Goal: Task Accomplishment & Management: Manage account settings

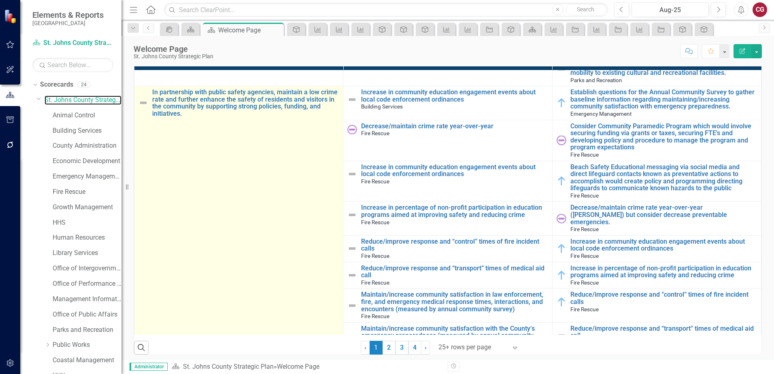
scroll to position [1618, 0]
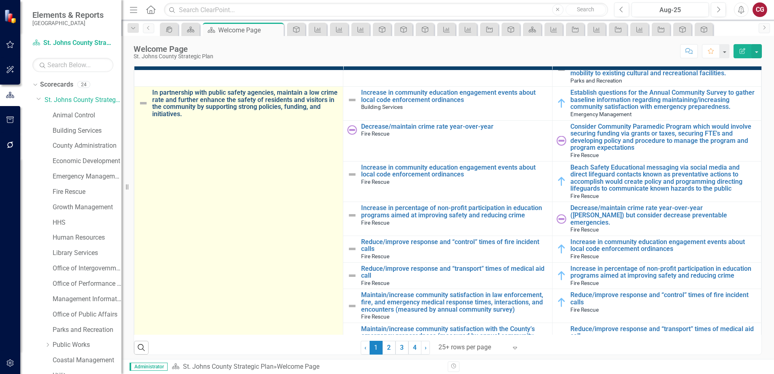
click at [221, 97] on link "In partnership with public safety agencies, maintain a low crime rate and furth…" at bounding box center [245, 103] width 187 height 28
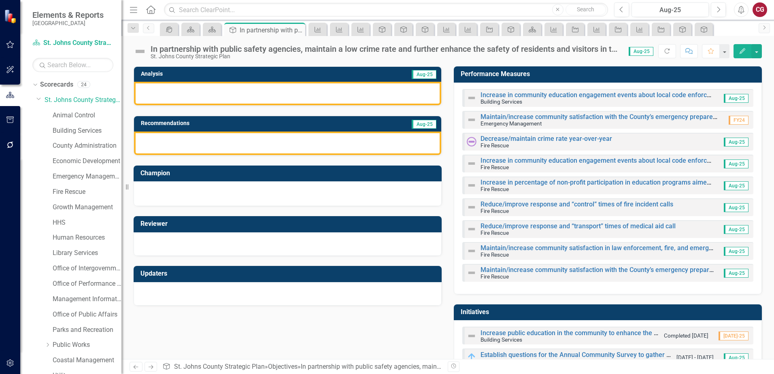
click at [268, 101] on div at bounding box center [287, 93] width 307 height 23
click at [268, 100] on div at bounding box center [287, 93] width 307 height 23
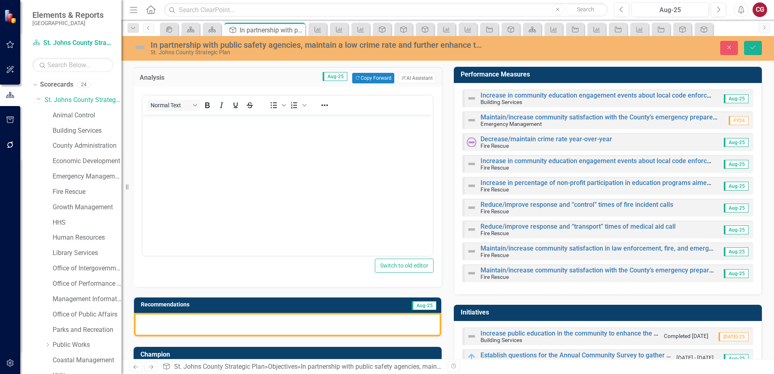
click at [205, 155] on body "Rich Text Area. Press ALT-0 for help." at bounding box center [287, 174] width 290 height 121
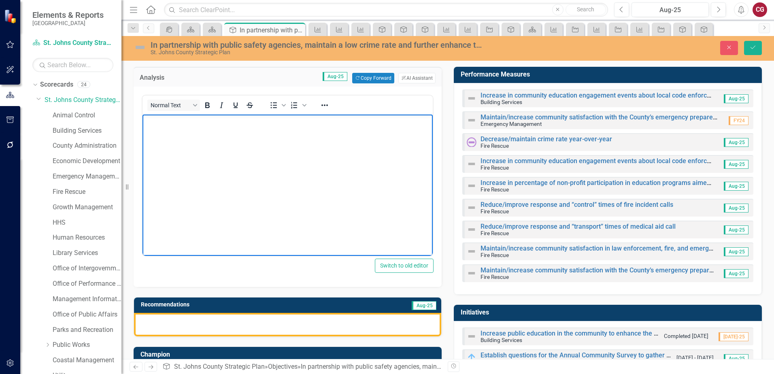
drag, startPoint x: 199, startPoint y: 150, endPoint x: 187, endPoint y: 164, distance: 18.3
click at [187, 164] on body "Rich Text Area. Press ALT-0 for help." at bounding box center [287, 174] width 290 height 121
click at [734, 51] on button "Close" at bounding box center [729, 48] width 18 height 14
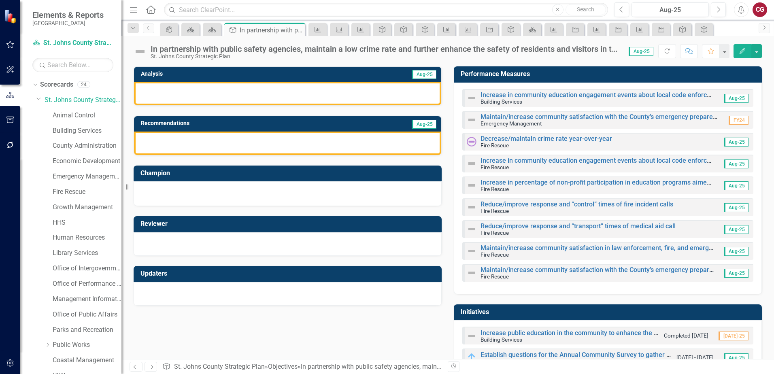
click at [222, 95] on div at bounding box center [287, 93] width 307 height 23
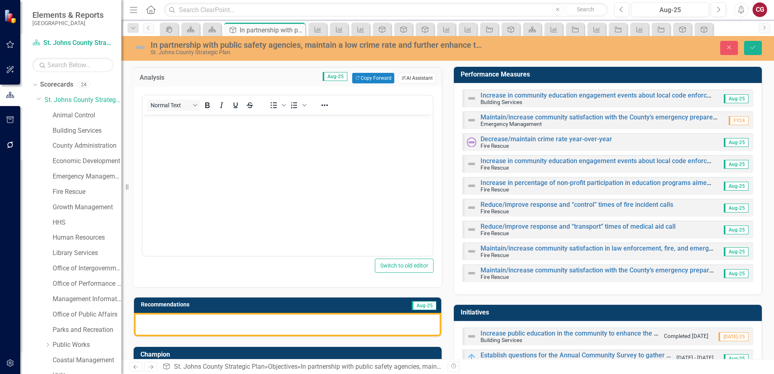
click at [401, 77] on icon "ClearPoint AI" at bounding box center [403, 78] width 5 height 4
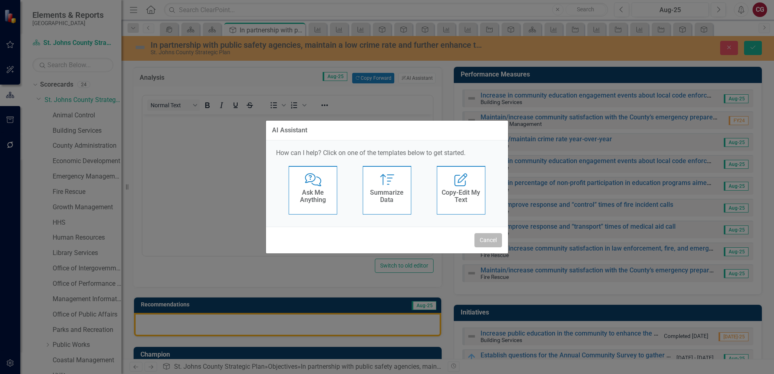
click at [489, 238] on button "Cancel" at bounding box center [488, 240] width 28 height 14
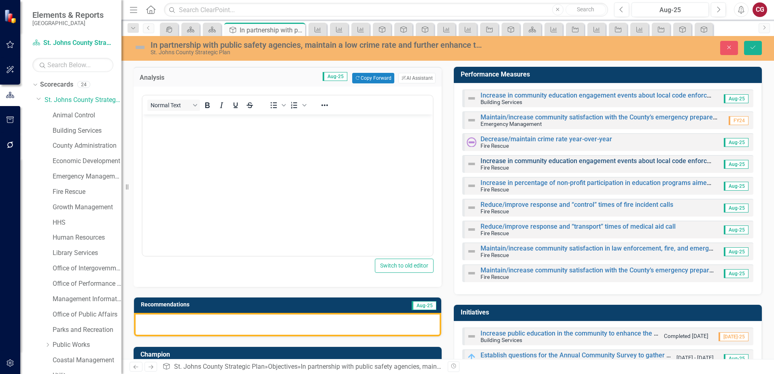
click at [495, 161] on link "Increase in community education engagement events about local code enforcement …" at bounding box center [619, 161] width 279 height 8
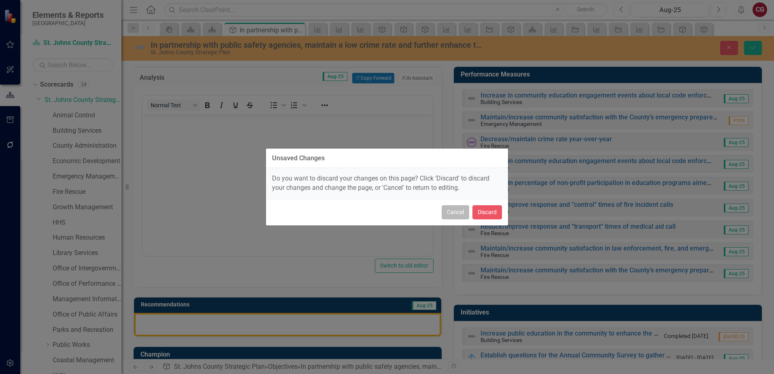
click at [452, 216] on button "Cancel" at bounding box center [455, 212] width 28 height 14
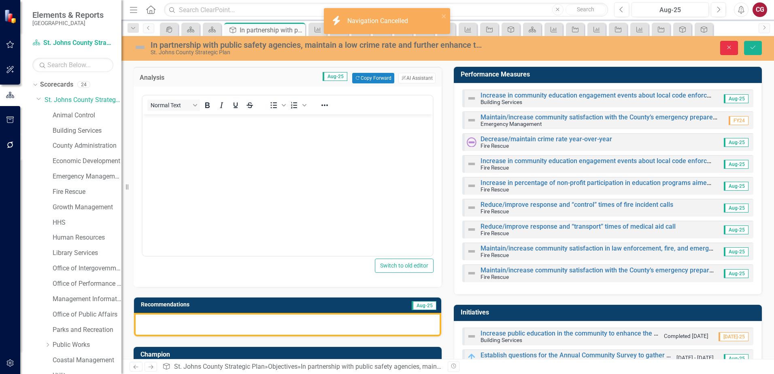
click at [725, 48] on button "Close" at bounding box center [729, 48] width 18 height 14
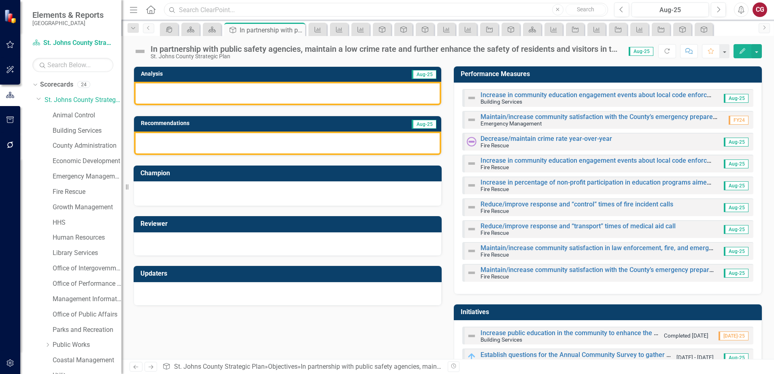
click at [256, 9] on input "text" at bounding box center [386, 10] width 444 height 14
click at [218, 8] on input "text" at bounding box center [386, 10] width 444 height 14
paste input "Increase in the number of law enforcement, fire rescue, code enforcement, and a…"
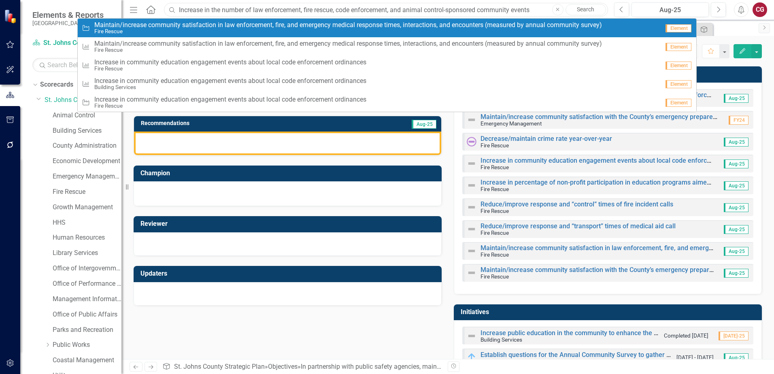
type input "Increase in the number of law enforcement, fire rescue, code enforcement, and a…"
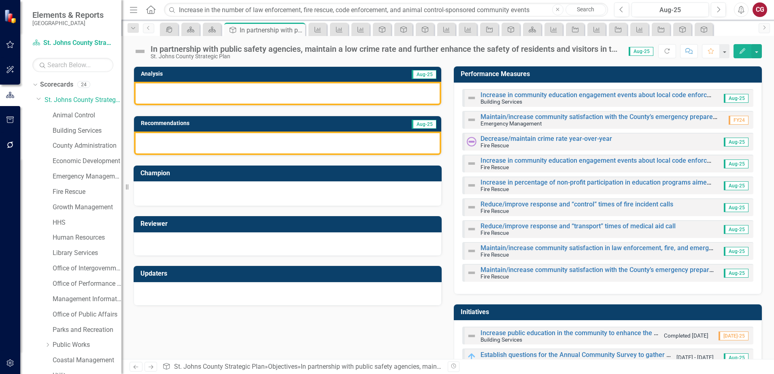
click at [727, 77] on h3 "Performance Measures" at bounding box center [608, 73] width 297 height 7
click at [757, 54] on button "button" at bounding box center [756, 51] width 11 height 14
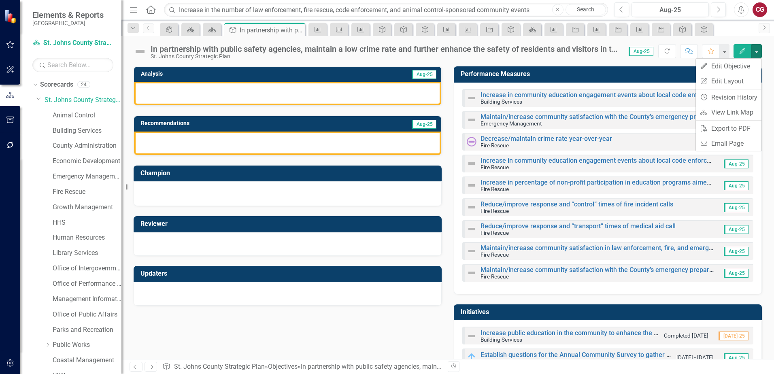
click at [651, 74] on h3 "Performance Measures" at bounding box center [608, 73] width 297 height 7
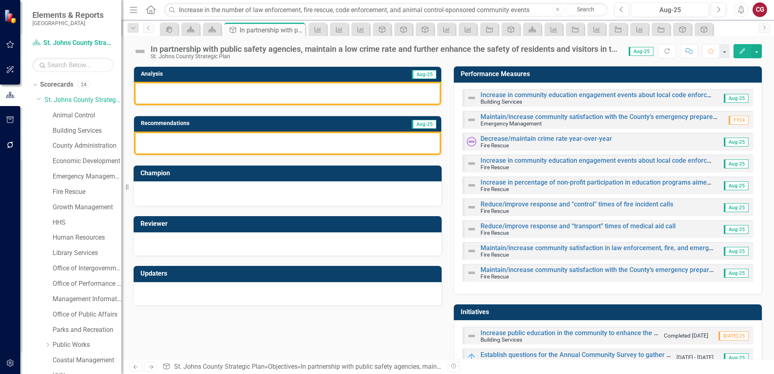
click at [650, 75] on h3 "Performance Measures" at bounding box center [608, 73] width 297 height 7
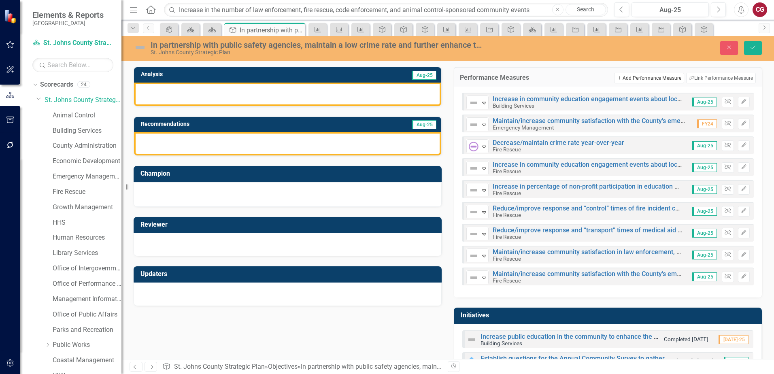
click at [660, 78] on button "Add Add Performance Measure" at bounding box center [649, 78] width 70 height 11
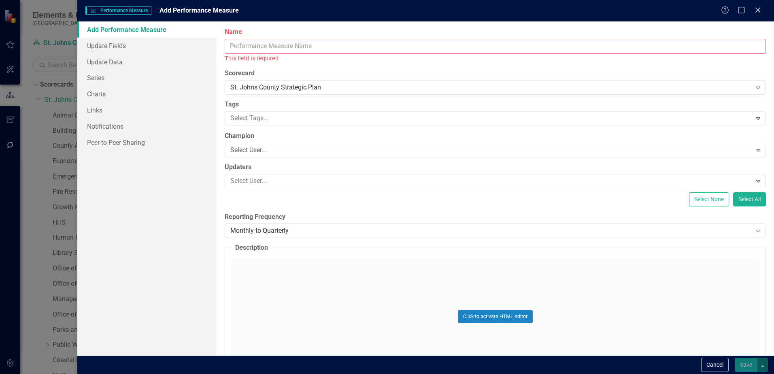
click at [304, 48] on input "Name" at bounding box center [495, 46] width 541 height 15
paste input "Increase in the number of law enforcement, fire rescue, code enforcement, and a…"
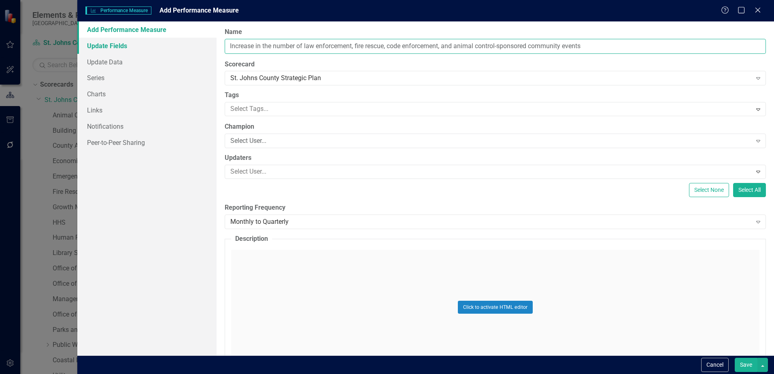
type input "Increase in the number of law enforcement, fire rescue, code enforcement, and a…"
click at [95, 45] on link "Update Fields" at bounding box center [146, 46] width 139 height 16
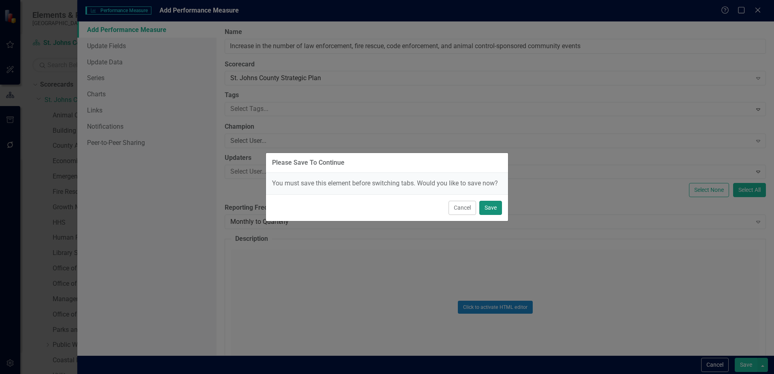
click at [487, 210] on button "Save" at bounding box center [490, 208] width 23 height 14
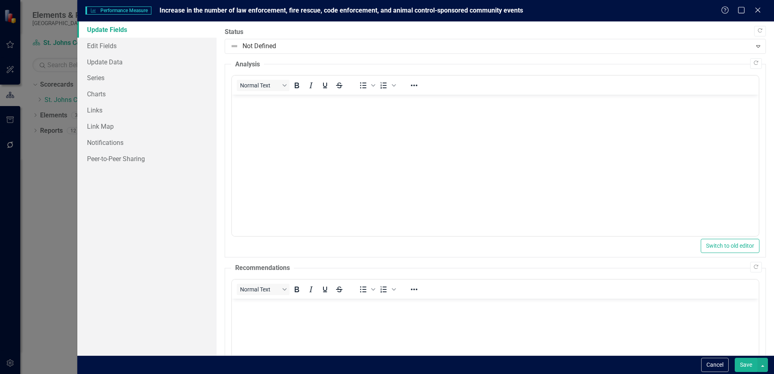
click at [748, 364] on button "Save" at bounding box center [745, 365] width 23 height 14
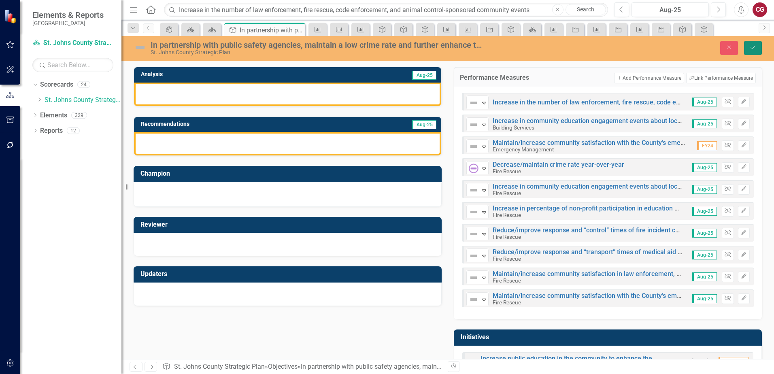
click at [755, 47] on icon "Save" at bounding box center [752, 48] width 7 height 6
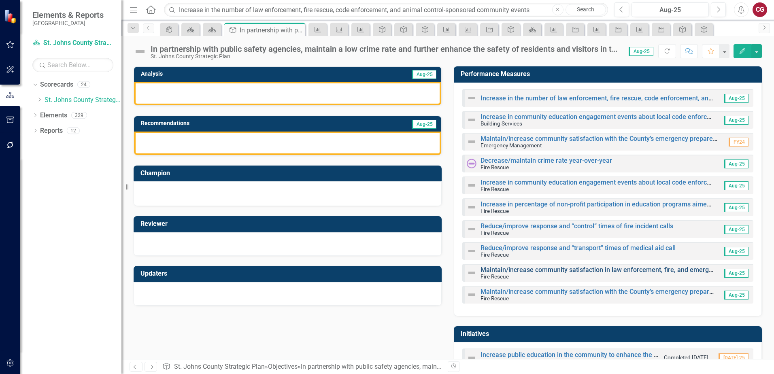
click at [508, 273] on link "Maintain/increase community satisfaction in law enforcement, fire, and emergenc…" at bounding box center [740, 270] width 520 height 8
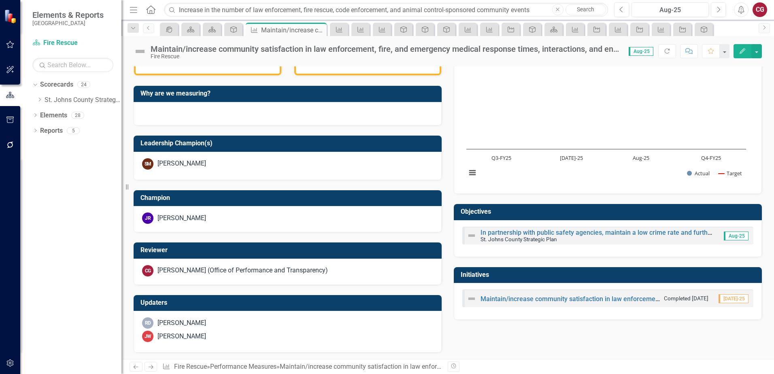
scroll to position [259, 0]
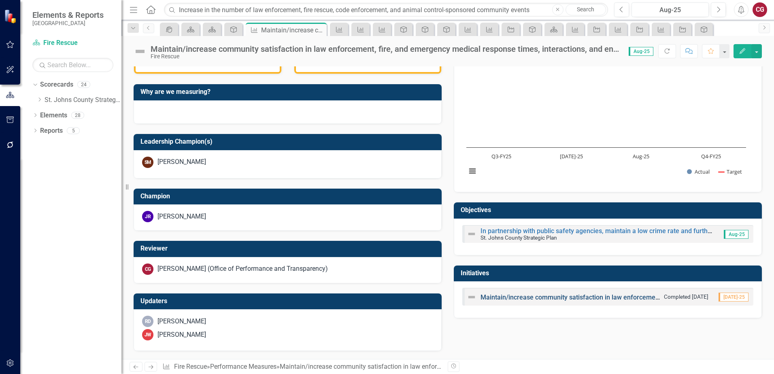
click at [502, 297] on link "Maintain/increase community satisfaction in law enforcement, fire, and emergenc…" at bounding box center [740, 297] width 520 height 8
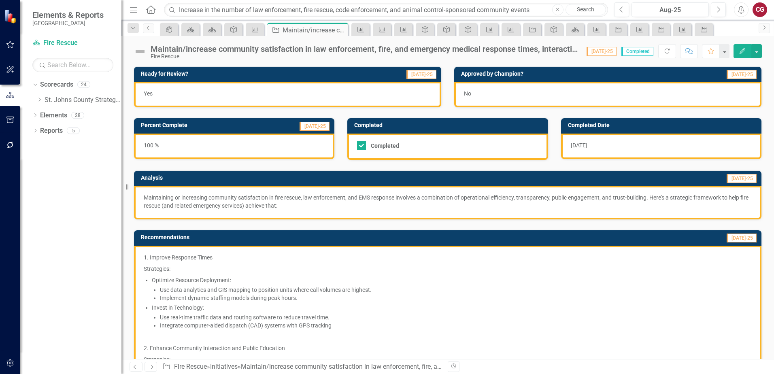
click at [147, 30] on icon "Previous" at bounding box center [148, 27] width 6 height 5
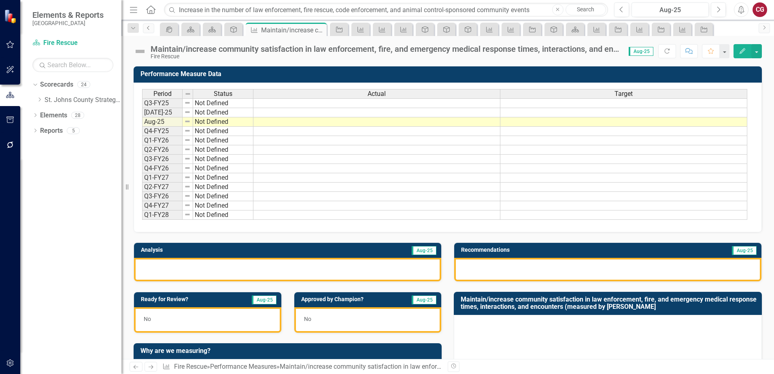
click at [147, 30] on icon "Previous" at bounding box center [148, 27] width 6 height 5
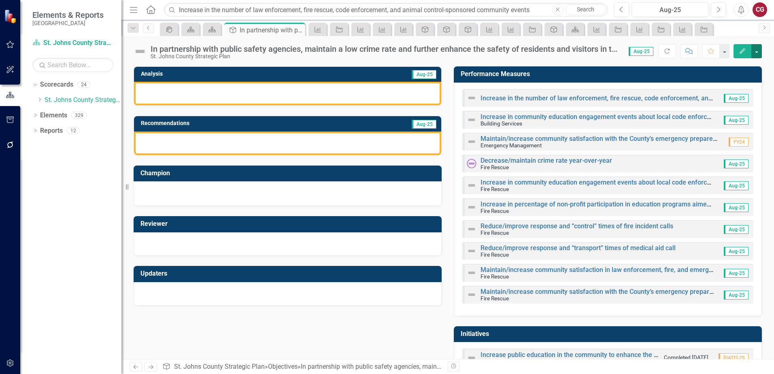
click at [755, 54] on button "button" at bounding box center [756, 51] width 11 height 14
click at [731, 83] on link "Edit Report Edit Layout" at bounding box center [728, 81] width 66 height 15
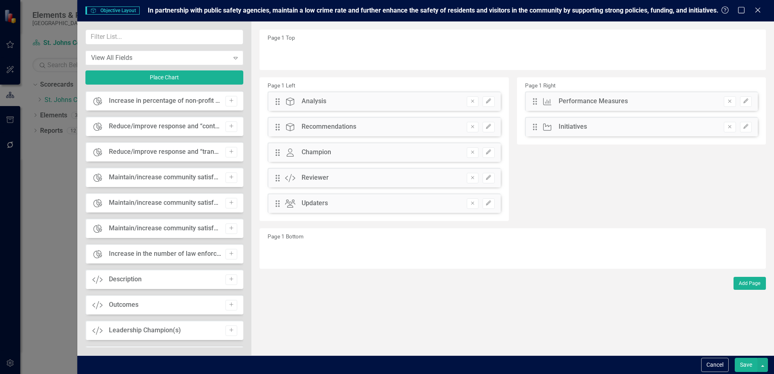
scroll to position [566, 0]
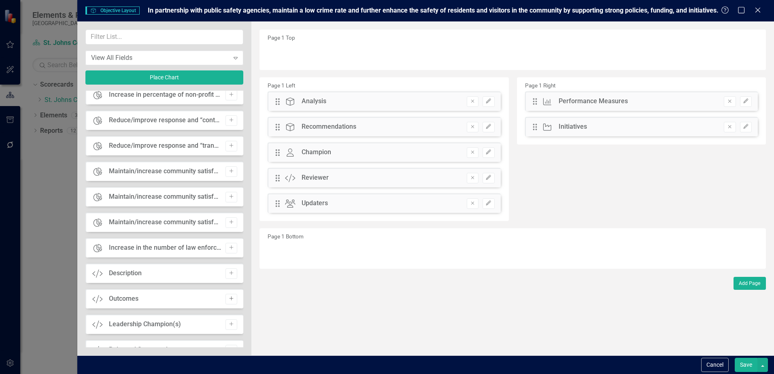
click at [230, 297] on icon "Add" at bounding box center [231, 298] width 6 height 5
click at [743, 55] on icon "button" at bounding box center [745, 53] width 5 height 5
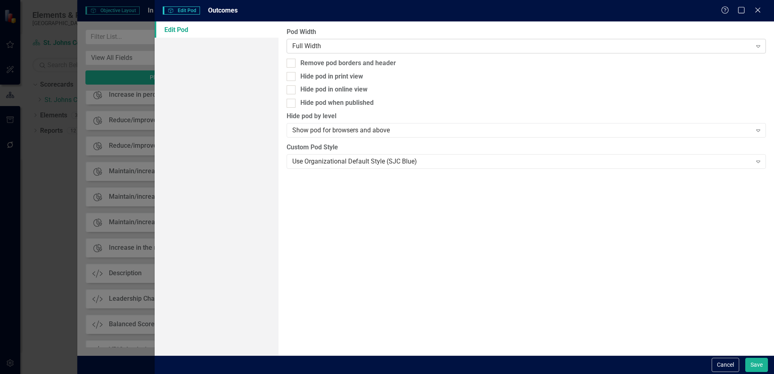
click at [295, 44] on div "Full Width" at bounding box center [521, 45] width 459 height 9
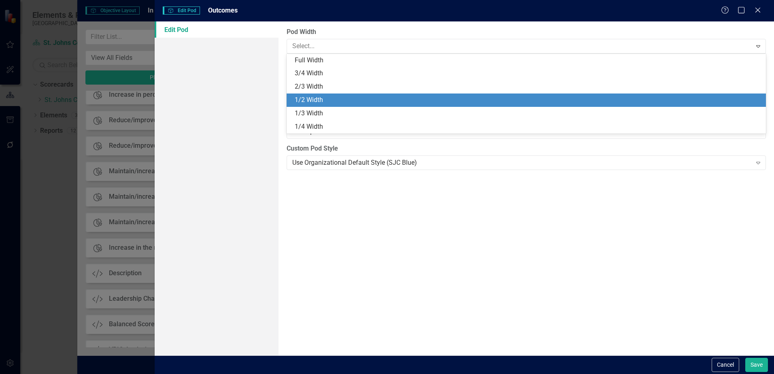
click at [324, 101] on div "1/2 Width" at bounding box center [528, 99] width 466 height 9
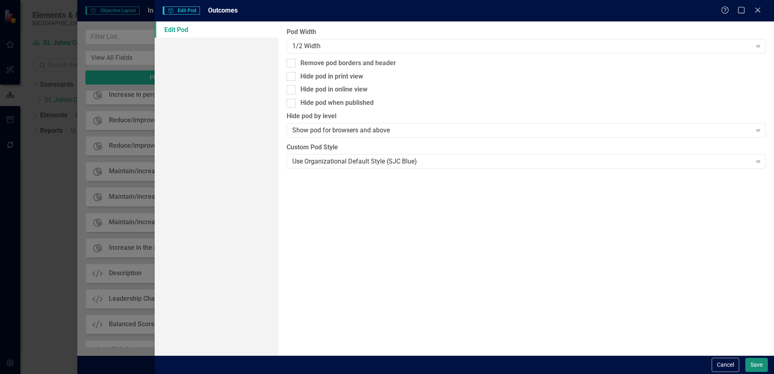
click at [760, 370] on button "Save" at bounding box center [756, 365] width 23 height 14
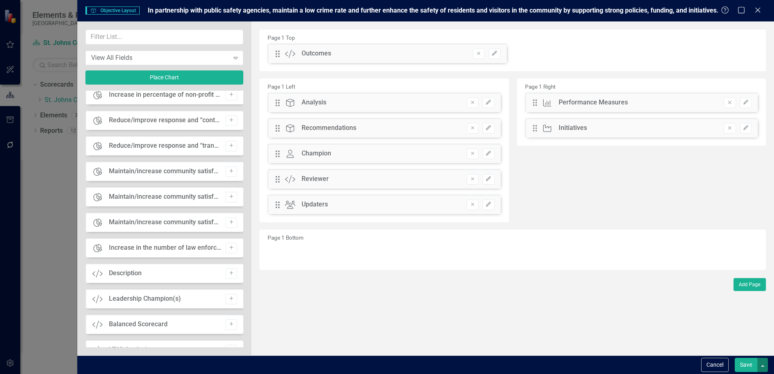
click at [764, 358] on button "button" at bounding box center [762, 365] width 11 height 14
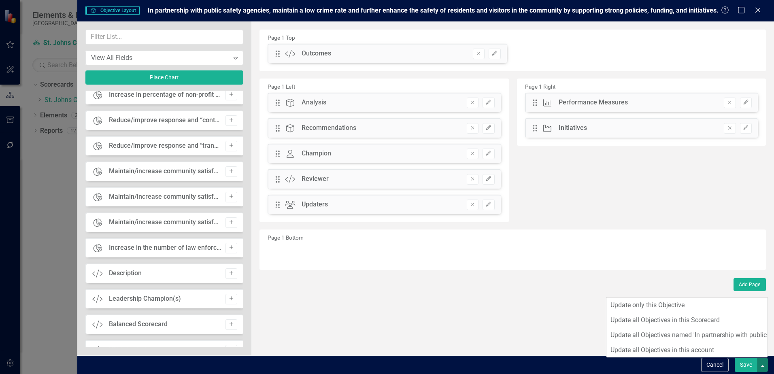
click at [738, 362] on button "Save" at bounding box center [745, 365] width 23 height 14
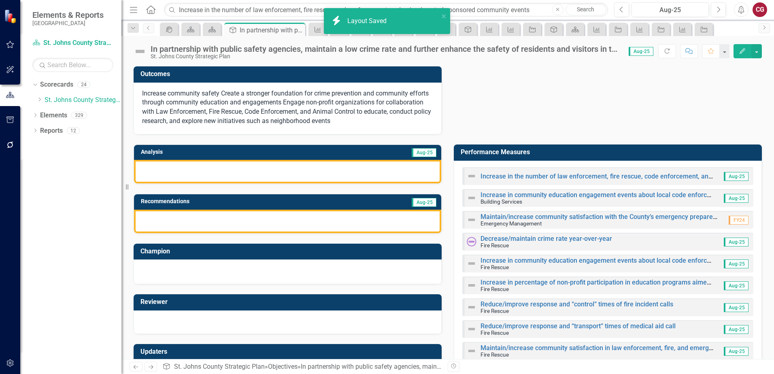
click at [220, 108] on span "Increase community safety Create a stronger foundation for crime prevention and…" at bounding box center [286, 107] width 289 height 36
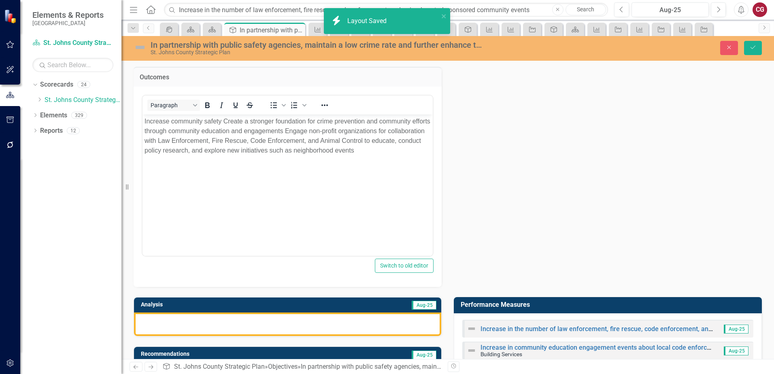
scroll to position [0, 0]
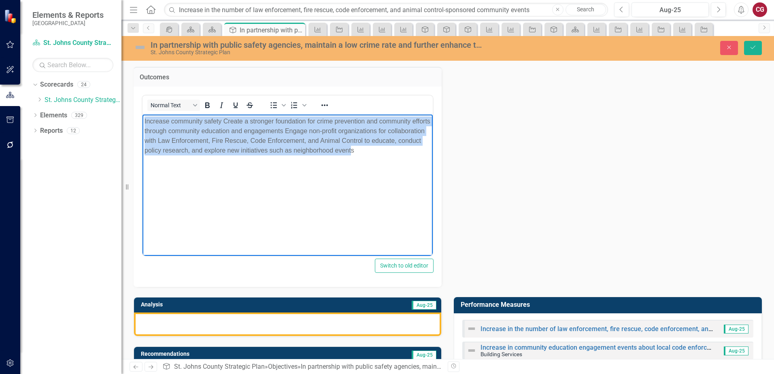
drag, startPoint x: 402, startPoint y: 156, endPoint x: 80, endPoint y: 87, distance: 329.2
click at [142, 114] on html "Increase community safety Create a stronger foundation for crime prevention and…" at bounding box center [287, 174] width 290 height 121
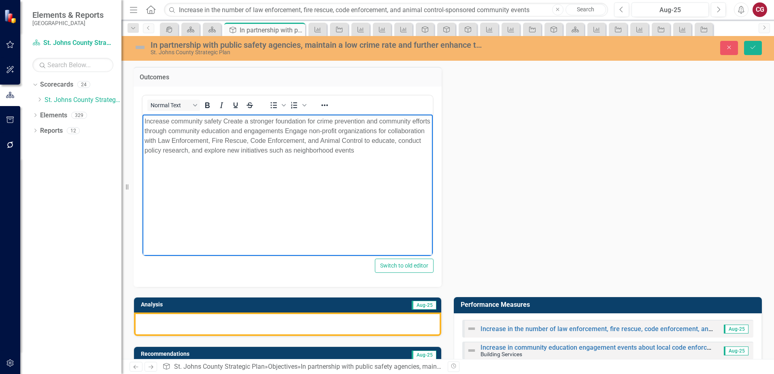
click at [415, 153] on p "Increase community safety Create a stronger foundation for crime prevention and…" at bounding box center [287, 135] width 286 height 39
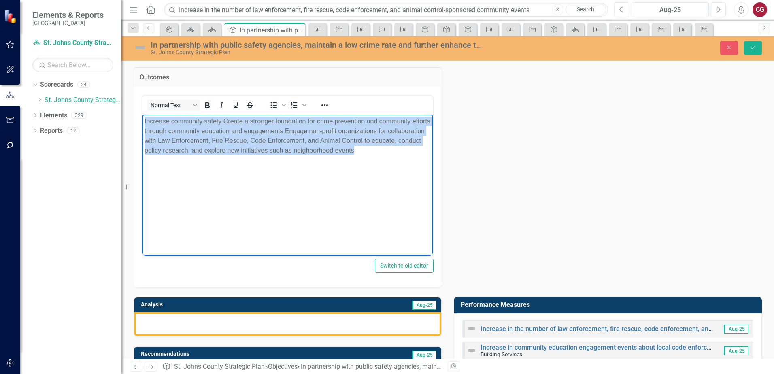
drag, startPoint x: 413, startPoint y: 151, endPoint x: 206, endPoint y: 202, distance: 213.3
click at [142, 114] on html "Increase community safety Create a stronger foundation for crime prevention and…" at bounding box center [287, 174] width 290 height 121
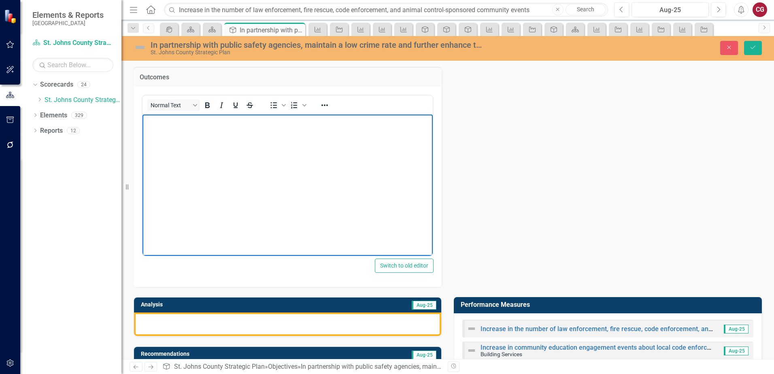
click at [198, 134] on body "Rich Text Area. Press ALT-0 for help." at bounding box center [287, 174] width 290 height 121
paste body "Rich Text Area. Press ALT-0 for help."
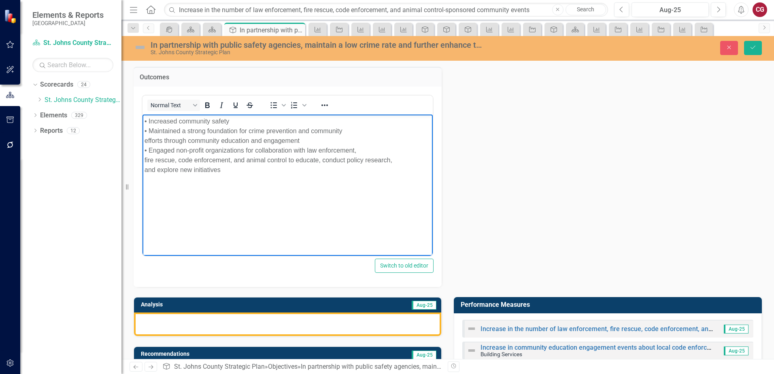
scroll to position [81, 0]
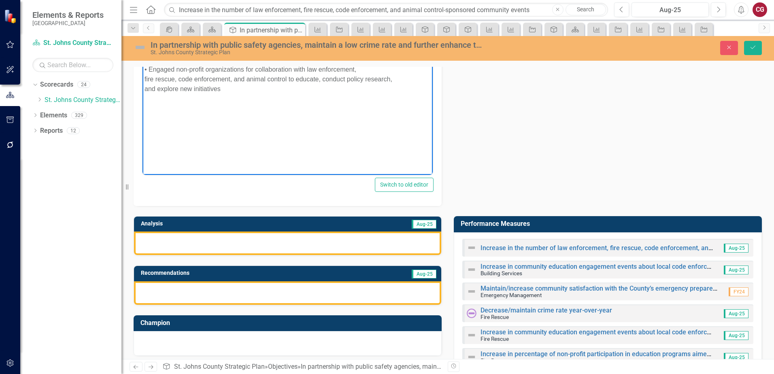
click at [223, 248] on div at bounding box center [287, 242] width 307 height 23
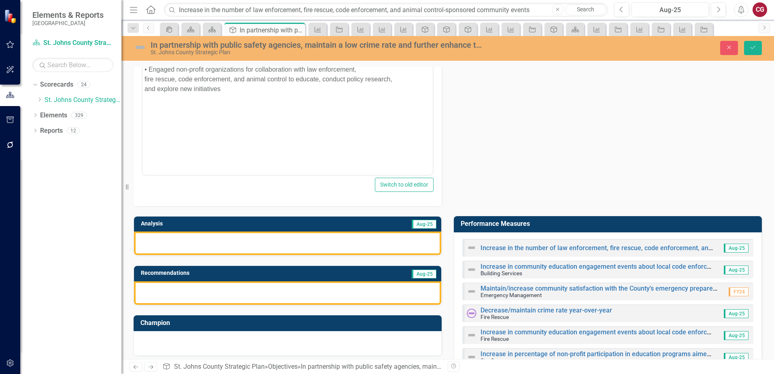
click at [223, 248] on div at bounding box center [287, 242] width 307 height 23
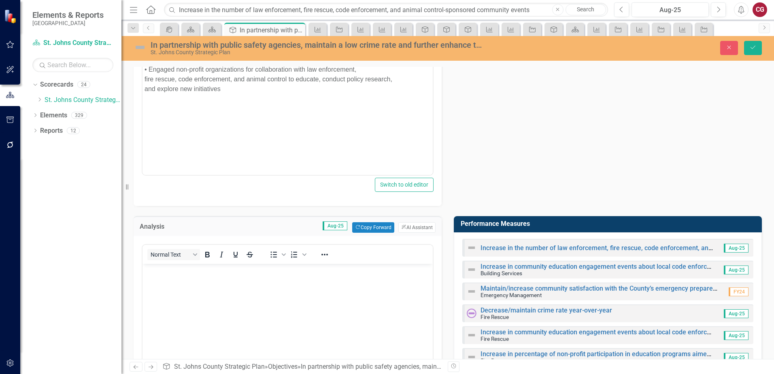
scroll to position [0, 0]
click at [419, 225] on button "ClearPoint AI AI Assistant" at bounding box center [416, 227] width 37 height 11
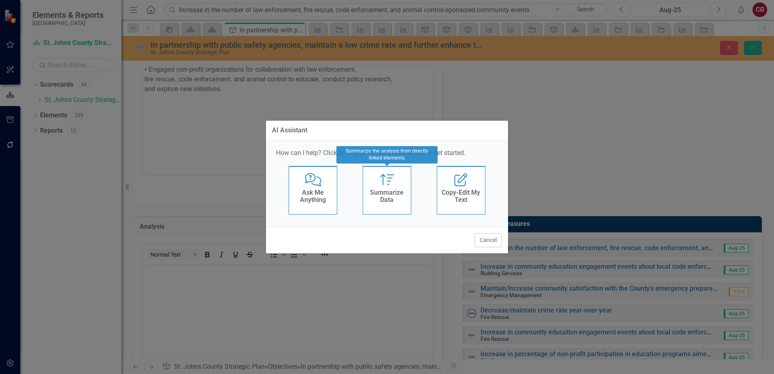
click at [400, 188] on div "Summarize Data" at bounding box center [387, 197] width 40 height 20
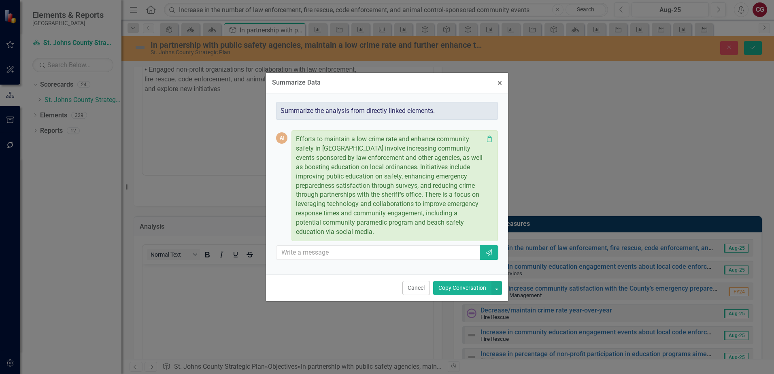
click at [472, 292] on button "Copy Conversation" at bounding box center [462, 288] width 58 height 14
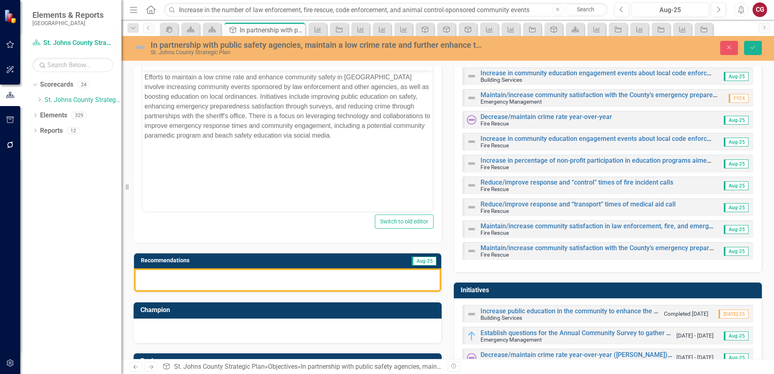
scroll to position [283, 0]
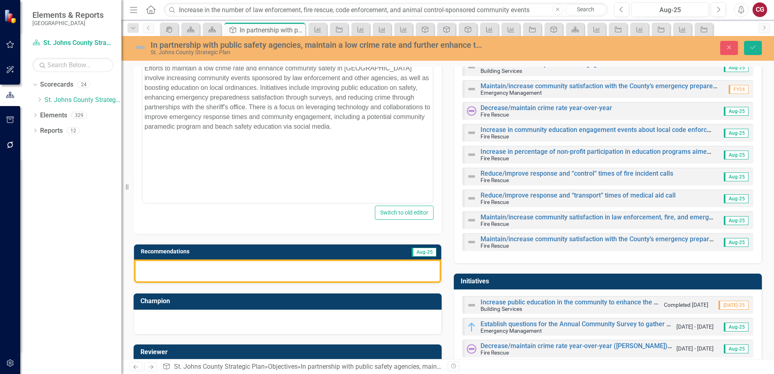
click at [268, 270] on div at bounding box center [287, 270] width 307 height 23
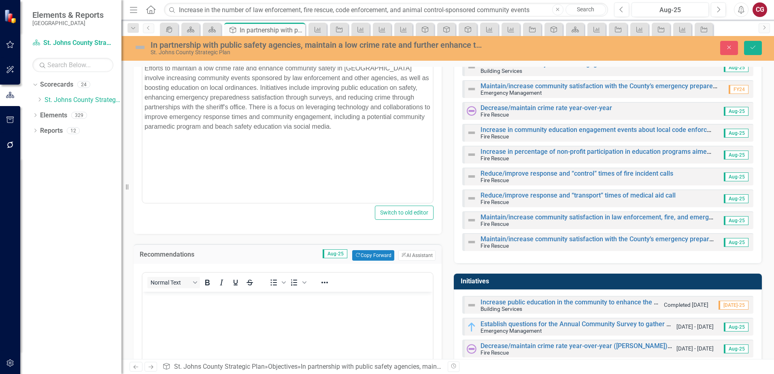
scroll to position [0, 0]
click at [406, 255] on button "ClearPoint AI AI Assistant" at bounding box center [416, 255] width 37 height 11
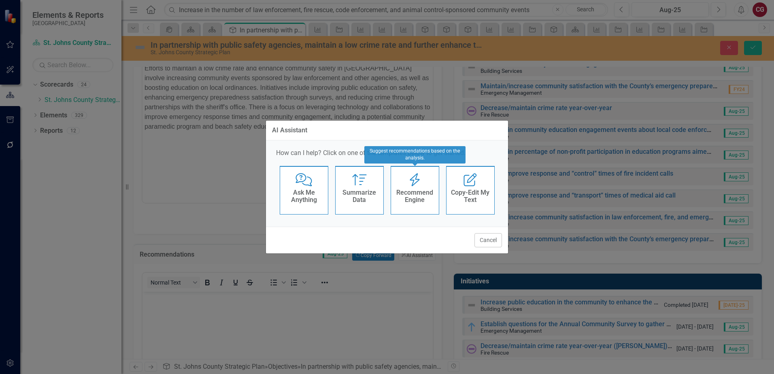
click at [408, 187] on div "Recommend Engine" at bounding box center [415, 197] width 40 height 20
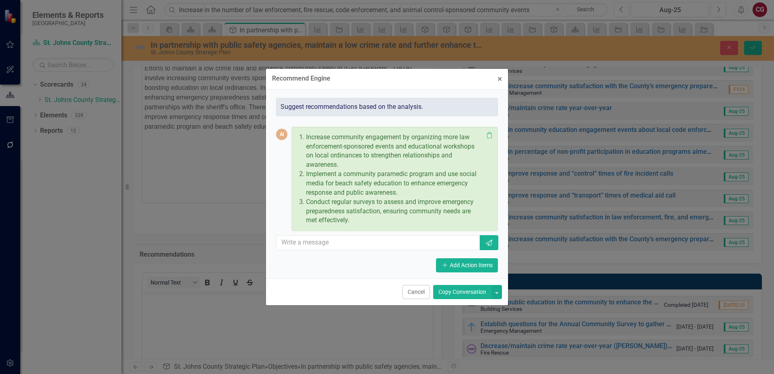
click at [462, 295] on button "Copy Conversation" at bounding box center [462, 292] width 58 height 14
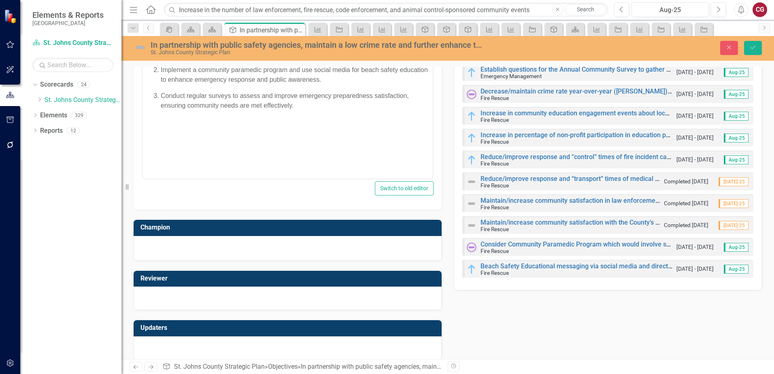
scroll to position [547, 0]
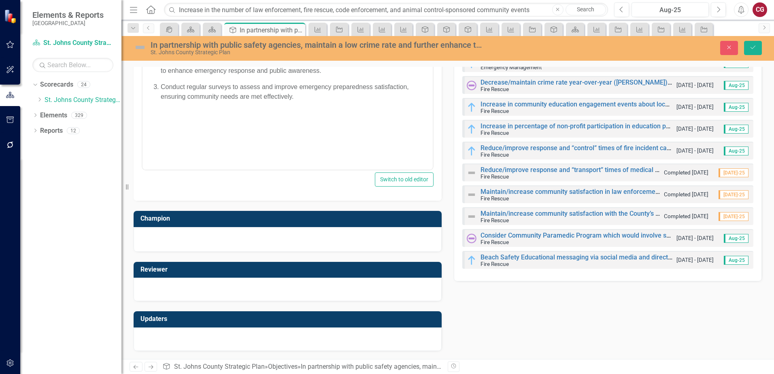
click at [249, 340] on div at bounding box center [288, 338] width 308 height 23
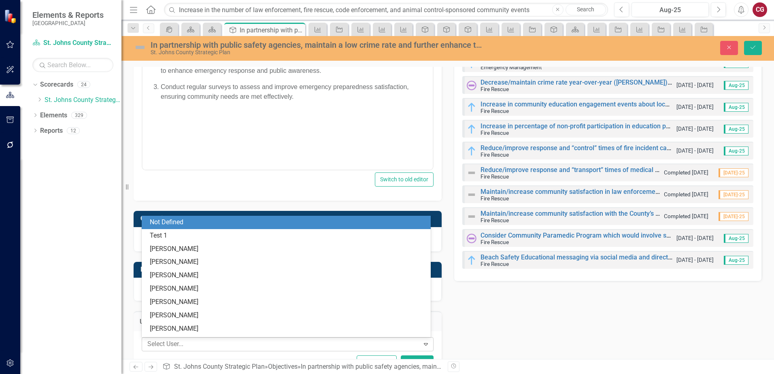
click at [211, 338] on div "Select User..." at bounding box center [280, 344] width 275 height 13
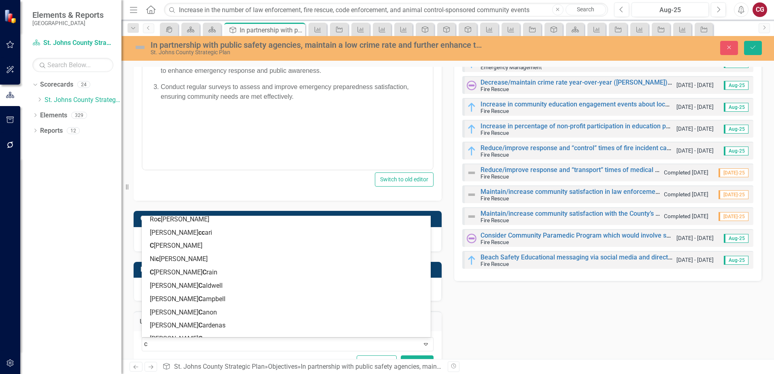
scroll to position [0, 0]
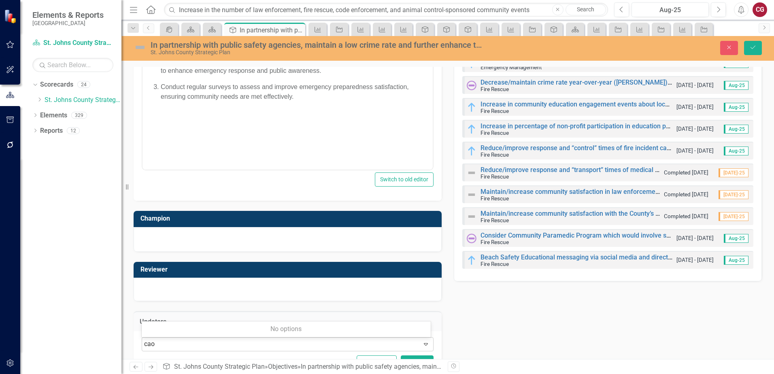
type input "ca"
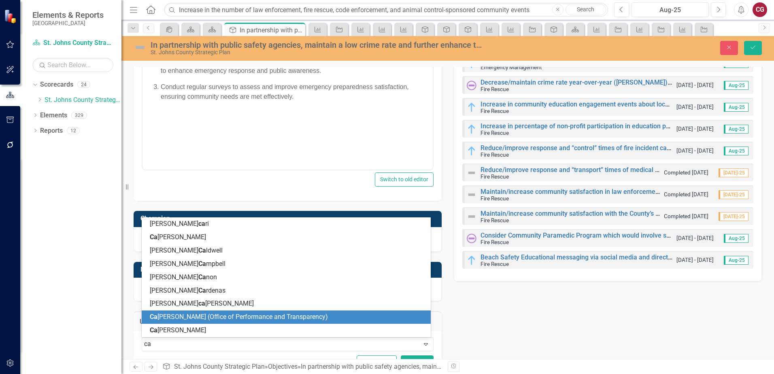
click at [196, 322] on div "Ca itlyn Glendenning (Office of Performance and Transparency)" at bounding box center [288, 316] width 276 height 9
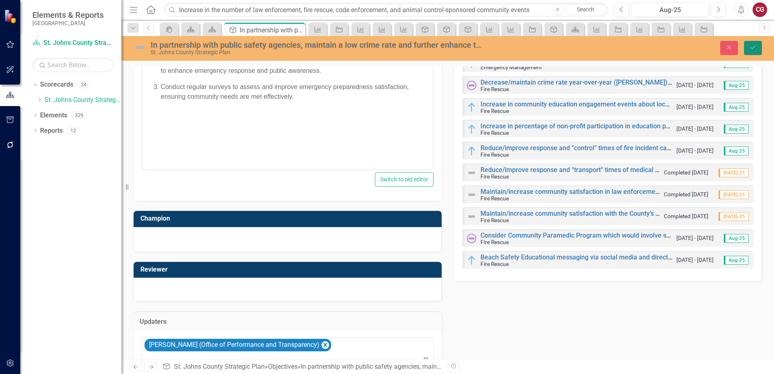
click at [753, 52] on button "Save" at bounding box center [753, 48] width 18 height 14
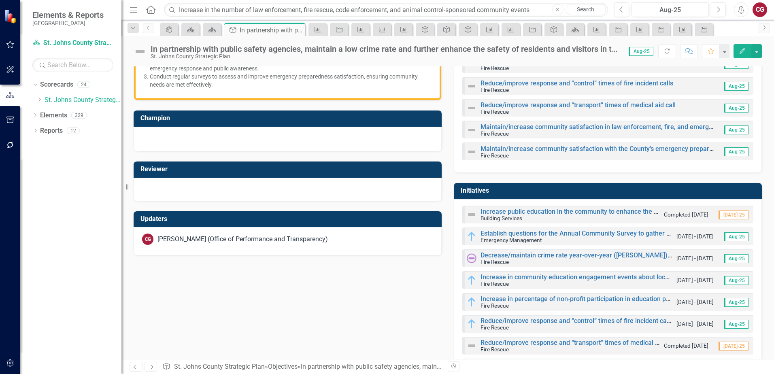
scroll to position [243, 0]
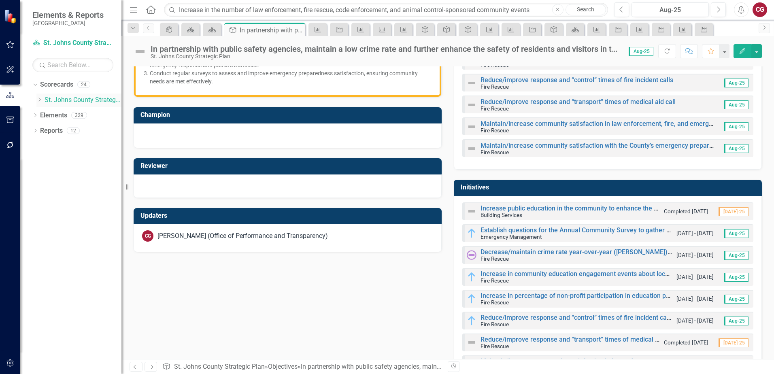
click at [63, 100] on link "St. Johns County Strategic Plan" at bounding box center [83, 99] width 77 height 9
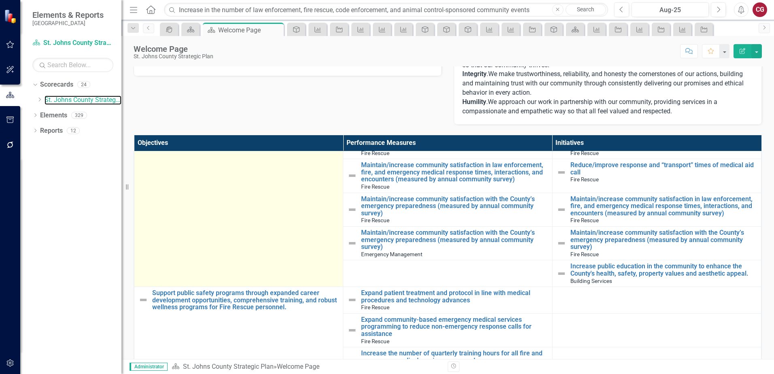
scroll to position [1861, 0]
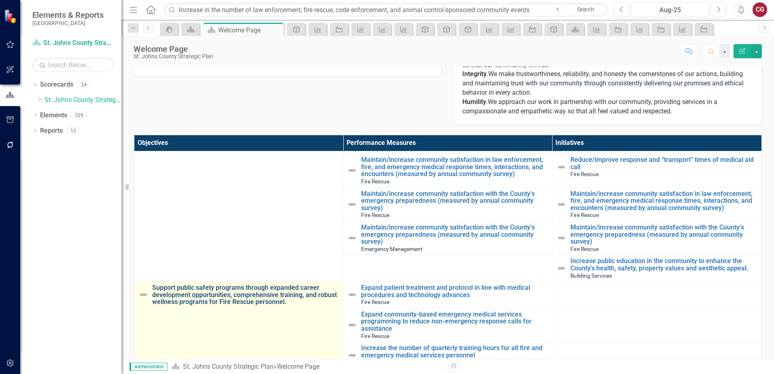
click at [208, 284] on link "Support public safety programs through expanded career development opportunitie…" at bounding box center [245, 294] width 187 height 21
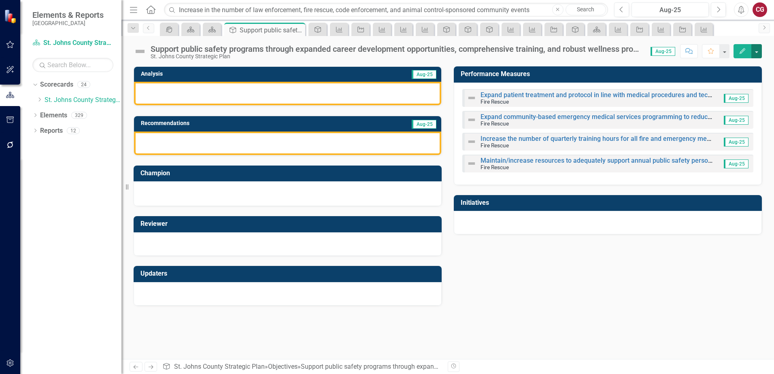
click at [760, 54] on button "button" at bounding box center [756, 51] width 11 height 14
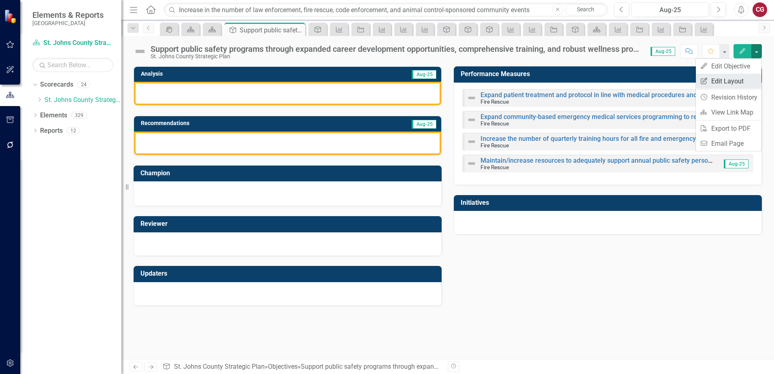
click at [747, 79] on link "Edit Report Edit Layout" at bounding box center [728, 81] width 66 height 15
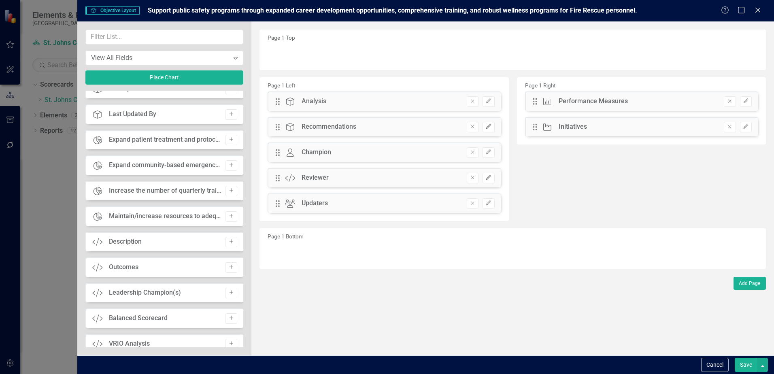
scroll to position [526, 0]
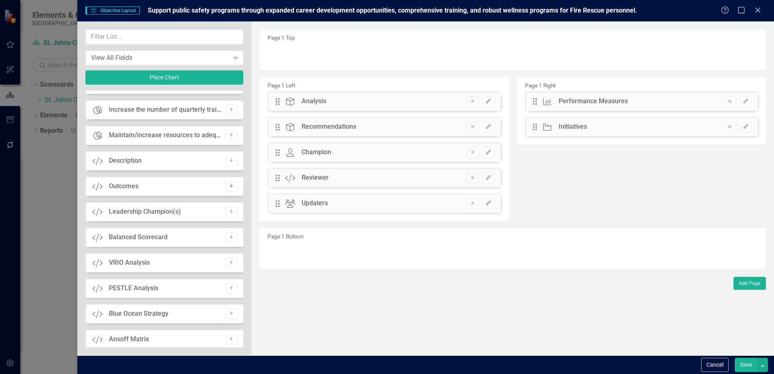
click at [232, 186] on button "Add" at bounding box center [231, 186] width 12 height 11
click at [741, 55] on button "Edit" at bounding box center [746, 54] width 12 height 11
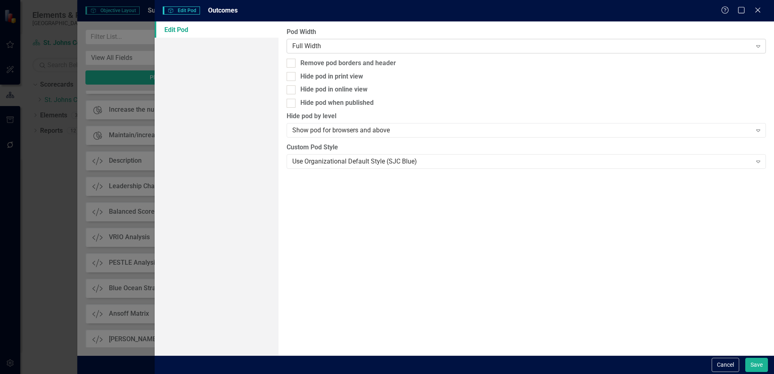
click at [341, 48] on div "Full Width" at bounding box center [521, 45] width 459 height 9
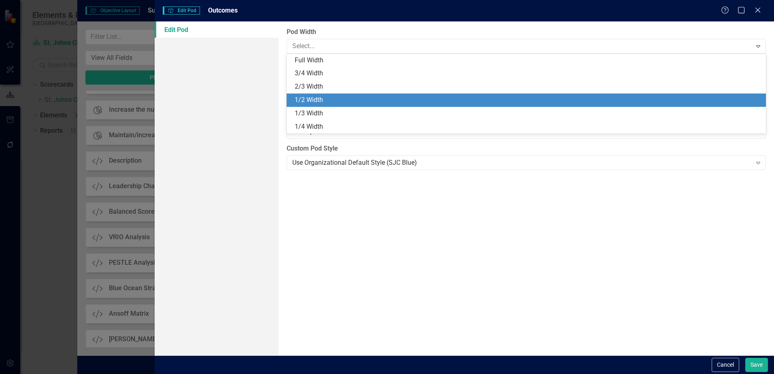
click at [324, 94] on div "1/2 Width" at bounding box center [525, 99] width 479 height 13
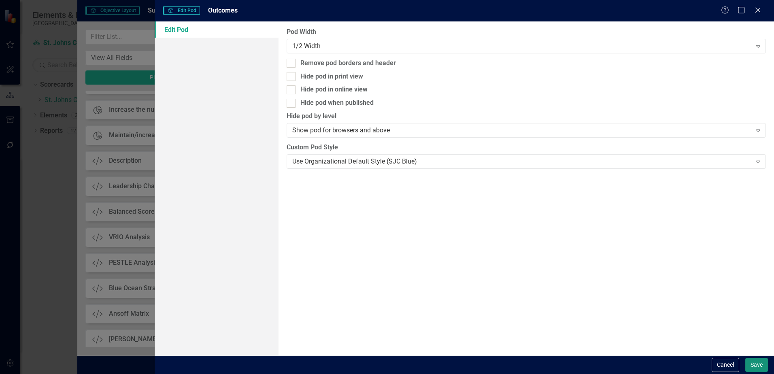
click at [755, 368] on button "Save" at bounding box center [756, 365] width 23 height 14
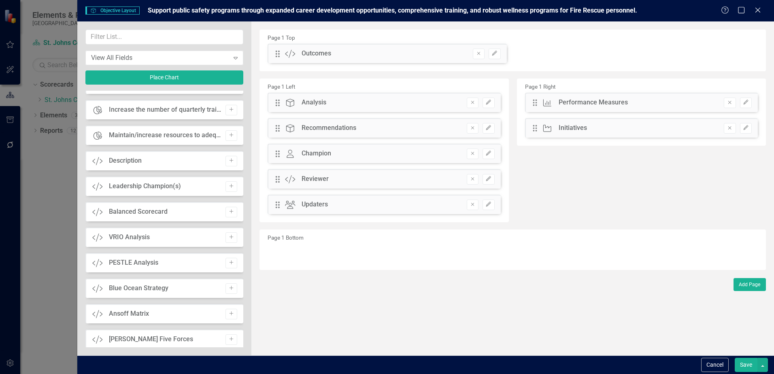
click at [753, 361] on button "Save" at bounding box center [745, 365] width 23 height 14
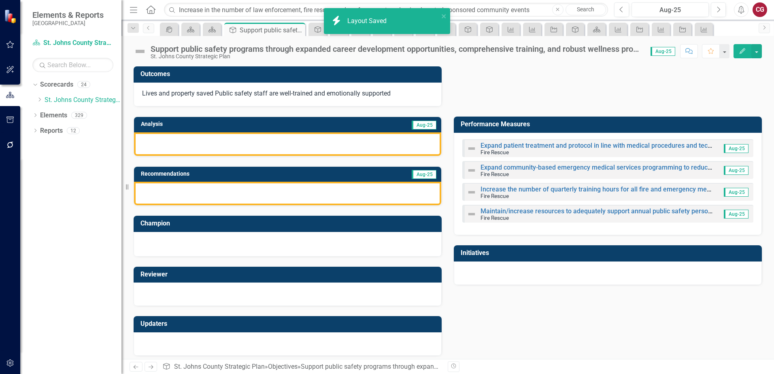
click at [208, 95] on span "Lives and property saved Public safety staff are well-trained and emotionally s…" at bounding box center [266, 93] width 248 height 8
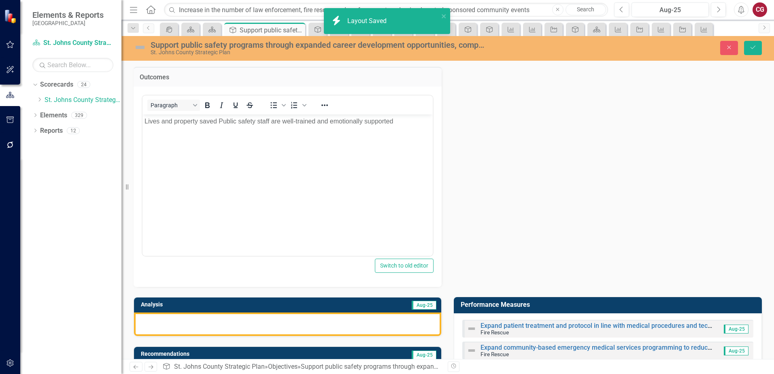
scroll to position [0, 0]
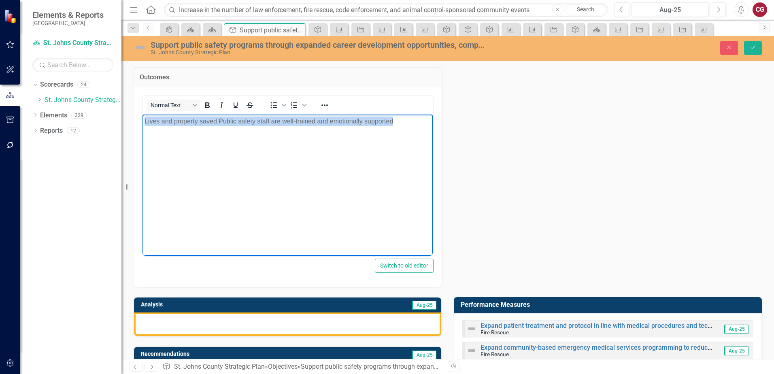
drag, startPoint x: 351, startPoint y: 113, endPoint x: 187, endPoint y: 221, distance: 196.6
click at [142, 114] on html "Lives and property saved Public safety staff are well-trained and emotionally s…" at bounding box center [287, 174] width 290 height 121
paste body "Rich Text Area. Press ALT-0 for help."
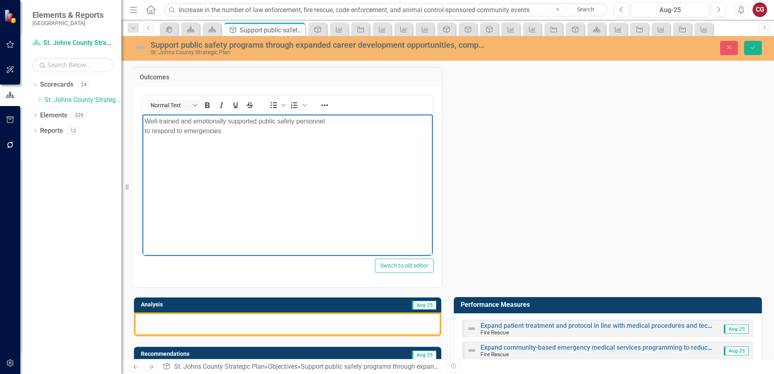
drag, startPoint x: 148, startPoint y: 121, endPoint x: 291, endPoint y: 227, distance: 178.7
click at [148, 121] on p "Well-trained and emotionally supported public safety personnel to respond to em…" at bounding box center [287, 125] width 286 height 19
click at [266, 105] on div "To open the popup, press Shift+Enter To open the popup, press Shift+Enter" at bounding box center [287, 105] width 51 height 16
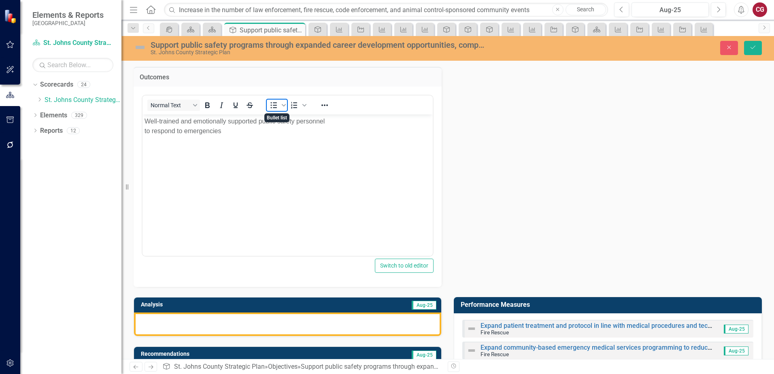
click at [271, 105] on icon "Bullet list" at bounding box center [274, 105] width 6 height 6
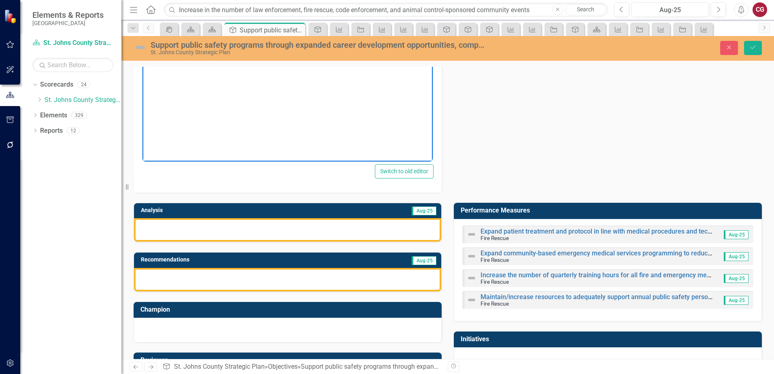
scroll to position [121, 0]
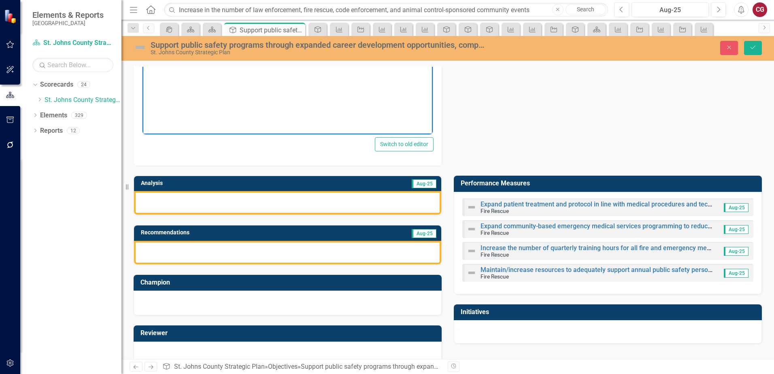
click at [261, 208] on div at bounding box center [287, 202] width 307 height 23
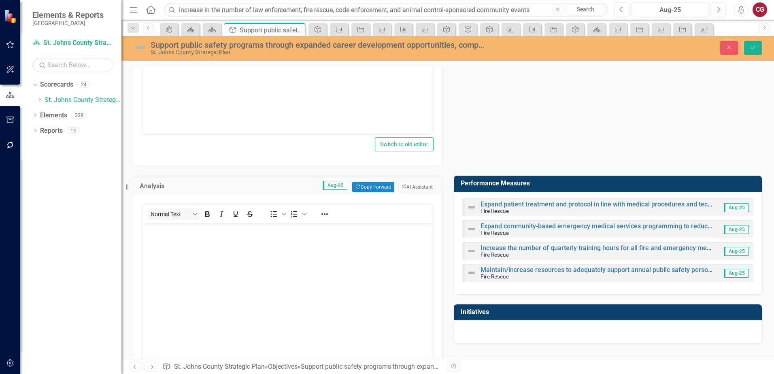
scroll to position [0, 0]
click at [412, 187] on button "ClearPoint AI AI Assistant" at bounding box center [416, 187] width 37 height 11
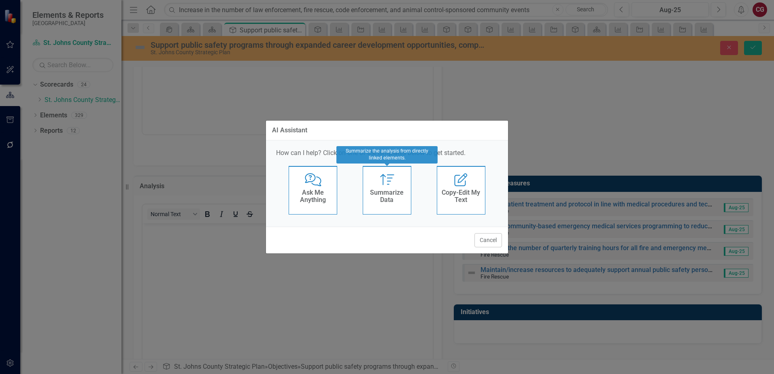
click at [390, 195] on h4 "Summarize Data" at bounding box center [387, 196] width 40 height 14
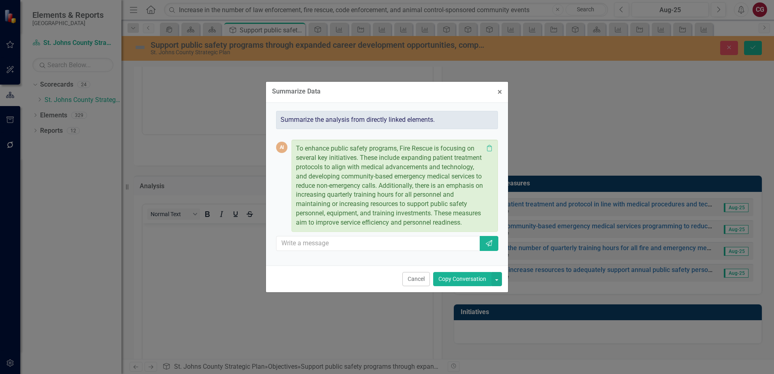
click at [465, 272] on button "Copy Conversation" at bounding box center [462, 279] width 58 height 14
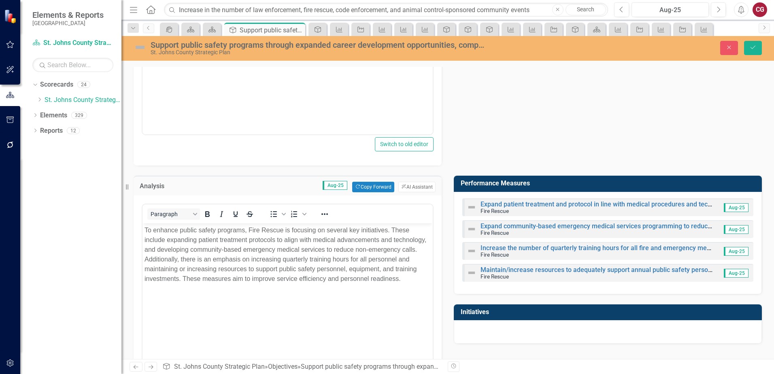
scroll to position [243, 0]
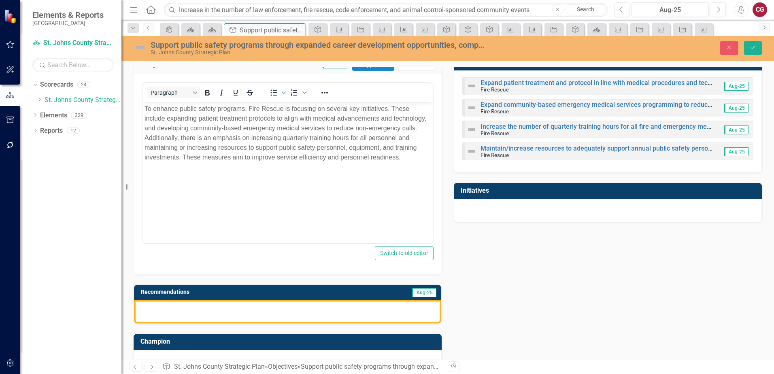
click at [406, 309] on div at bounding box center [287, 311] width 307 height 23
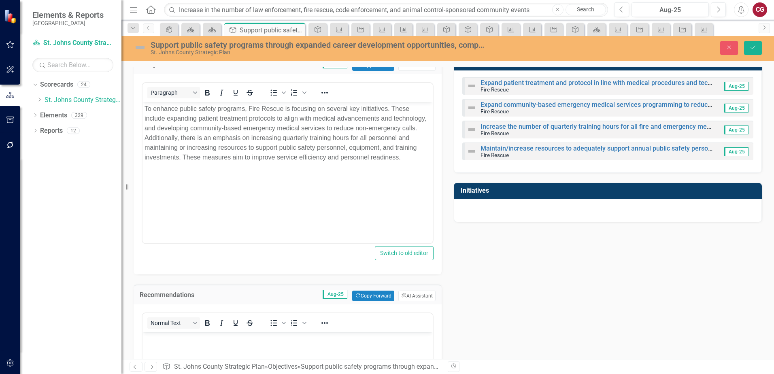
scroll to position [0, 0]
click at [418, 301] on button "ClearPoint AI AI Assistant" at bounding box center [416, 295] width 37 height 11
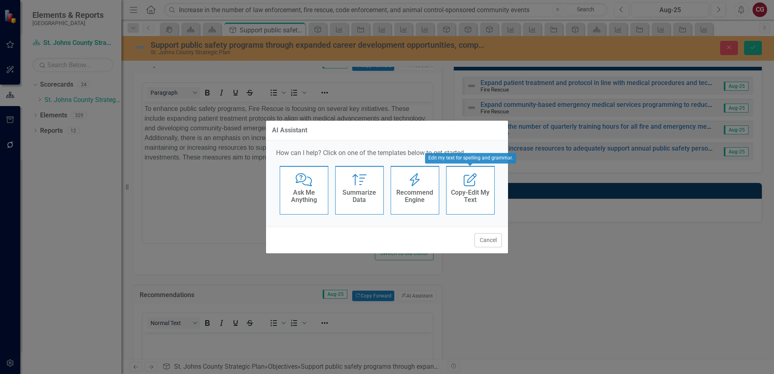
click at [432, 200] on h4 "Recommend Engine" at bounding box center [415, 196] width 40 height 14
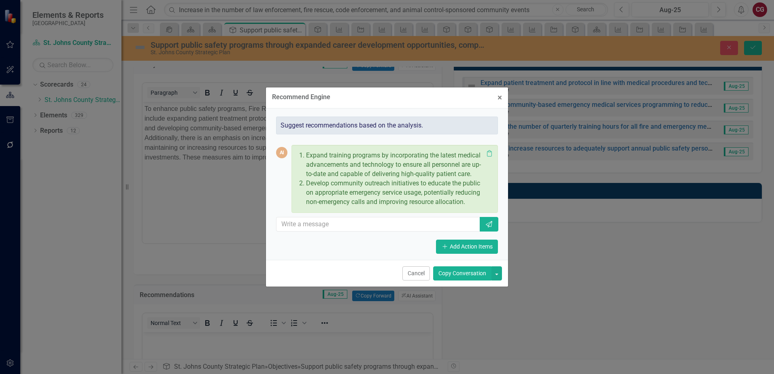
click at [449, 273] on button "Copy Conversation" at bounding box center [462, 273] width 58 height 14
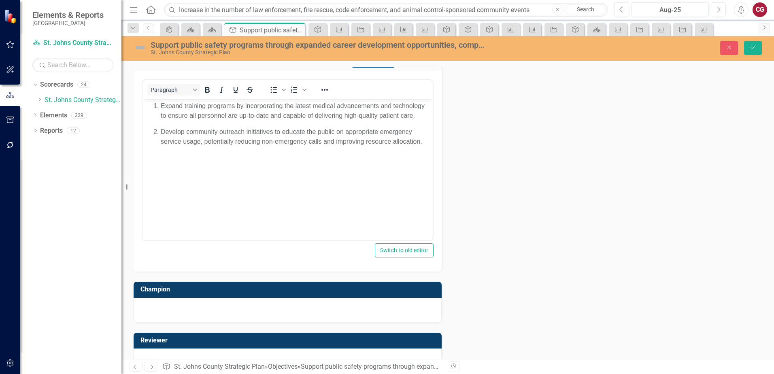
scroll to position [547, 0]
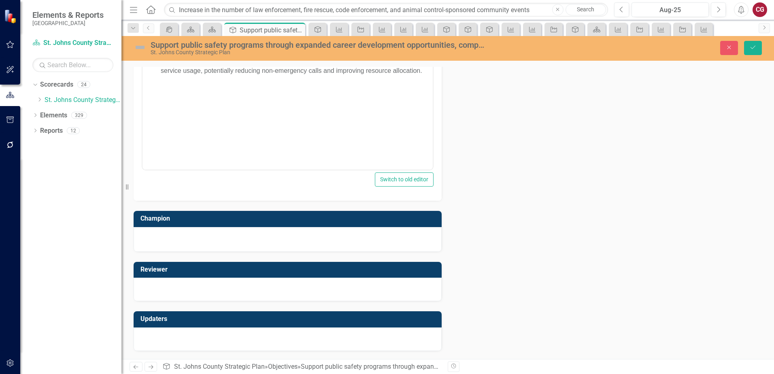
click at [197, 335] on div at bounding box center [288, 338] width 308 height 23
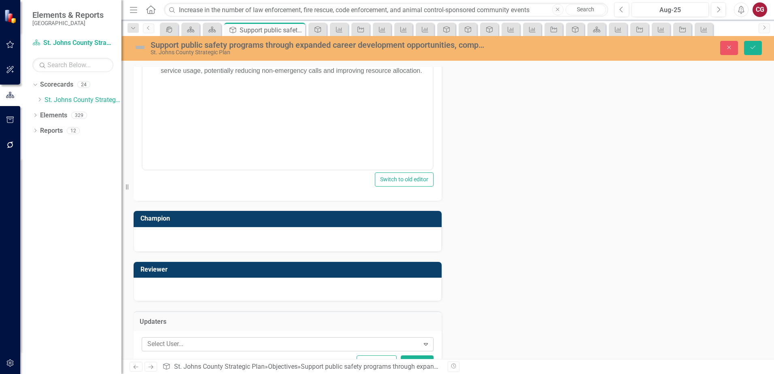
click at [187, 341] on div at bounding box center [281, 344] width 275 height 11
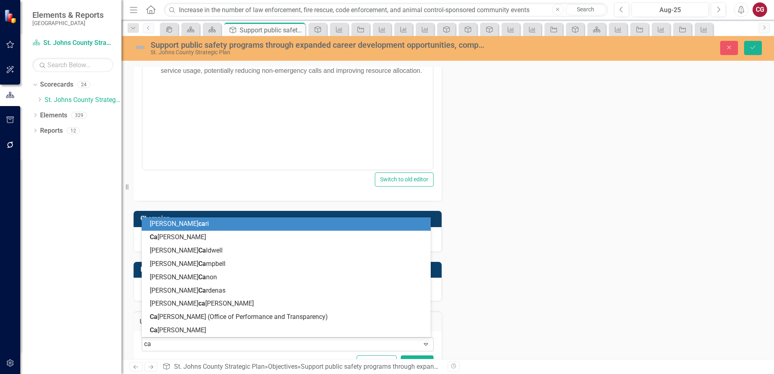
type input "cai"
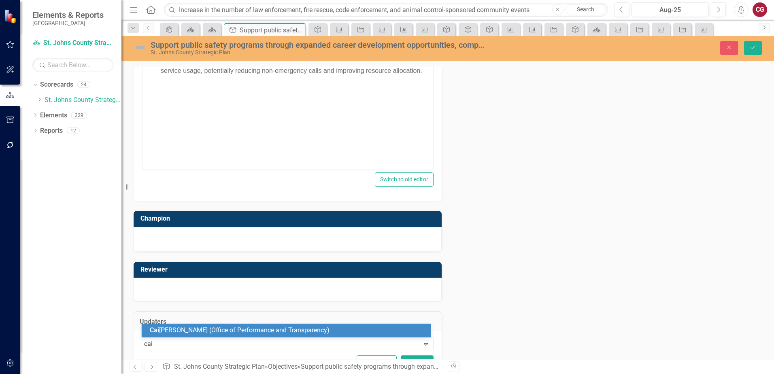
click at [191, 331] on span "Cai tlyn Glendenning (Office of Performance and Transparency)" at bounding box center [240, 330] width 180 height 8
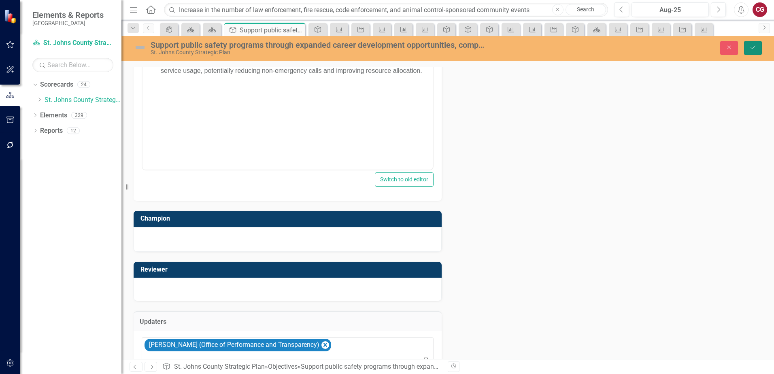
click at [753, 47] on icon "Save" at bounding box center [752, 48] width 7 height 6
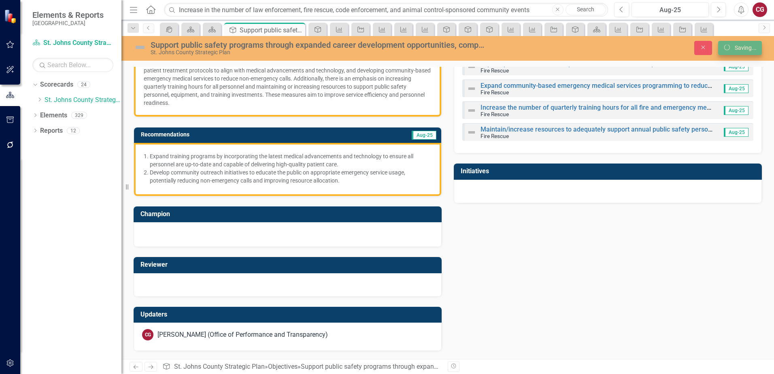
scroll to position [82, 0]
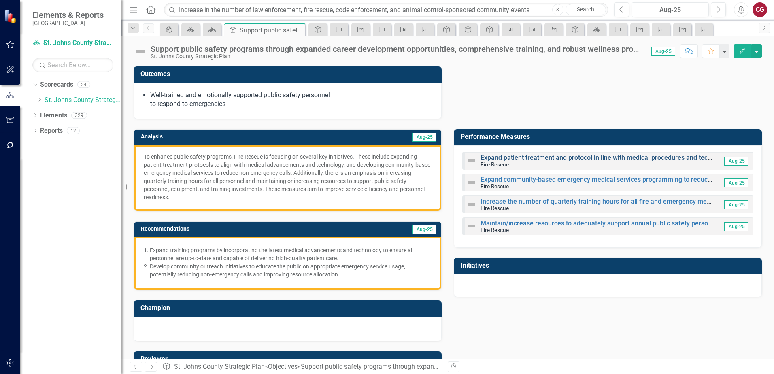
click at [547, 160] on link "Expand patient treatment and protocol in line with medical procedures and techn…" at bounding box center [620, 158] width 280 height 8
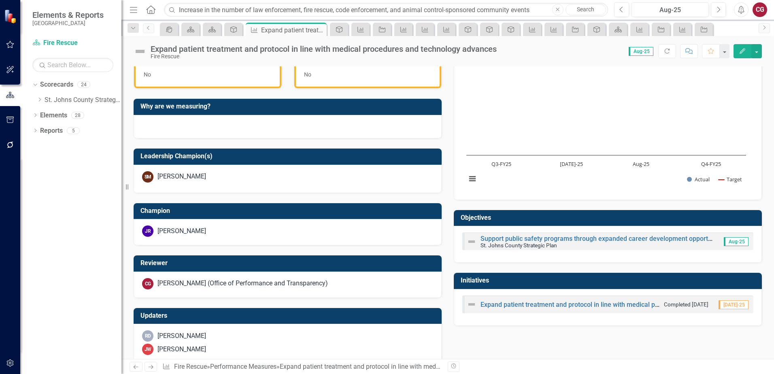
scroll to position [259, 0]
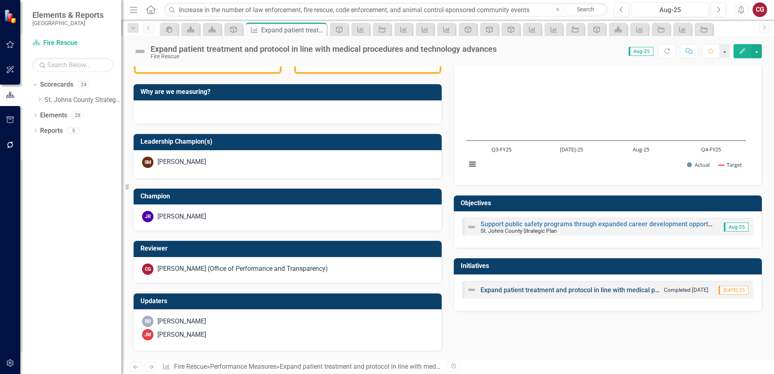
click at [536, 291] on link "Expand patient treatment and protocol in line with medical procedures and techn…" at bounding box center [620, 290] width 280 height 8
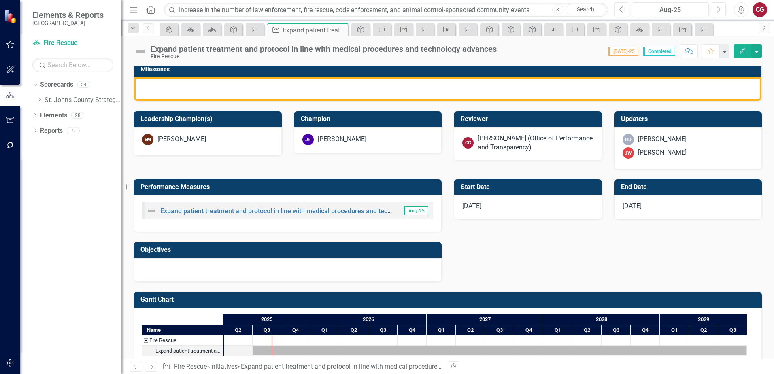
scroll to position [719, 0]
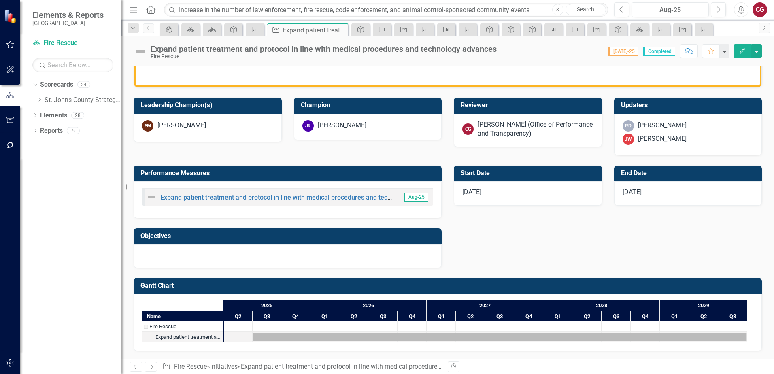
click at [254, 252] on div at bounding box center [288, 255] width 308 height 23
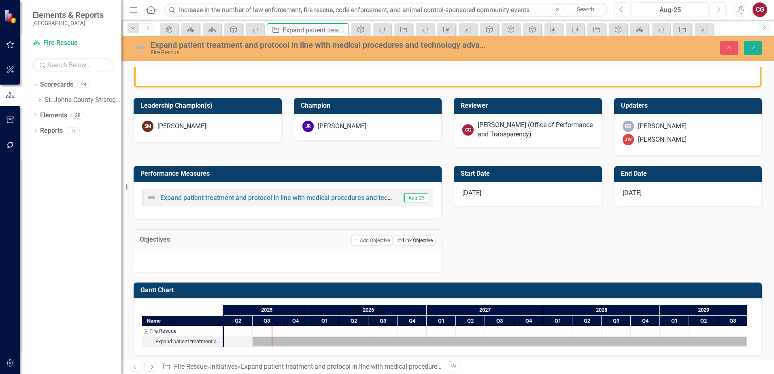
click at [406, 242] on button "Link Tag Link Objective" at bounding box center [414, 240] width 41 height 11
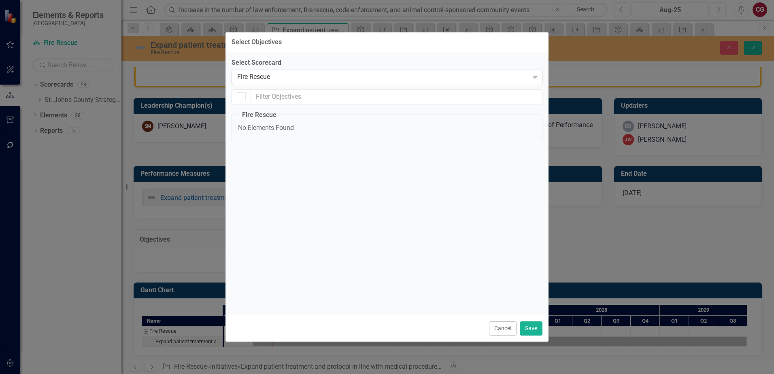
click at [363, 70] on div "Fire Rescue Expand" at bounding box center [386, 77] width 311 height 15
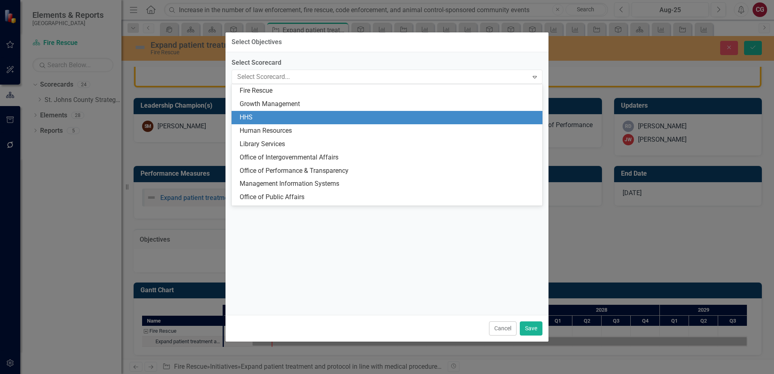
scroll to position [0, 0]
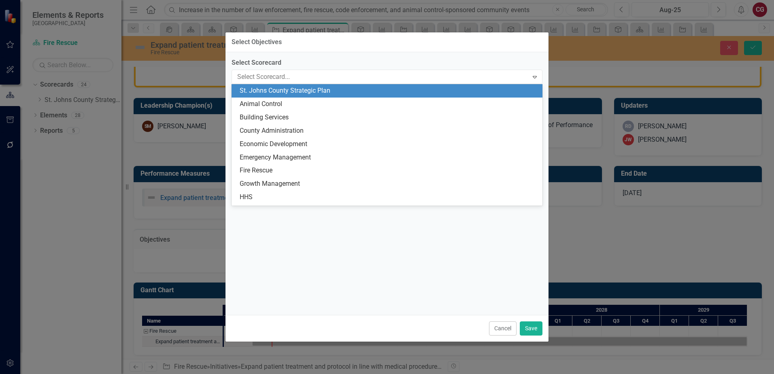
click at [339, 91] on div "St. Johns County Strategic Plan" at bounding box center [389, 90] width 298 height 9
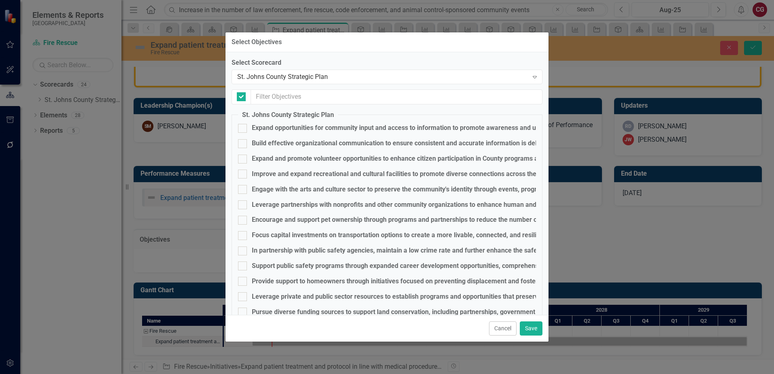
checkbox input "false"
click at [265, 264] on div "Support public safety programs through expanded career development opportunitie…" at bounding box center [496, 265] width 489 height 9
click at [243, 264] on input "Support public safety programs through expanded career development opportunitie…" at bounding box center [240, 263] width 5 height 5
checkbox input "true"
click at [533, 329] on button "Save" at bounding box center [530, 328] width 23 height 14
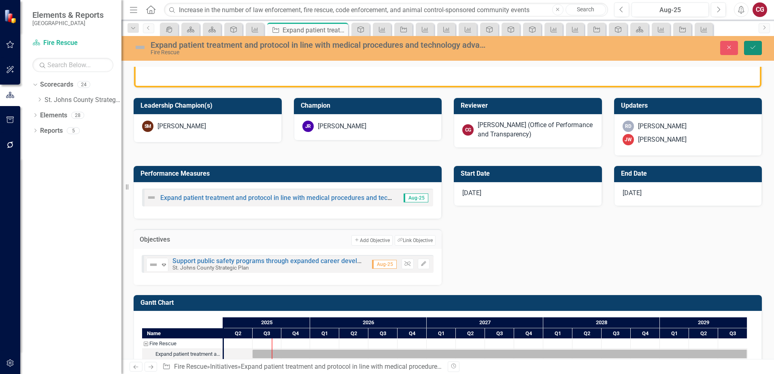
click at [753, 47] on icon "Save" at bounding box center [752, 48] width 7 height 6
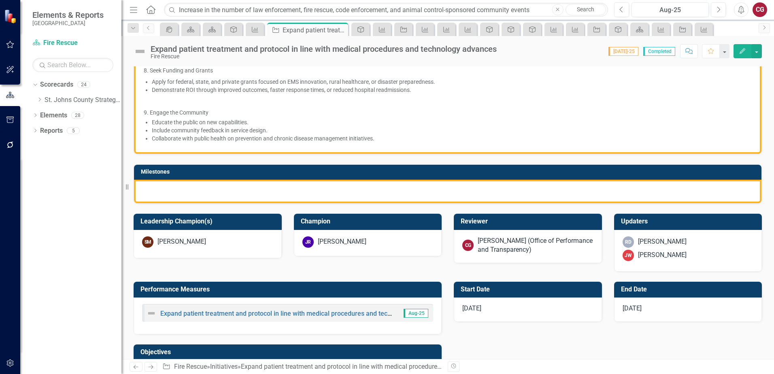
scroll to position [647, 0]
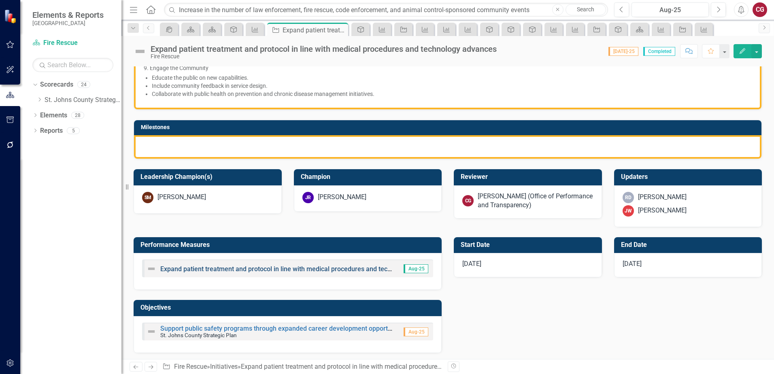
click at [201, 268] on link "Expand patient treatment and protocol in line with medical procedures and techn…" at bounding box center [300, 269] width 280 height 8
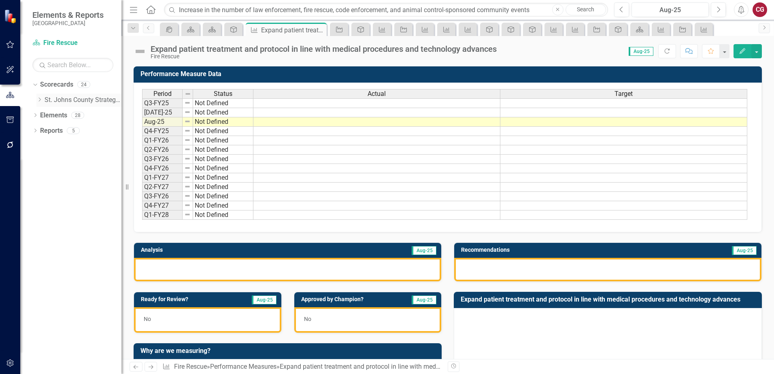
click at [63, 97] on link "St. Johns County Strategic Plan" at bounding box center [83, 99] width 77 height 9
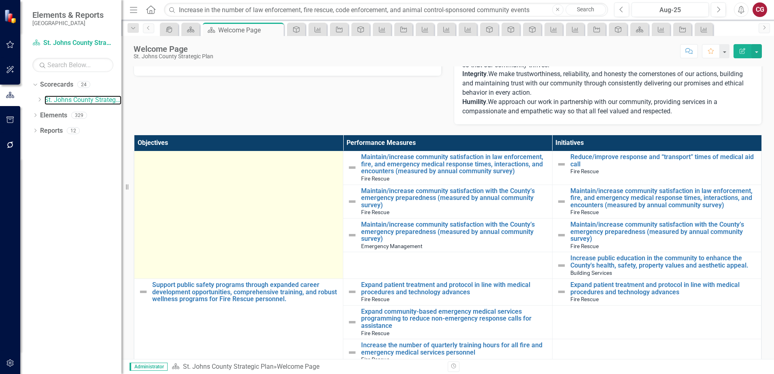
scroll to position [1901, 0]
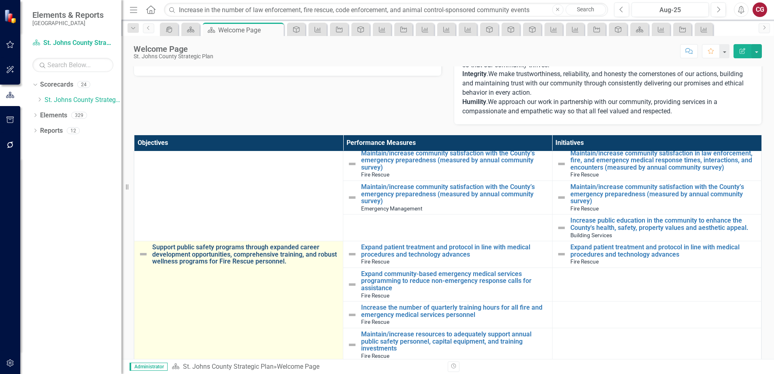
click at [207, 244] on link "Support public safety programs through expanded career development opportunitie…" at bounding box center [245, 254] width 187 height 21
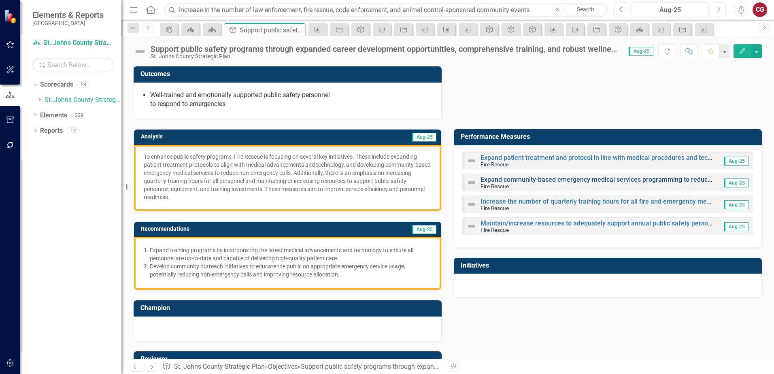
click at [528, 183] on link "Expand community-based emergency medical services programming to reduce non-eme…" at bounding box center [662, 180] width 365 height 8
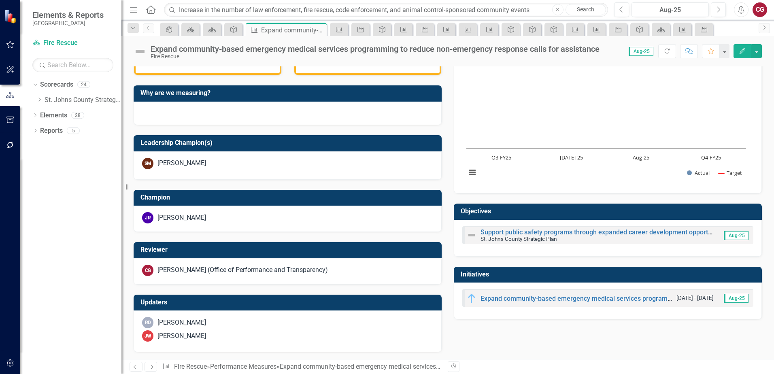
scroll to position [259, 0]
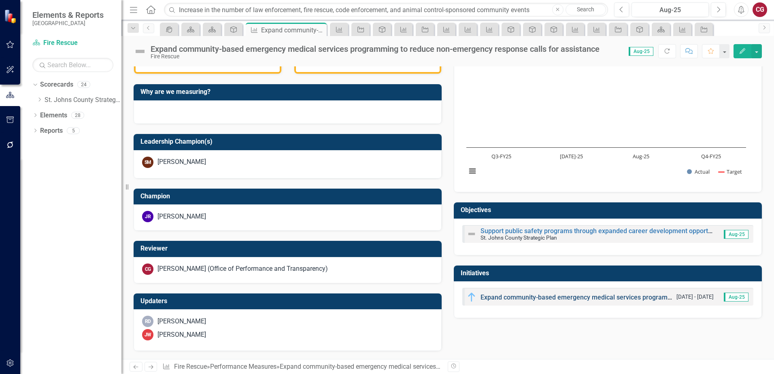
click at [502, 297] on link "Expand community-based emergency medical services programming to reduce non-eme…" at bounding box center [662, 297] width 365 height 8
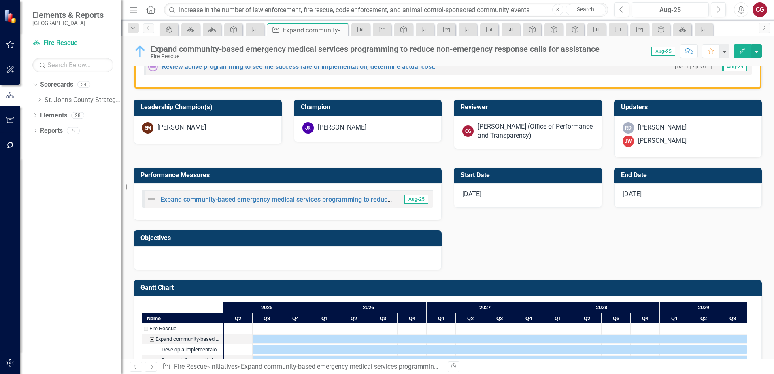
scroll to position [850, 0]
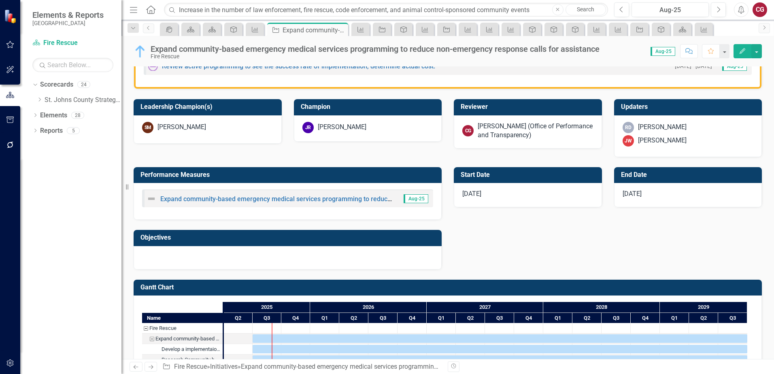
click at [238, 261] on div at bounding box center [288, 257] width 308 height 23
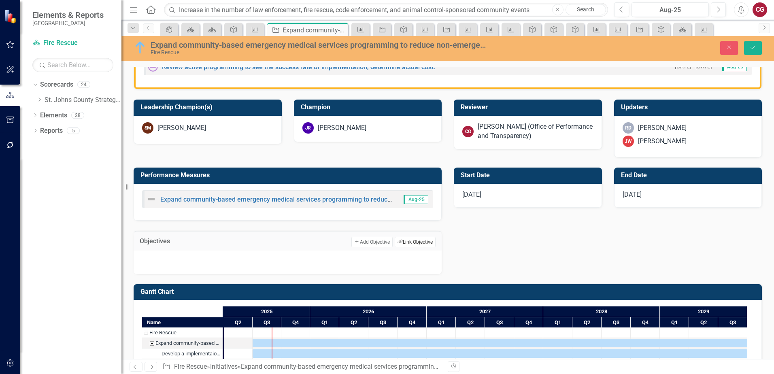
click at [425, 243] on button "Link Tag Link Objective" at bounding box center [414, 242] width 41 height 11
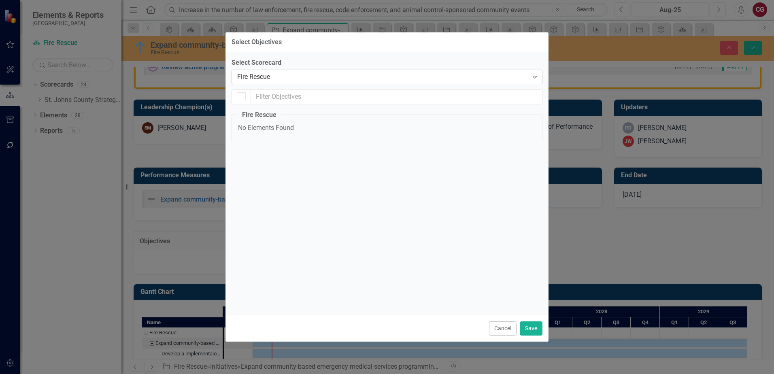
click at [290, 76] on div "Fire Rescue" at bounding box center [382, 76] width 291 height 9
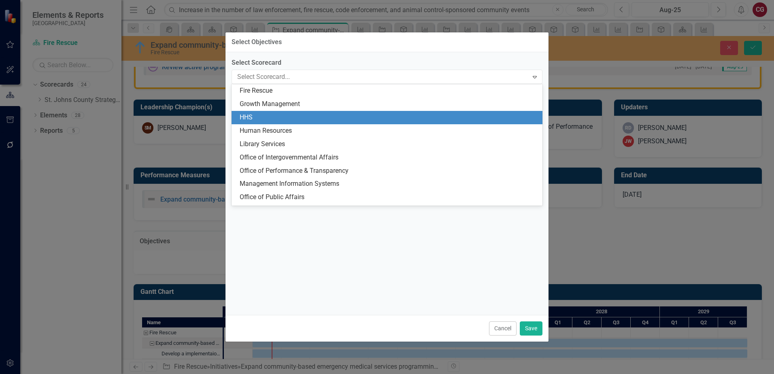
scroll to position [0, 0]
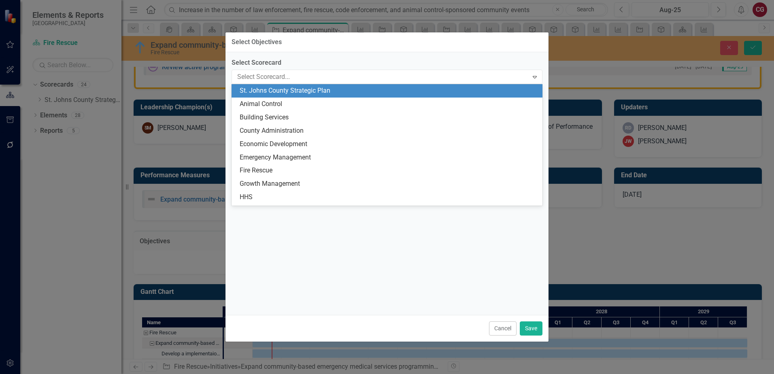
click at [304, 89] on div "St. Johns County Strategic Plan" at bounding box center [389, 90] width 298 height 9
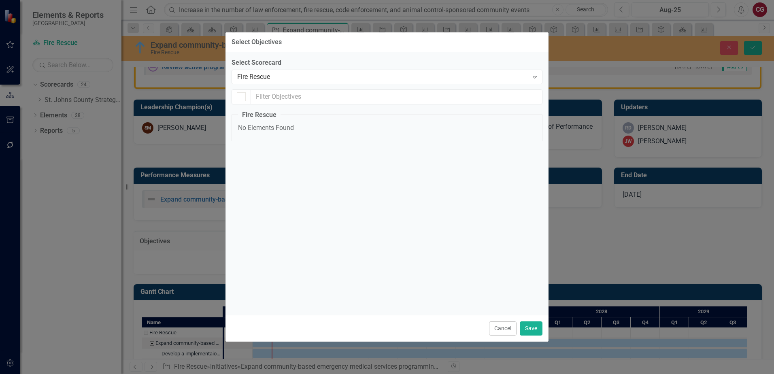
checkbox input "false"
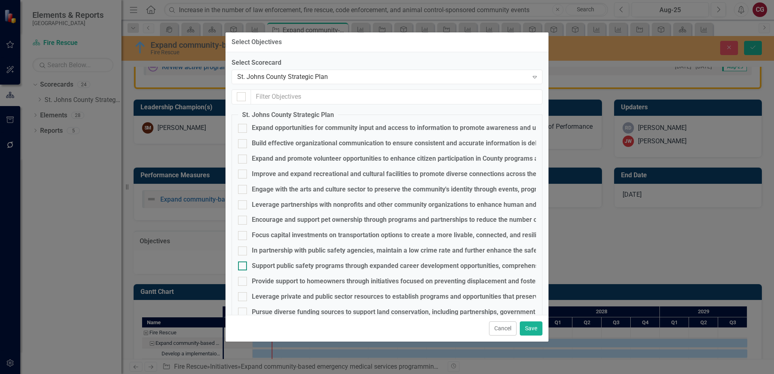
click at [278, 265] on div "Support public safety programs through expanded career development opportunitie…" at bounding box center [496, 265] width 489 height 9
click at [243, 265] on input "Support public safety programs through expanded career development opportunitie…" at bounding box center [240, 263] width 5 height 5
checkbox input "true"
click at [534, 328] on button "Save" at bounding box center [530, 328] width 23 height 14
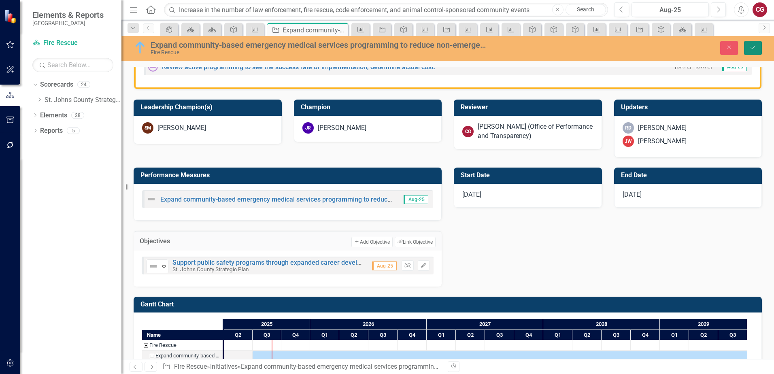
click at [755, 51] on button "Save" at bounding box center [753, 48] width 18 height 14
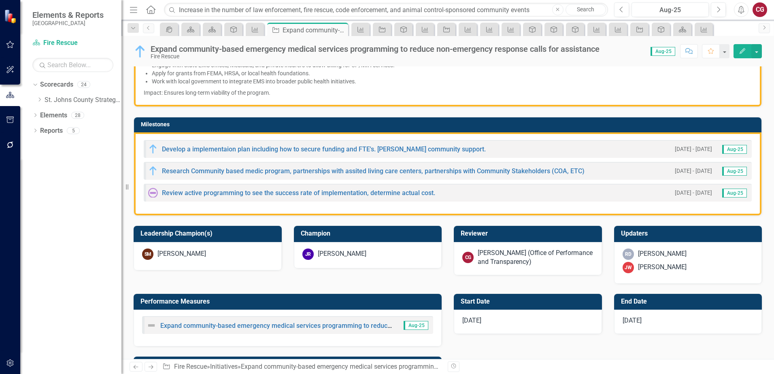
scroll to position [769, 0]
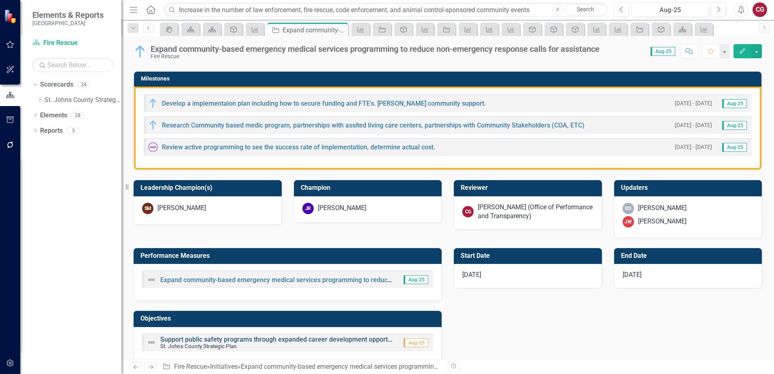
click at [244, 340] on link "Support public safety programs through expanded career development opportunitie…" at bounding box center [404, 339] width 489 height 8
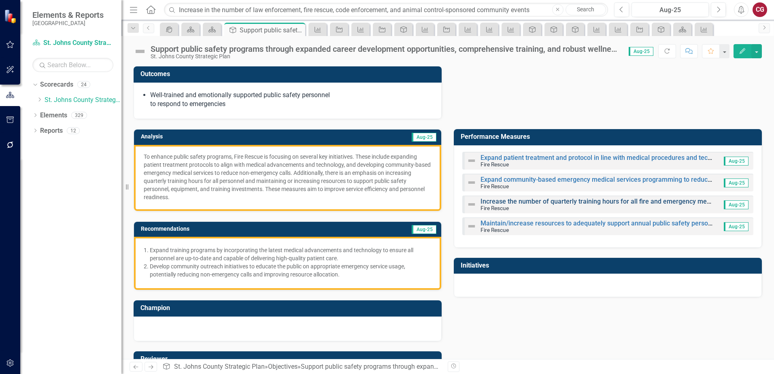
click at [484, 202] on link "Increase the number of quarterly training hours for all fire and emergency medi…" at bounding box center [628, 201] width 297 height 8
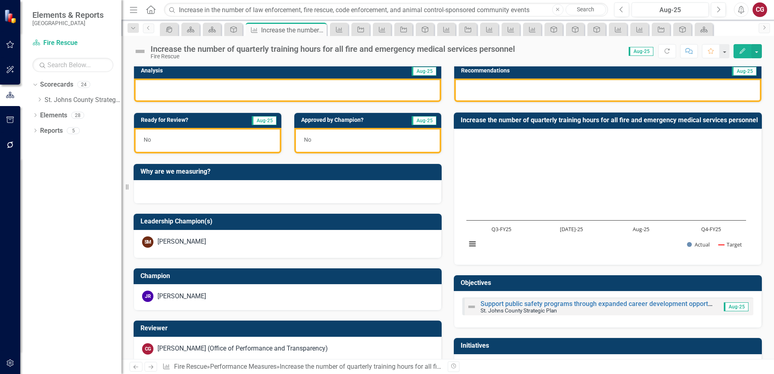
scroll to position [259, 0]
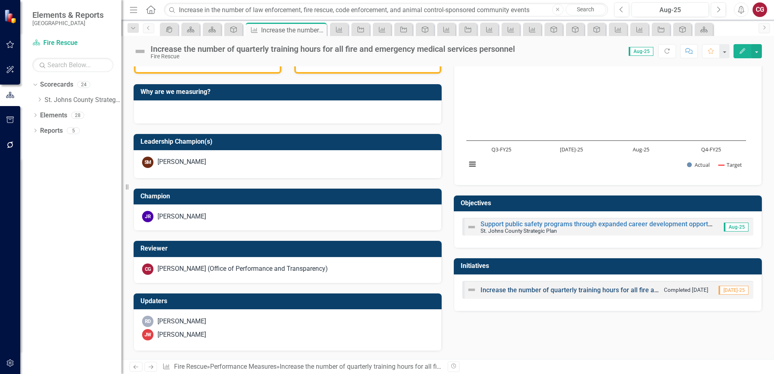
click at [480, 294] on link "Increase the number of quarterly training hours for all fire and emergency medi…" at bounding box center [628, 290] width 297 height 8
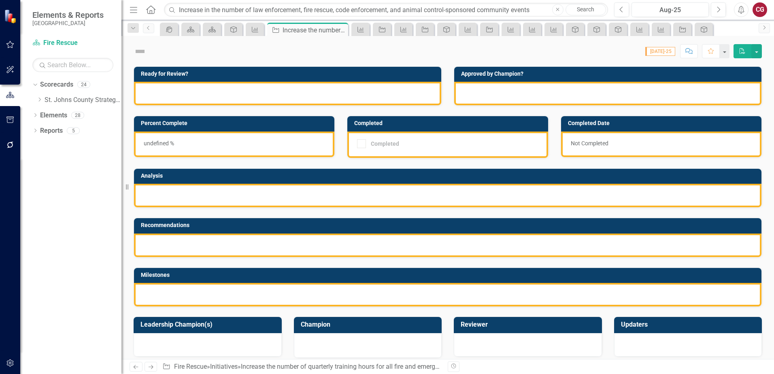
checkbox input "true"
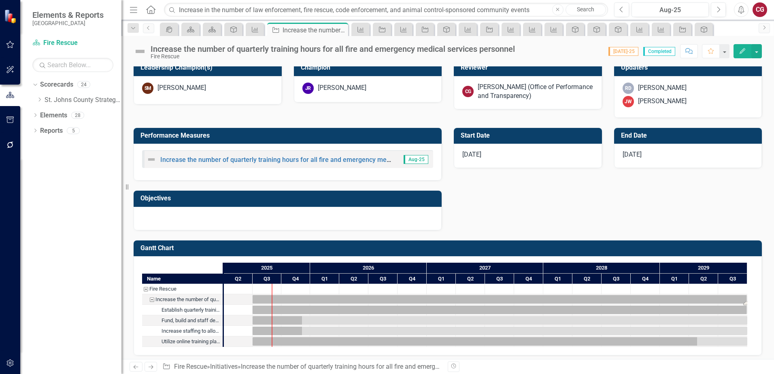
scroll to position [972, 0]
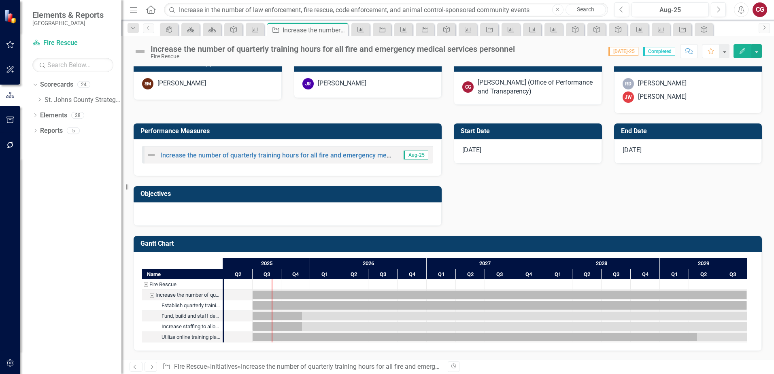
click at [216, 217] on div at bounding box center [288, 213] width 308 height 23
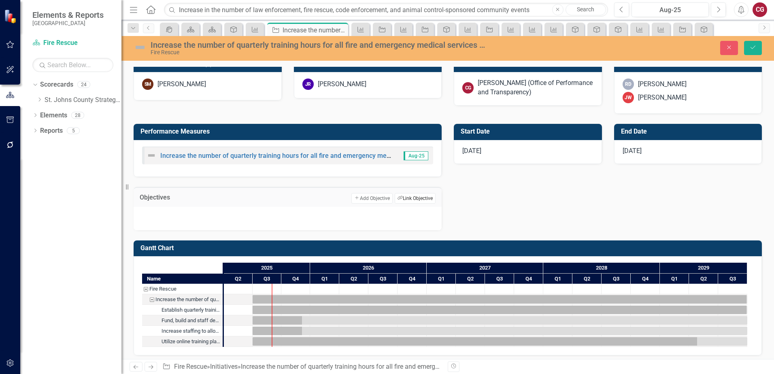
click at [401, 203] on button "Link Tag Link Objective" at bounding box center [414, 198] width 41 height 11
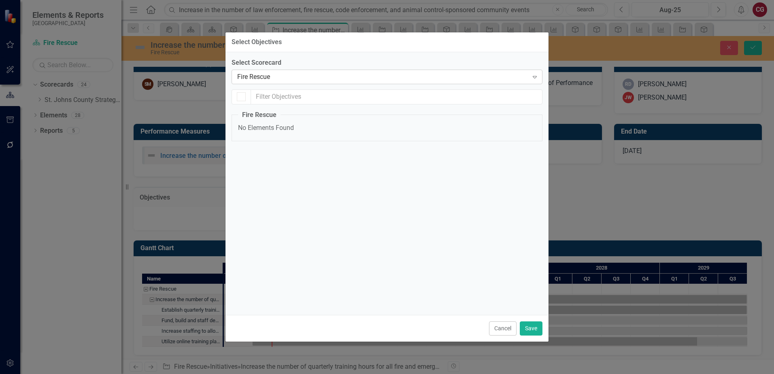
click at [326, 76] on div "Fire Rescue" at bounding box center [382, 76] width 291 height 9
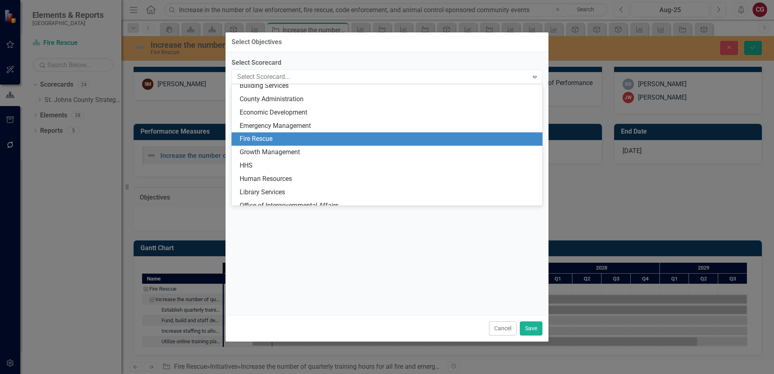
scroll to position [0, 0]
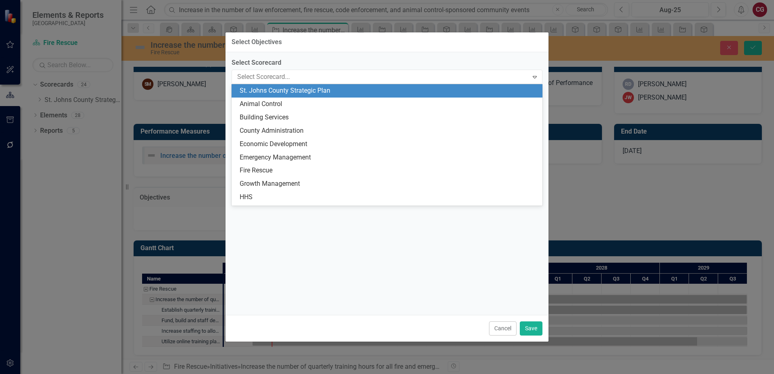
click at [322, 91] on div "St. Johns County Strategic Plan" at bounding box center [389, 90] width 298 height 9
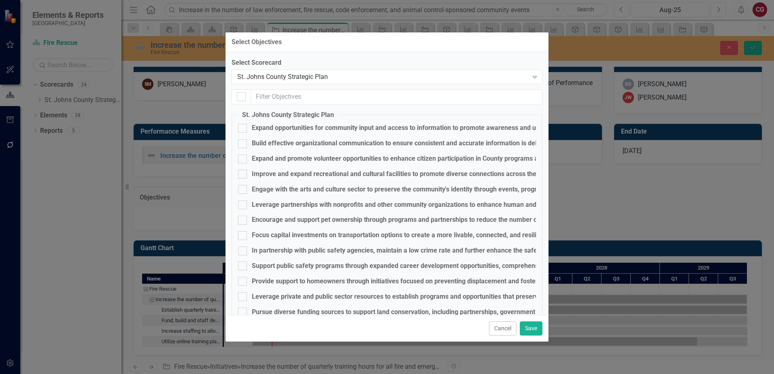
checkbox input "false"
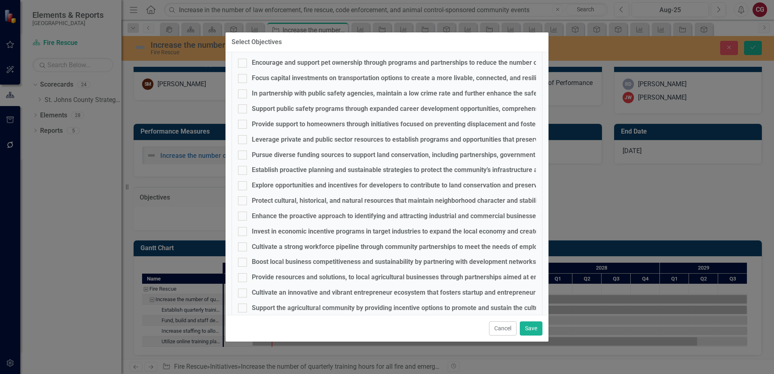
scroll to position [162, 0]
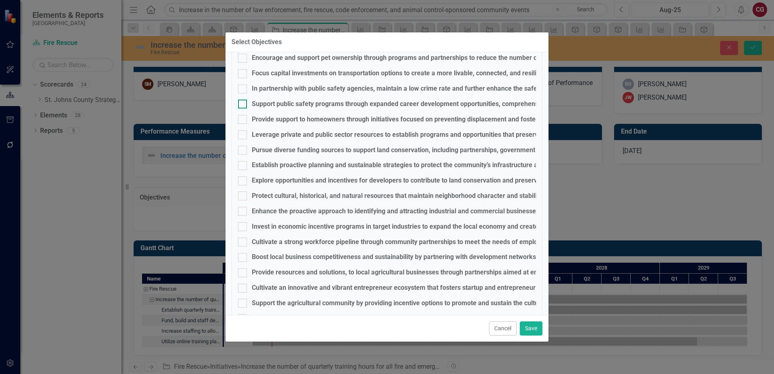
click at [273, 103] on div "Support public safety programs through expanded career development opportunitie…" at bounding box center [496, 104] width 489 height 9
click at [243, 103] on input "Support public safety programs through expanded career development opportunitie…" at bounding box center [240, 102] width 5 height 5
checkbox input "true"
click at [524, 326] on button "Save" at bounding box center [530, 328] width 23 height 14
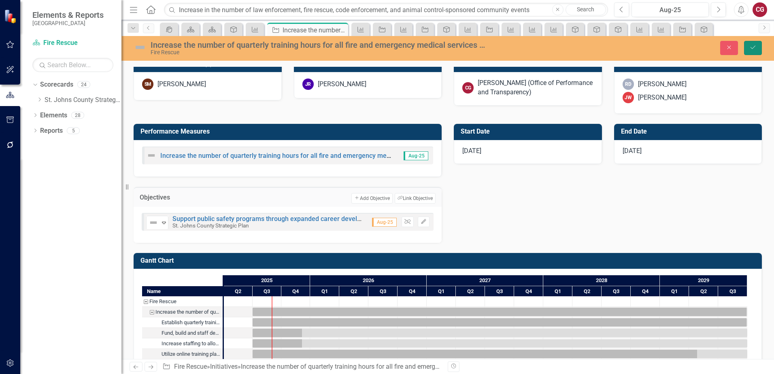
click at [747, 47] on button "Save" at bounding box center [753, 48] width 18 height 14
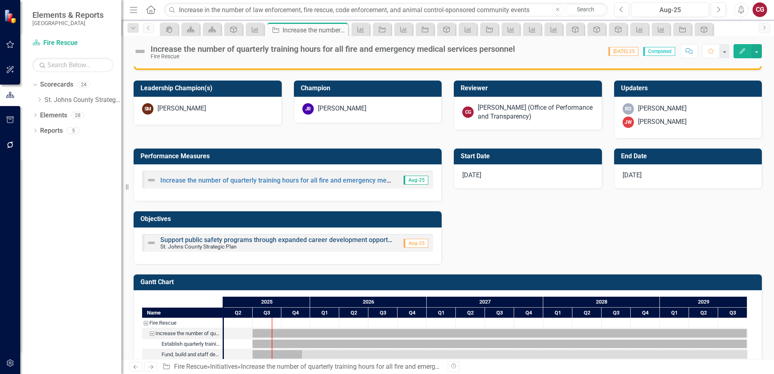
scroll to position [971, 0]
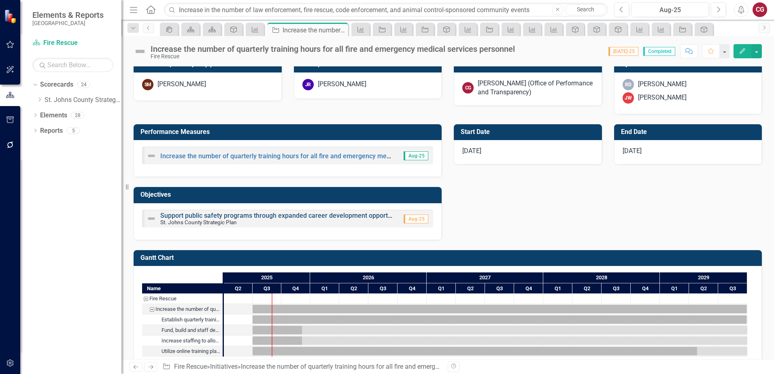
click at [235, 216] on link "Support public safety programs through expanded career development opportunitie…" at bounding box center [404, 216] width 489 height 8
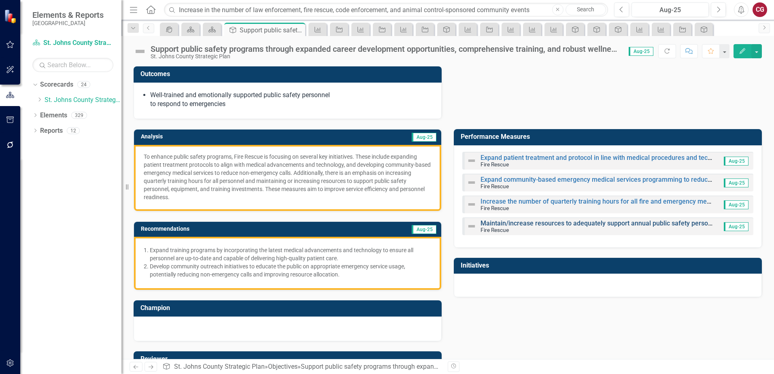
click at [506, 223] on link "Maintain/increase resources to adequately support annual public safety personne…" at bounding box center [665, 223] width 371 height 8
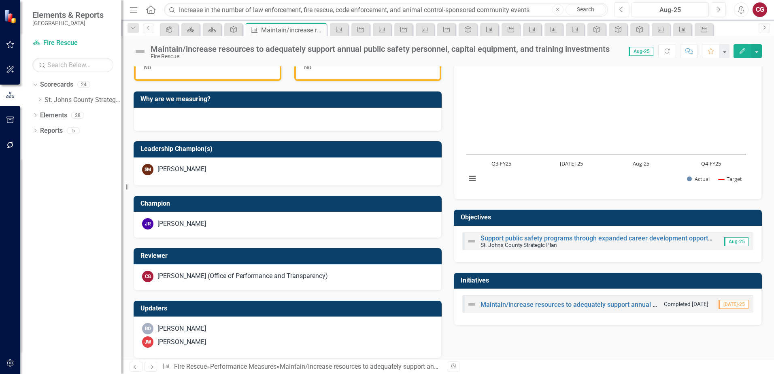
scroll to position [259, 0]
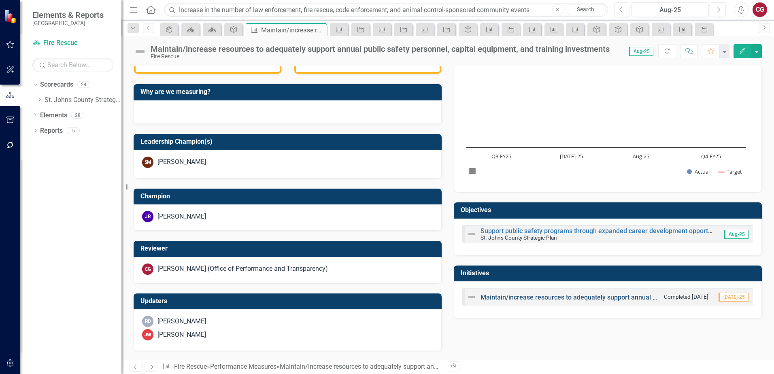
click at [577, 295] on link "Maintain/increase resources to adequately support annual public safety personne…" at bounding box center [665, 297] width 371 height 8
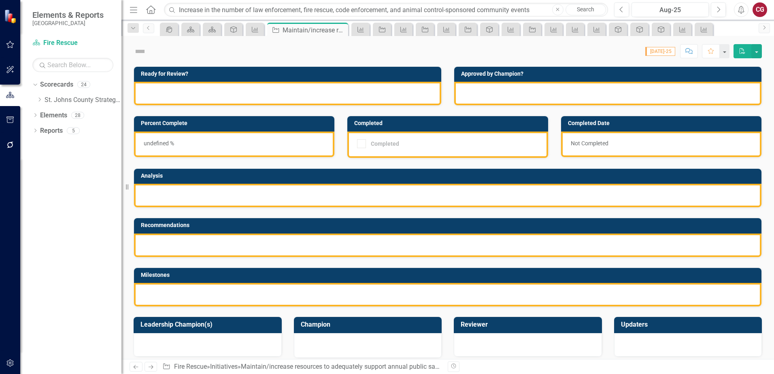
checkbox input "true"
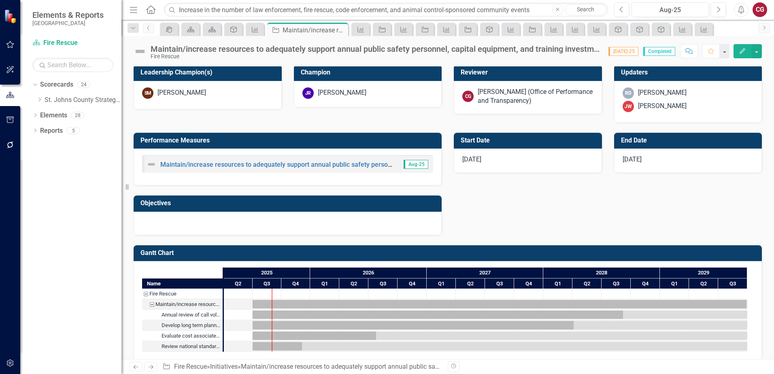
scroll to position [454, 0]
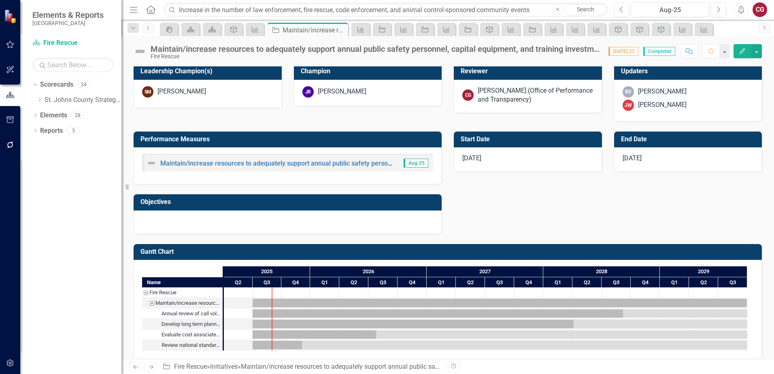
click at [214, 210] on div at bounding box center [288, 221] width 308 height 23
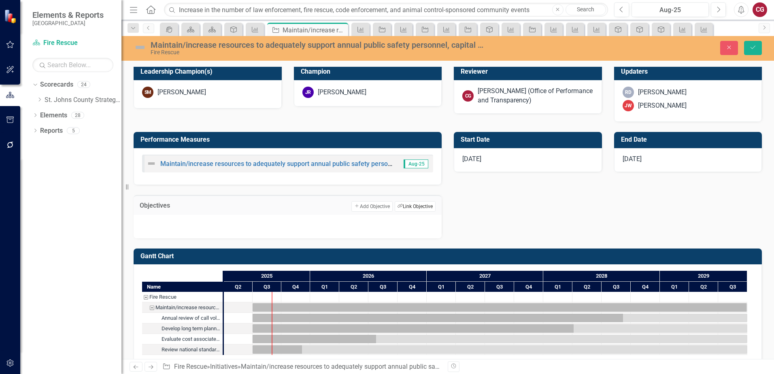
click at [419, 201] on button "Link Tag Link Objective" at bounding box center [414, 206] width 41 height 11
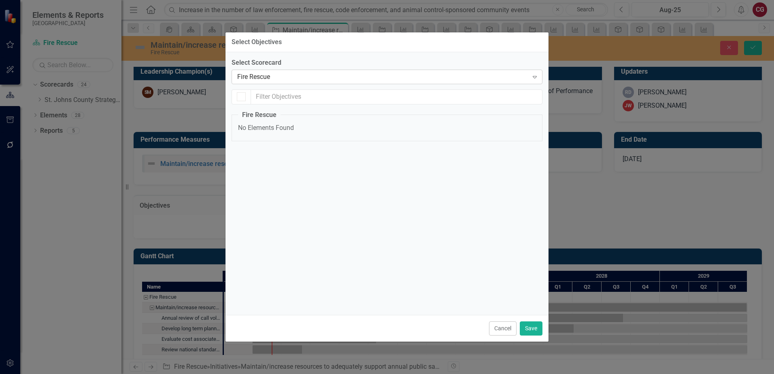
click at [279, 76] on div "Fire Rescue" at bounding box center [382, 76] width 291 height 9
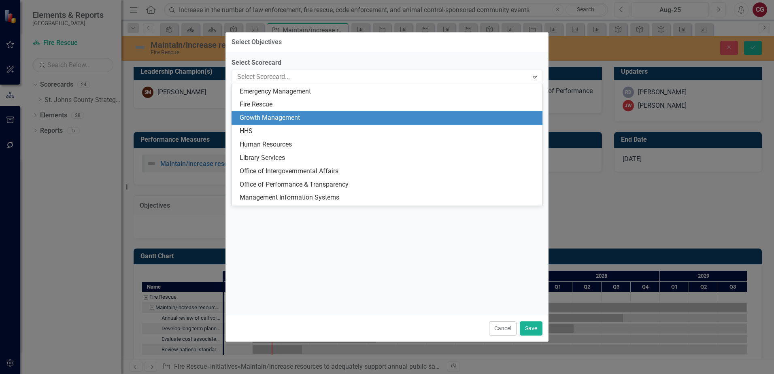
scroll to position [0, 0]
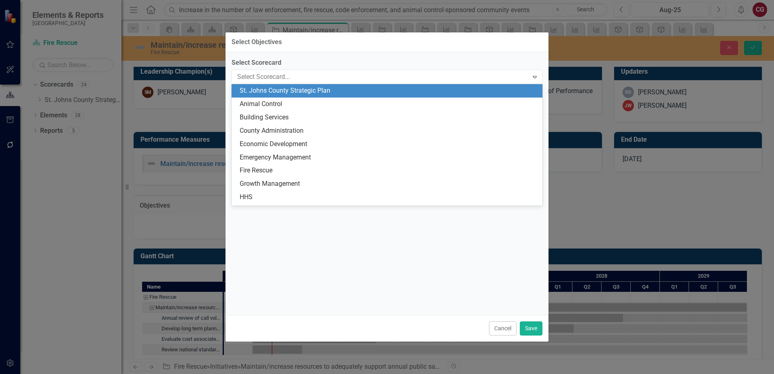
click at [292, 88] on div "St. Johns County Strategic Plan" at bounding box center [389, 90] width 298 height 9
checkbox input "false"
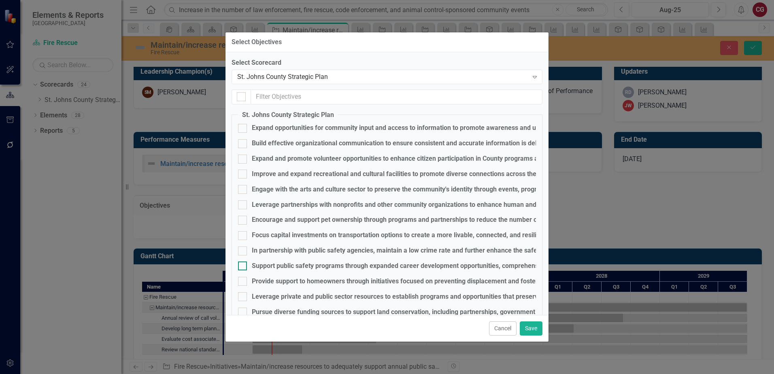
click at [280, 261] on div "Support public safety programs through expanded career development opportunitie…" at bounding box center [496, 265] width 489 height 9
click at [243, 261] on input "Support public safety programs through expanded career development opportunitie…" at bounding box center [240, 263] width 5 height 5
checkbox input "true"
click at [534, 330] on button "Save" at bounding box center [530, 328] width 23 height 14
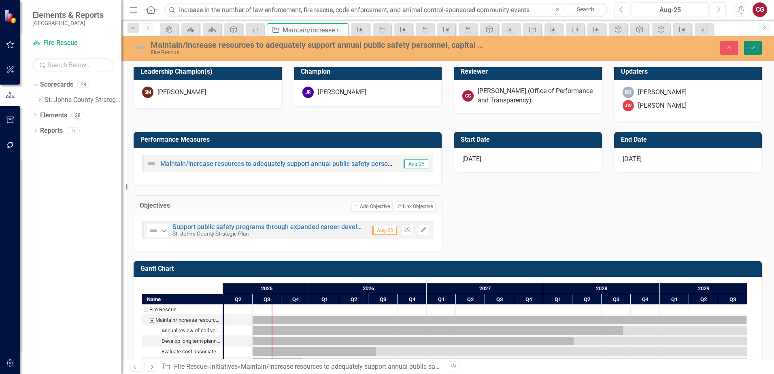
click at [752, 50] on icon "Save" at bounding box center [752, 48] width 7 height 6
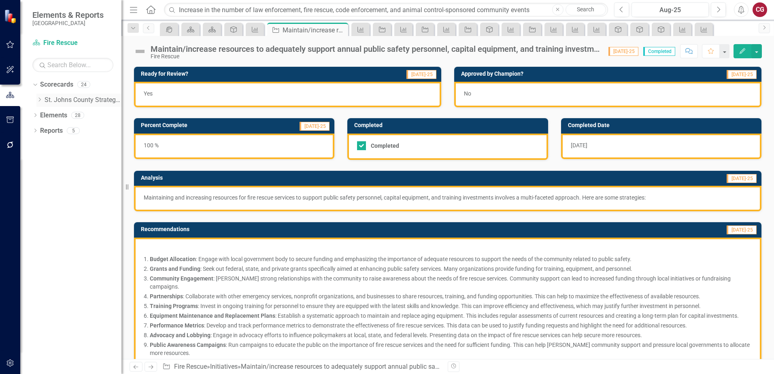
click at [51, 99] on link "St. Johns County Strategic Plan" at bounding box center [83, 99] width 77 height 9
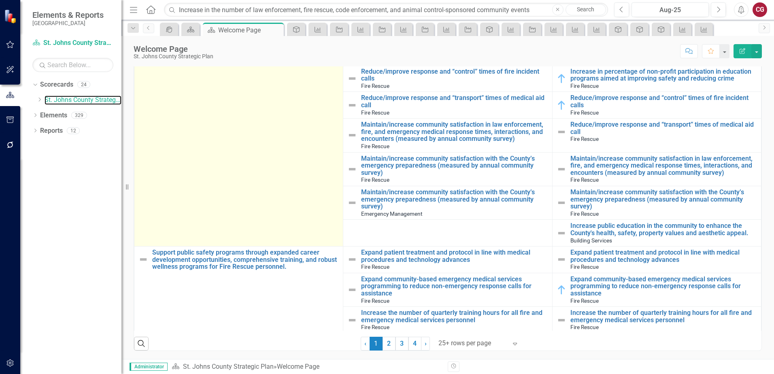
scroll to position [1901, 0]
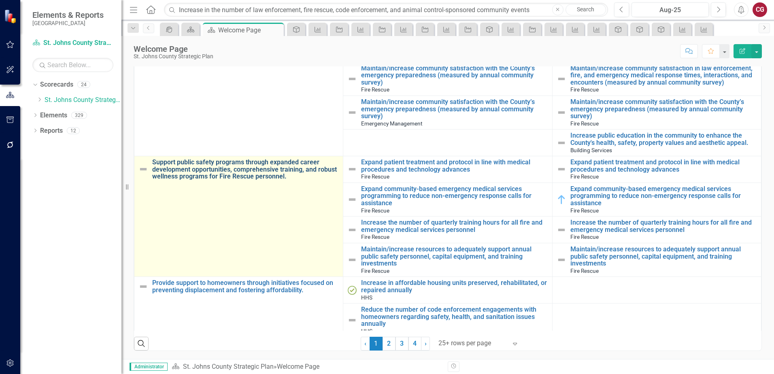
click at [237, 159] on link "Support public safety programs through expanded career development opportunitie…" at bounding box center [245, 169] width 187 height 21
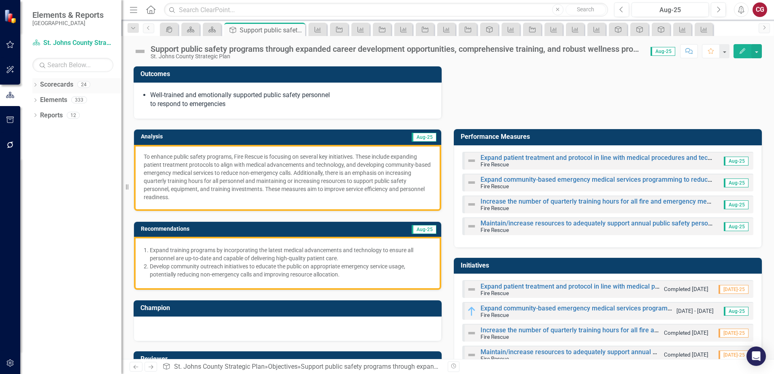
click at [61, 83] on link "Scorecards" at bounding box center [56, 84] width 33 height 9
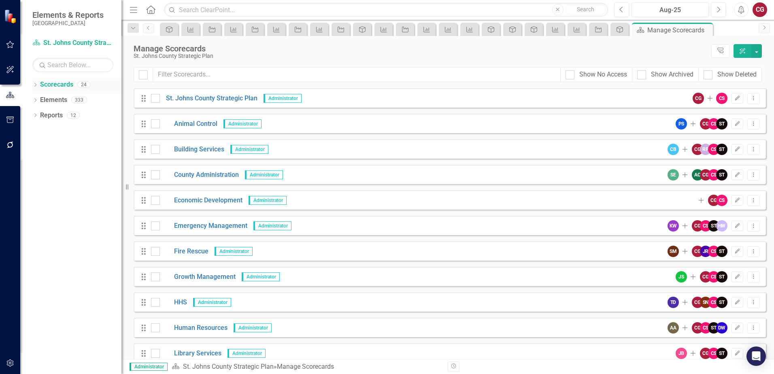
click at [35, 83] on icon at bounding box center [35, 85] width 2 height 4
click at [64, 100] on link "St. Johns County Strategic Plan" at bounding box center [83, 99] width 77 height 9
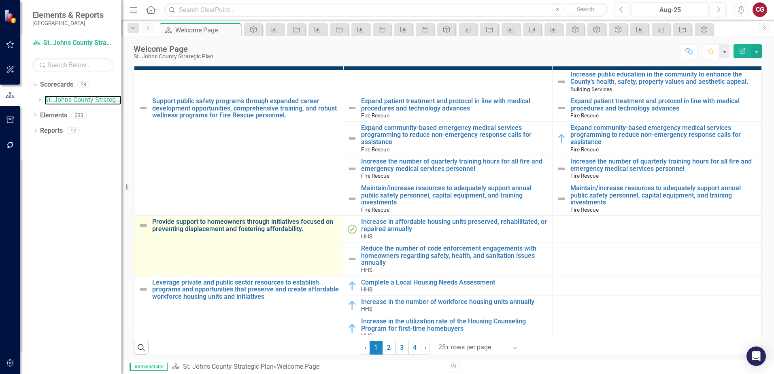
scroll to position [247, 0]
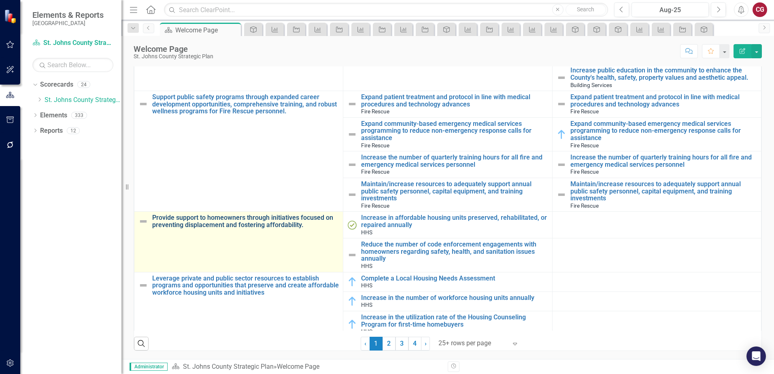
click at [229, 215] on link "Provide support to homeowners through initiatives focused on preventing displac…" at bounding box center [245, 221] width 187 height 14
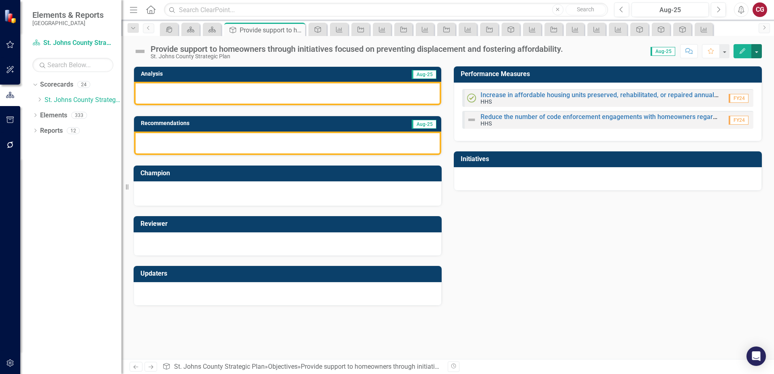
click at [759, 54] on button "button" at bounding box center [756, 51] width 11 height 14
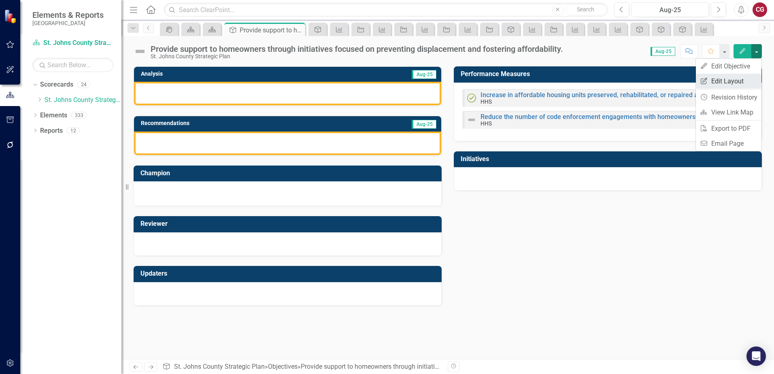
click at [727, 77] on link "Edit Report Edit Layout" at bounding box center [728, 81] width 66 height 15
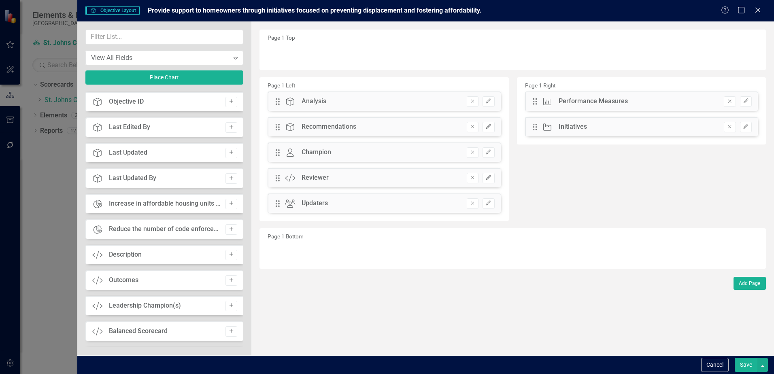
scroll to position [405, 0]
click at [228, 255] on icon "Add" at bounding box center [231, 256] width 6 height 5
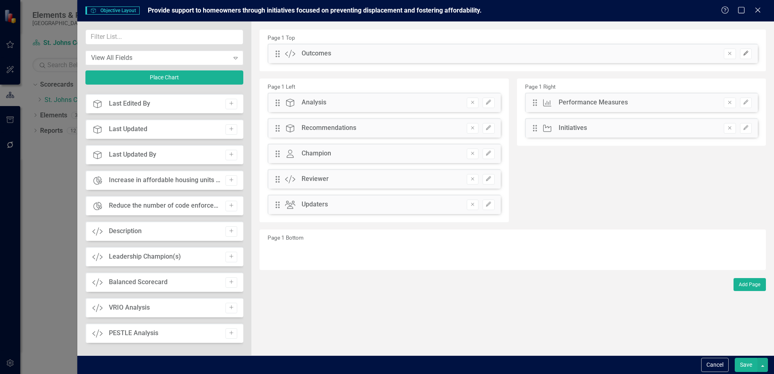
click at [746, 57] on button "Edit" at bounding box center [746, 54] width 12 height 11
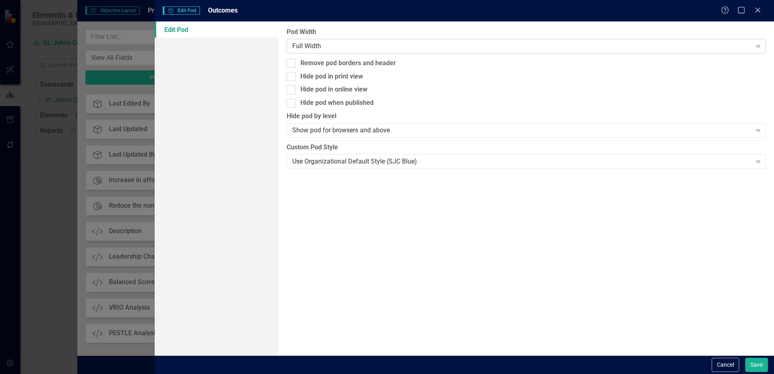
click at [402, 45] on div "Full Width" at bounding box center [521, 45] width 459 height 9
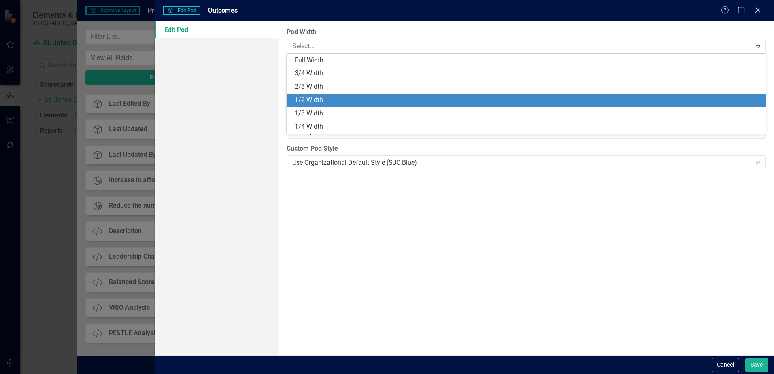
click at [348, 100] on div "1/2 Width" at bounding box center [528, 99] width 466 height 9
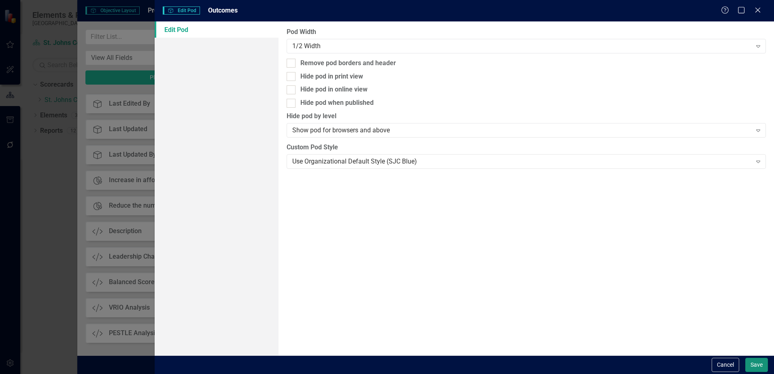
click at [757, 370] on button "Save" at bounding box center [756, 365] width 23 height 14
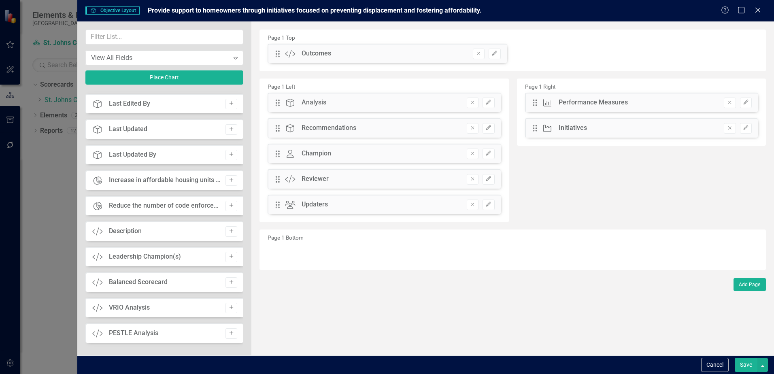
click at [744, 362] on button "Save" at bounding box center [745, 365] width 23 height 14
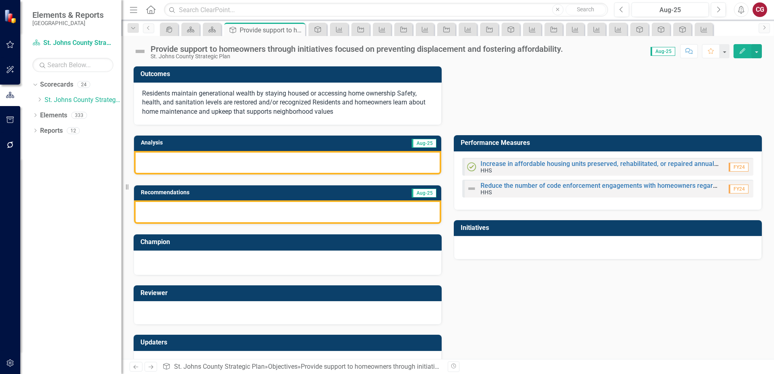
click at [290, 103] on span "Residents maintain generational wealth by staying housed or accessing home owne…" at bounding box center [283, 102] width 283 height 26
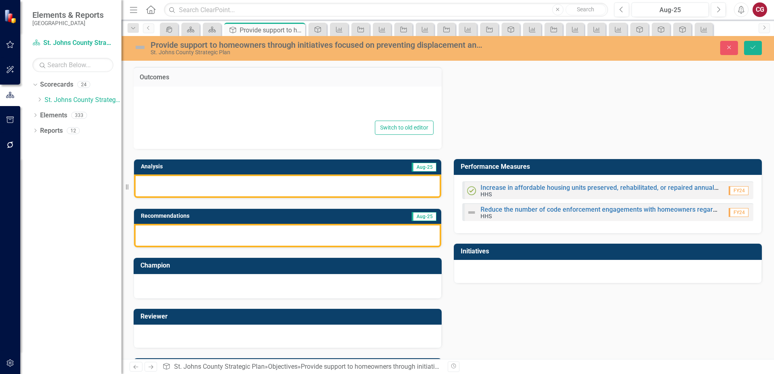
type textarea "Residents maintain generational wealth by staying housed or accessing home owne…"
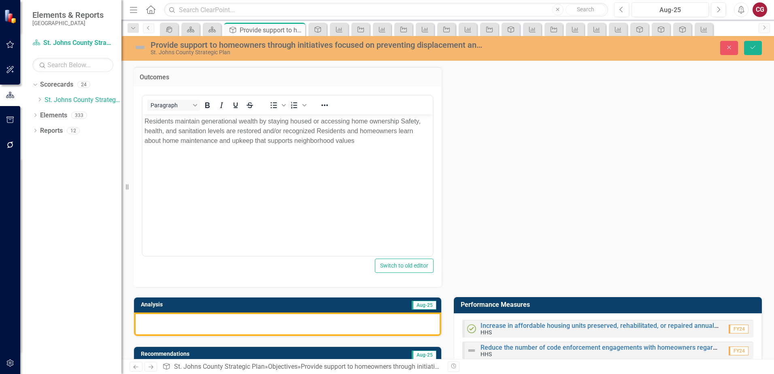
scroll to position [0, 0]
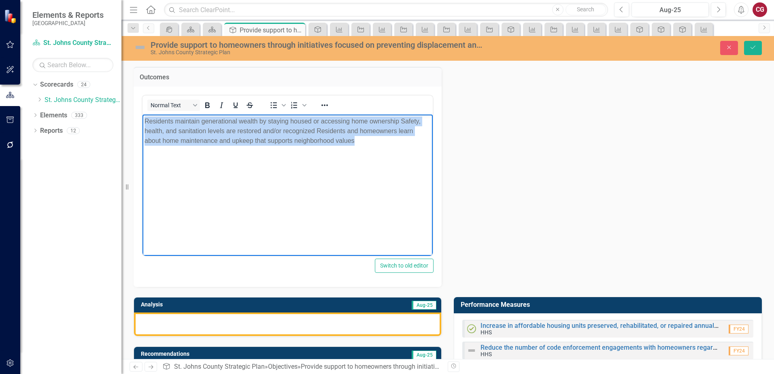
drag, startPoint x: 364, startPoint y: 146, endPoint x: 89, endPoint y: 106, distance: 277.6
click at [142, 114] on html "Residents maintain generational wealth by staying housed or accessing home owne…" at bounding box center [287, 174] width 290 height 121
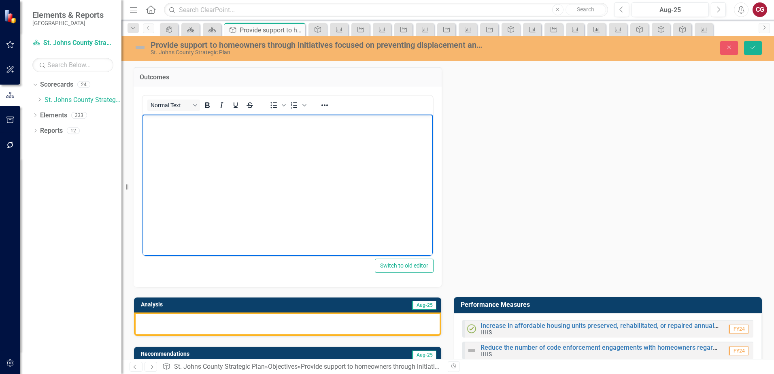
click at [206, 139] on body "Rich Text Area. Press ALT-0 for help." at bounding box center [287, 174] width 290 height 121
paste body "Rich Text Area. Press ALT-0 for help."
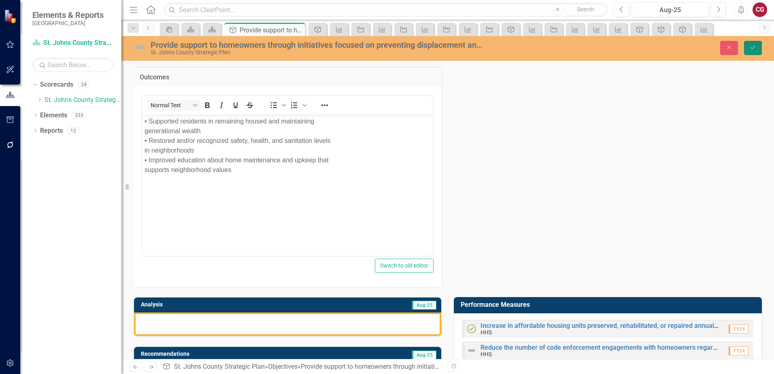
click at [751, 45] on icon "Save" at bounding box center [752, 48] width 7 height 6
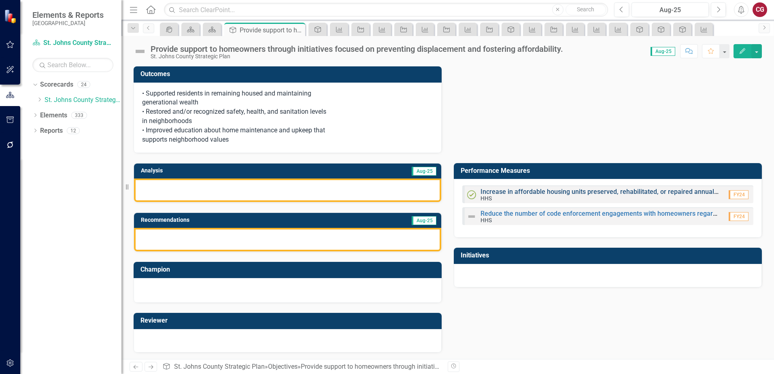
click at [510, 192] on link "Increase in affordable housing units preserved, rehabilitated, or repaired annu…" at bounding box center [599, 192] width 238 height 8
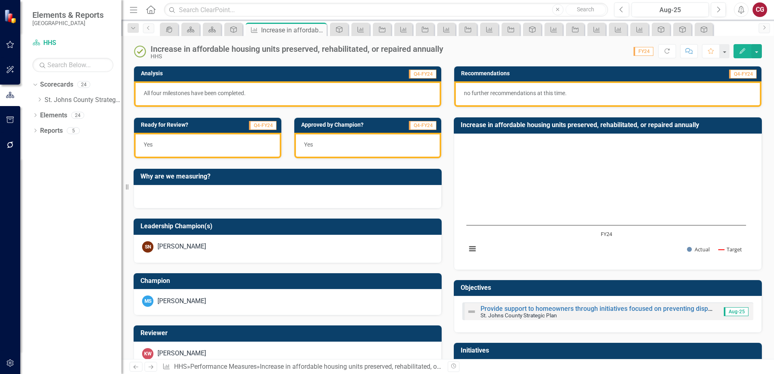
scroll to position [197, 0]
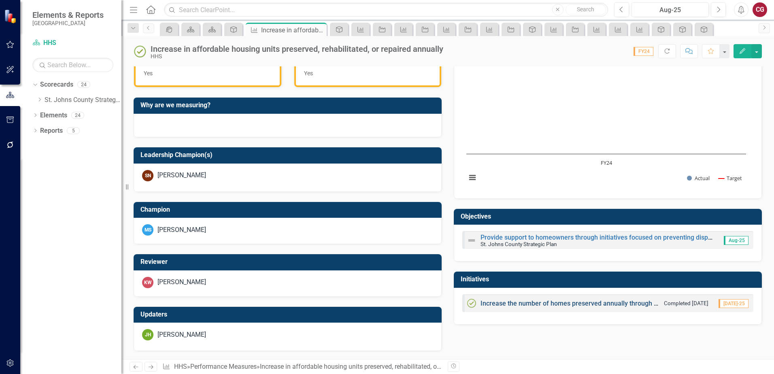
click at [521, 304] on link "Increase the number of homes preserved annually through County, State and Feder…" at bounding box center [658, 303] width 357 height 8
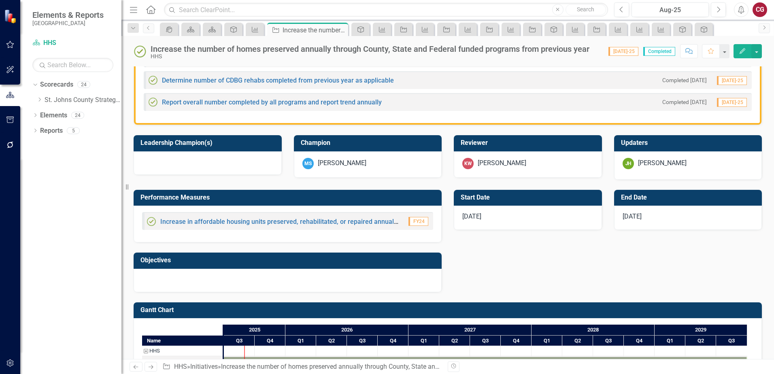
scroll to position [283, 0]
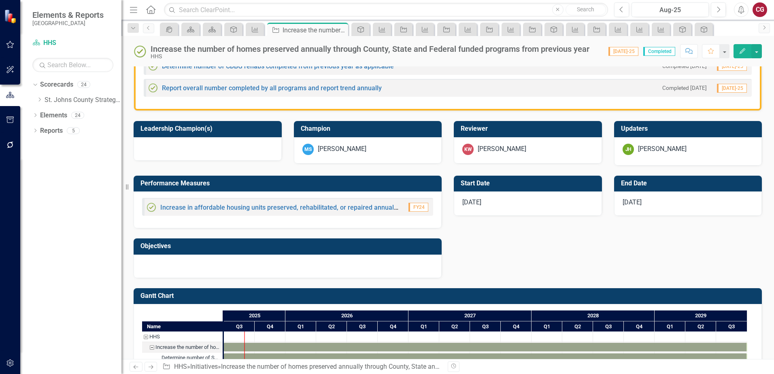
click at [273, 267] on div at bounding box center [288, 265] width 308 height 23
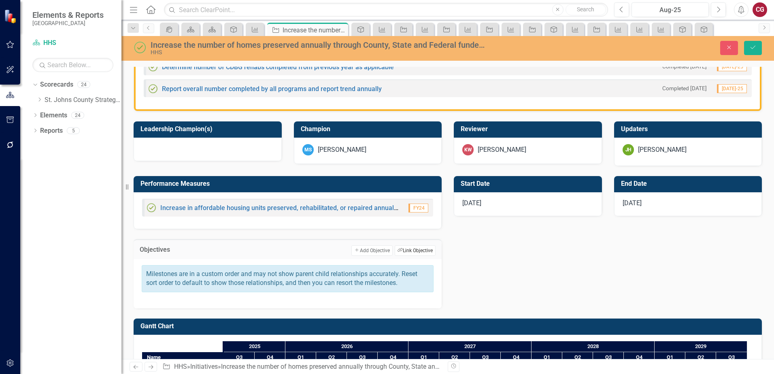
click at [431, 250] on button "Link Tag Link Objective" at bounding box center [414, 250] width 41 height 11
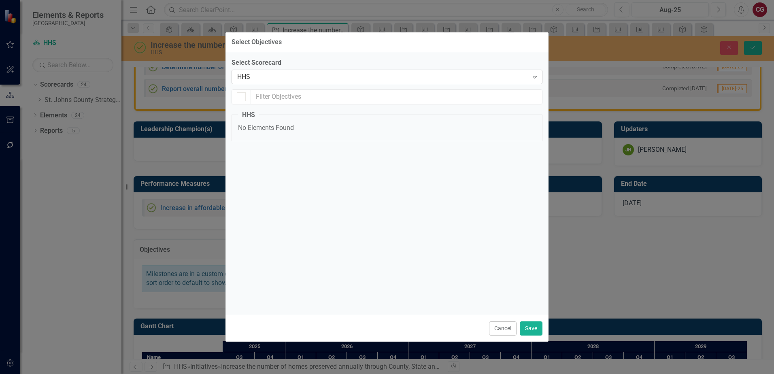
click at [307, 73] on div "HHS" at bounding box center [382, 76] width 291 height 9
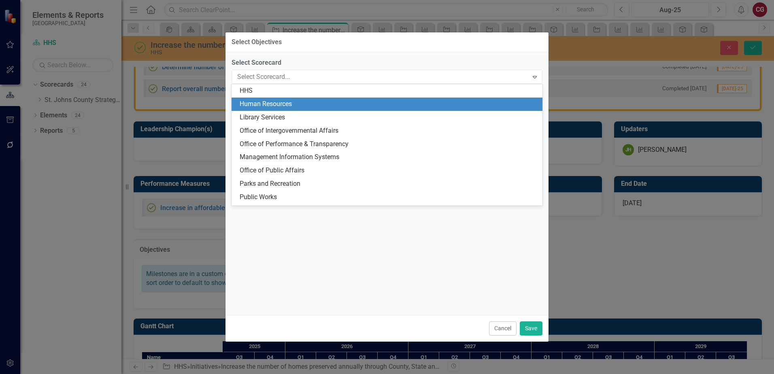
scroll to position [0, 0]
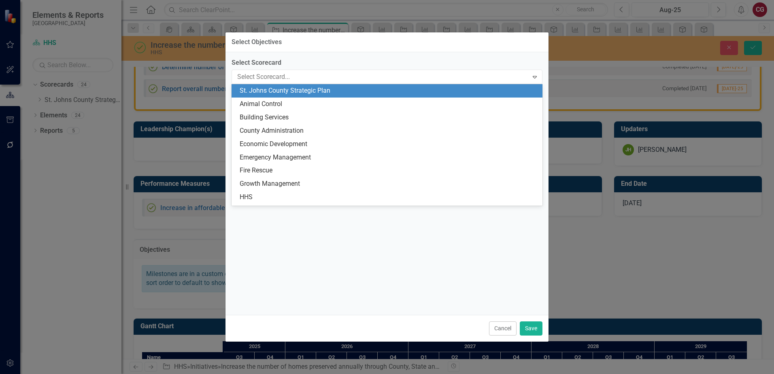
click at [304, 94] on div "St. Johns County Strategic Plan" at bounding box center [389, 90] width 298 height 9
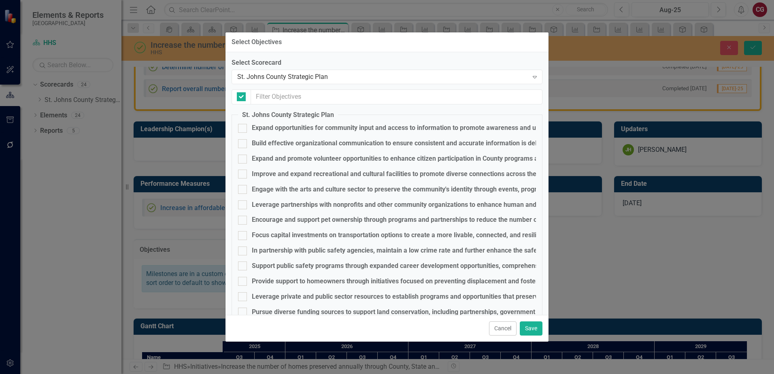
checkbox input "false"
click at [266, 279] on div "Provide support to homeowners through initiatives focused on preventing displac…" at bounding box center [419, 281] width 334 height 9
click at [243, 279] on input "Provide support to homeowners through initiatives focused on preventing displac…" at bounding box center [240, 279] width 5 height 5
checkbox input "true"
click at [528, 329] on button "Save" at bounding box center [530, 328] width 23 height 14
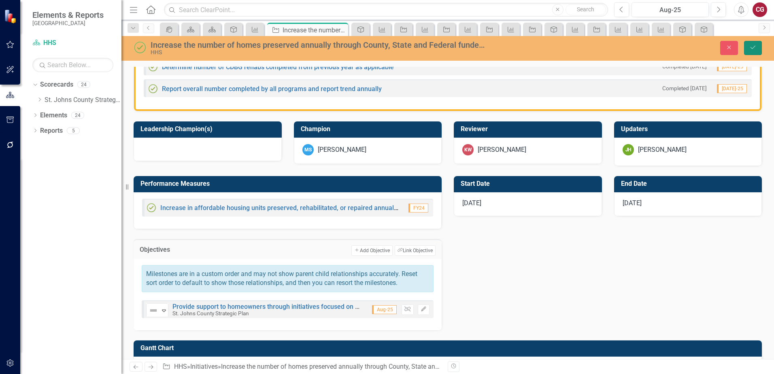
click at [749, 48] on icon "Save" at bounding box center [752, 48] width 7 height 6
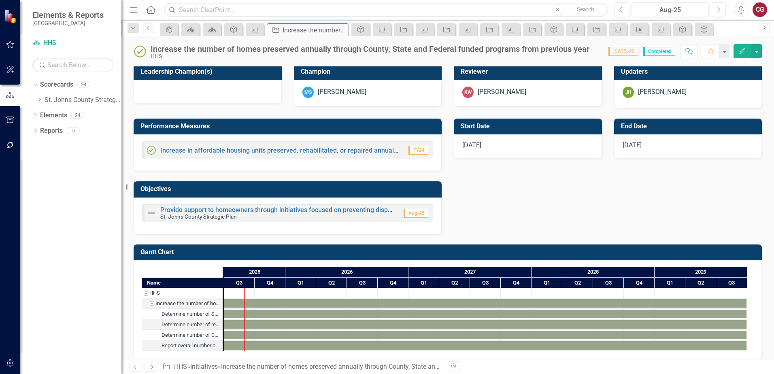
scroll to position [349, 0]
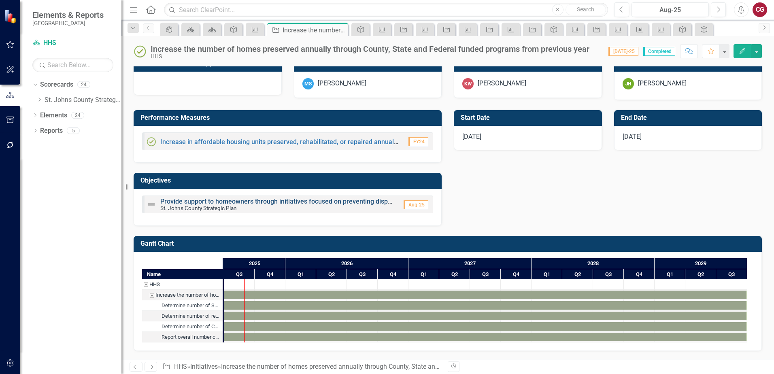
click at [242, 204] on link "Provide support to homeowners through initiatives focused on preventing displac…" at bounding box center [326, 201] width 333 height 8
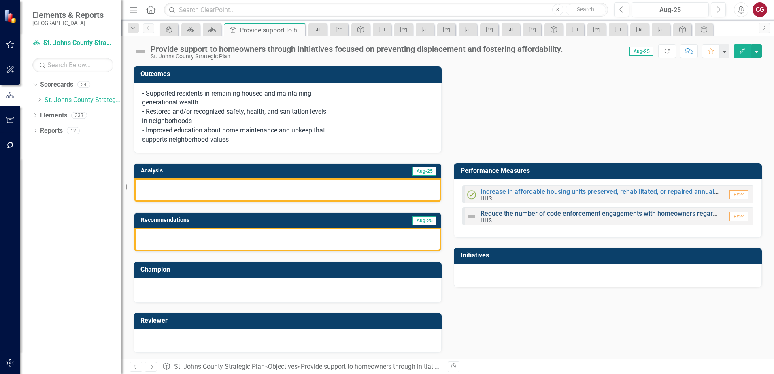
click at [545, 216] on link "Reduce the number of code enforcement engagements with homeowners regarding saf…" at bounding box center [668, 214] width 377 height 8
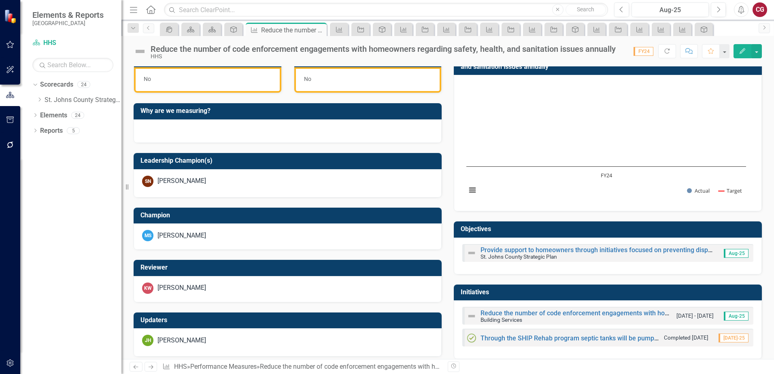
scroll to position [198, 0]
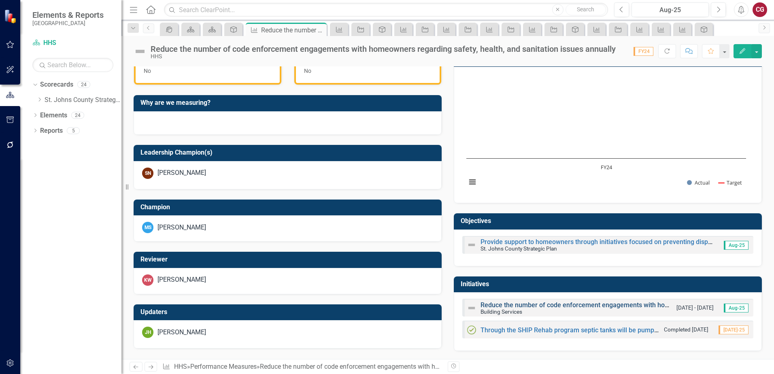
click at [536, 305] on link "Reduce the number of code enforcement engagements with homeowners regarding saf…" at bounding box center [668, 305] width 377 height 8
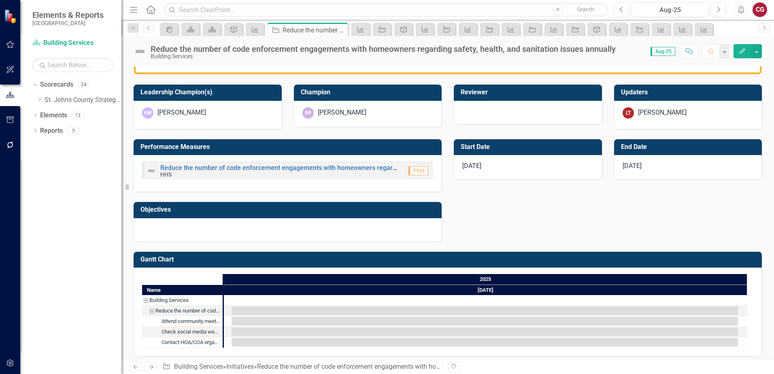
scroll to position [299, 0]
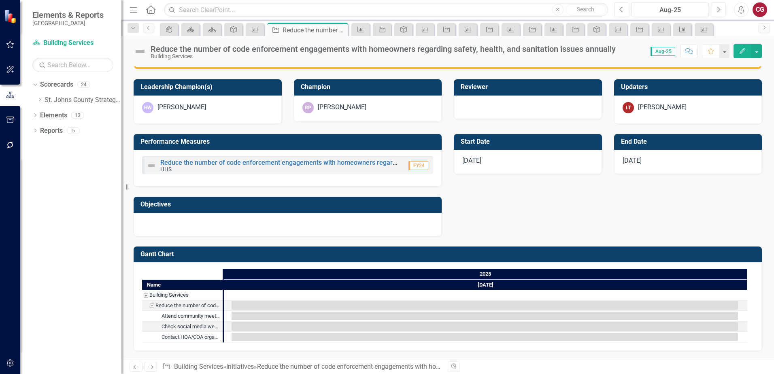
click at [259, 221] on div at bounding box center [288, 224] width 308 height 23
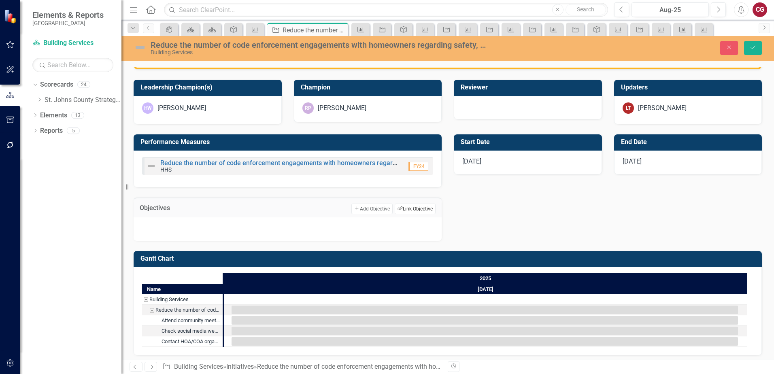
click at [415, 208] on button "Link Tag Link Objective" at bounding box center [414, 208] width 41 height 11
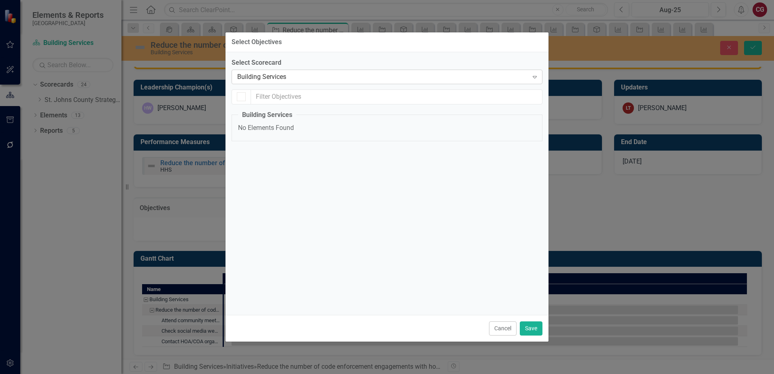
click at [325, 74] on div "Building Services" at bounding box center [382, 76] width 291 height 9
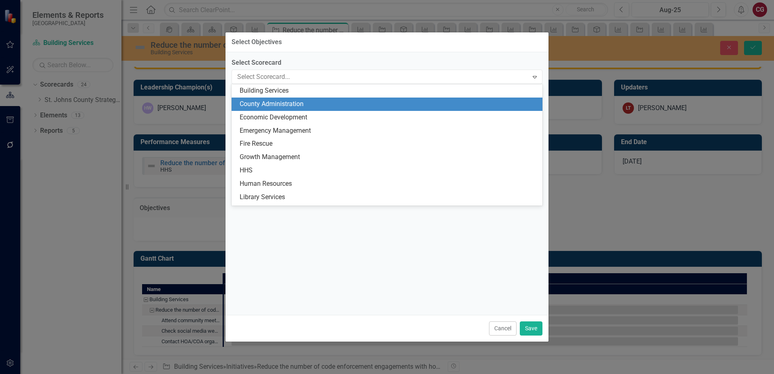
scroll to position [0, 0]
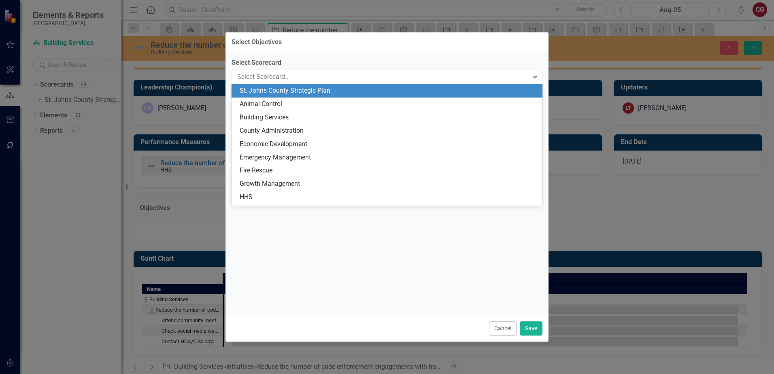
click at [323, 91] on div "St. Johns County Strategic Plan" at bounding box center [389, 90] width 298 height 9
checkbox input "false"
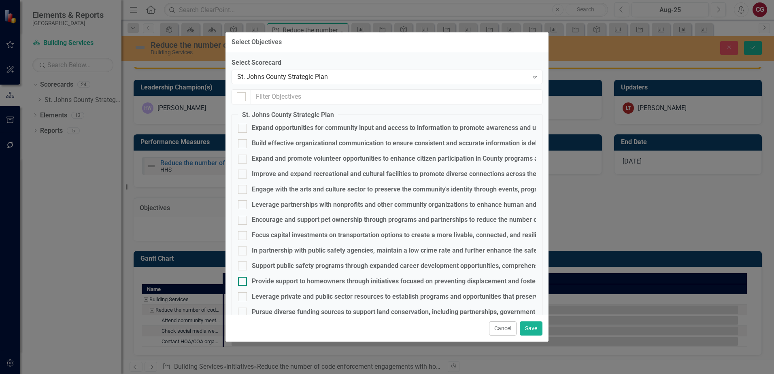
click at [280, 285] on div "Provide support to homeowners through initiatives focused on preventing displac…" at bounding box center [419, 281] width 334 height 9
click at [243, 282] on input "Provide support to homeowners through initiatives focused on preventing displac…" at bounding box center [240, 279] width 5 height 5
checkbox input "true"
click at [524, 329] on button "Save" at bounding box center [530, 328] width 23 height 14
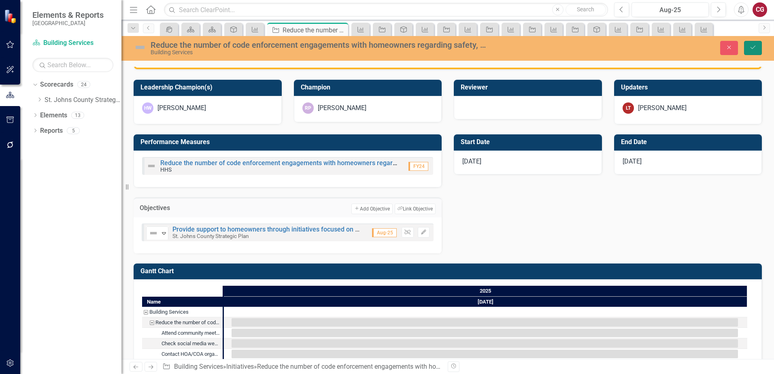
click at [759, 45] on button "Save" at bounding box center [753, 48] width 18 height 14
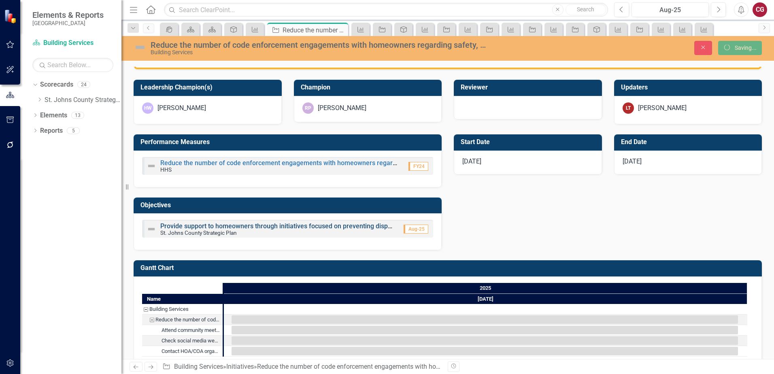
click at [285, 227] on link "Provide support to homeowners through initiatives focused on preventing displac…" at bounding box center [326, 226] width 333 height 8
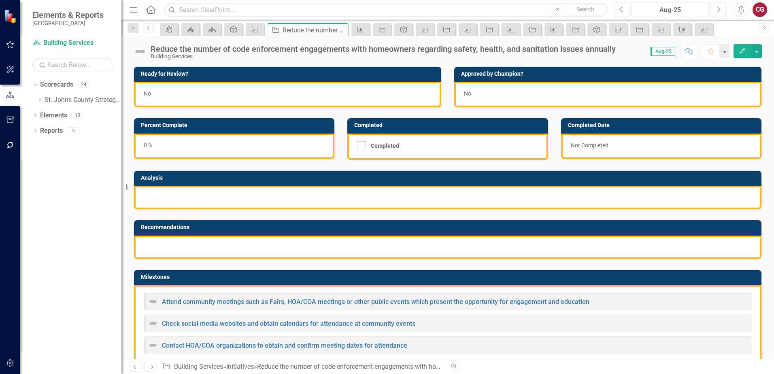
click at [459, 214] on div "Recommendations" at bounding box center [447, 234] width 640 height 49
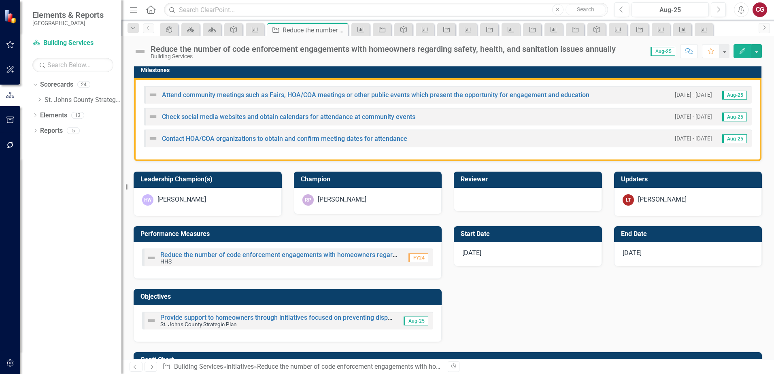
scroll to position [243, 0]
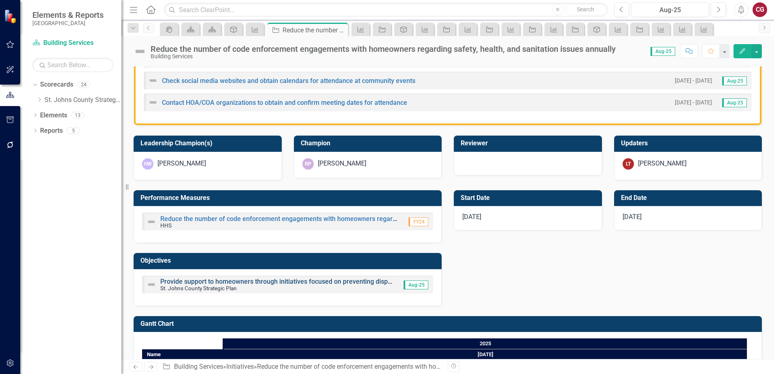
click at [185, 279] on link "Provide support to homeowners through initiatives focused on preventing displac…" at bounding box center [326, 282] width 333 height 8
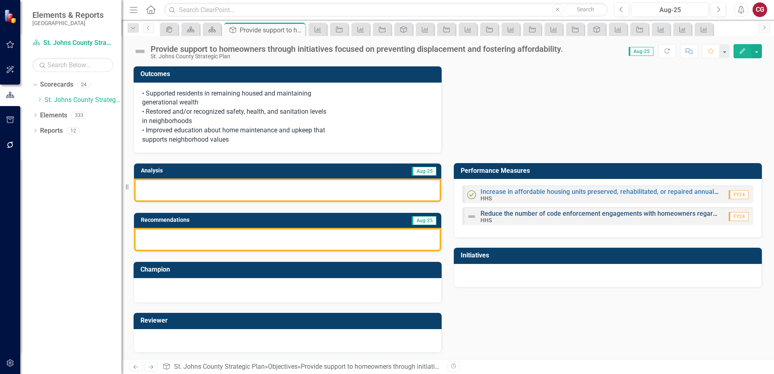
click at [502, 214] on link "Reduce the number of code enforcement engagements with homeowners regarding saf…" at bounding box center [668, 214] width 377 height 8
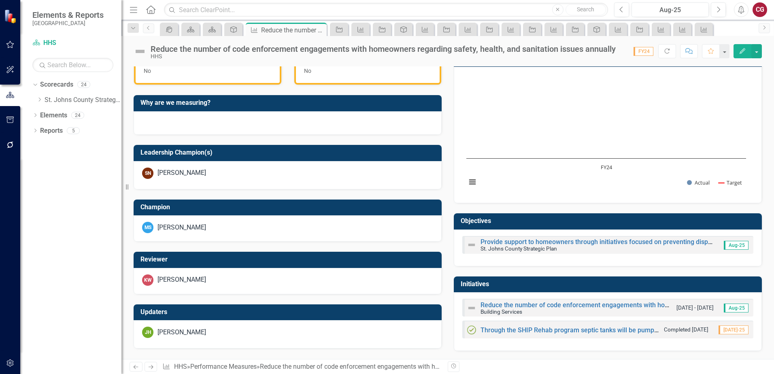
scroll to position [198, 0]
click at [489, 328] on link "Through the SHIP Rehab program septic tanks will be pumped at the onset of a re…" at bounding box center [623, 330] width 287 height 8
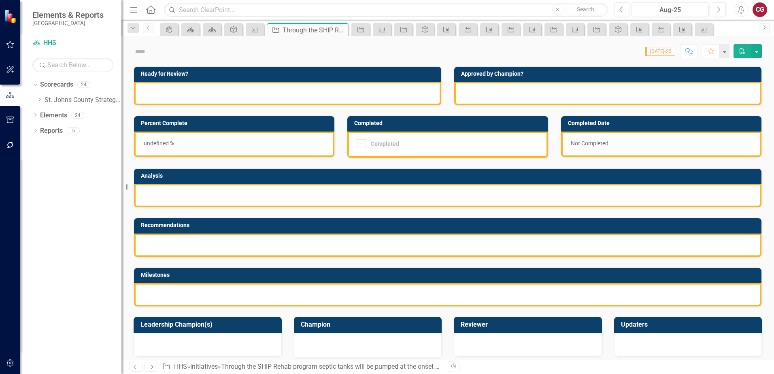
checkbox input "true"
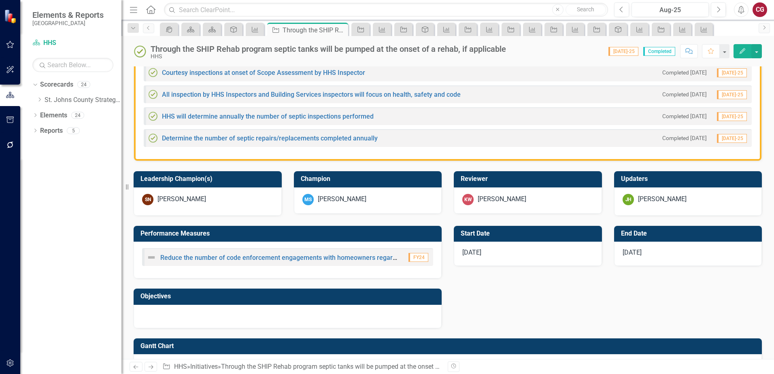
scroll to position [243, 0]
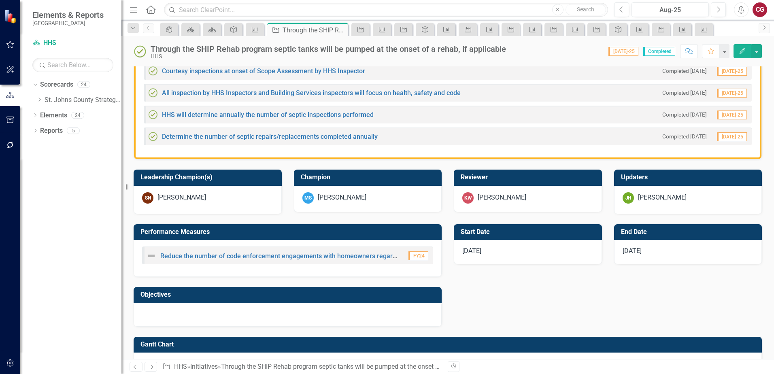
click at [193, 314] on div at bounding box center [288, 314] width 308 height 23
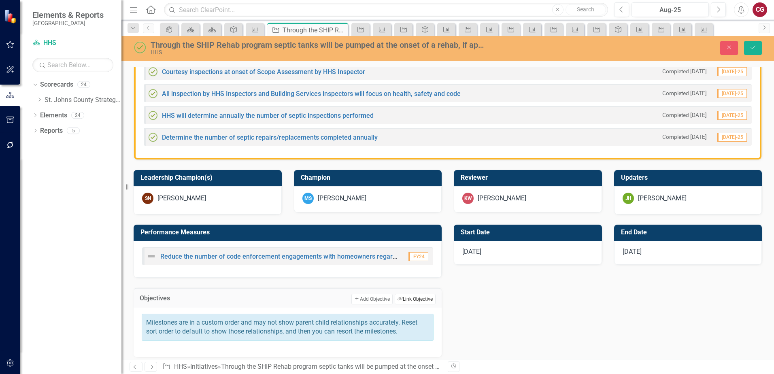
click at [406, 298] on button "Link Tag Link Objective" at bounding box center [414, 299] width 41 height 11
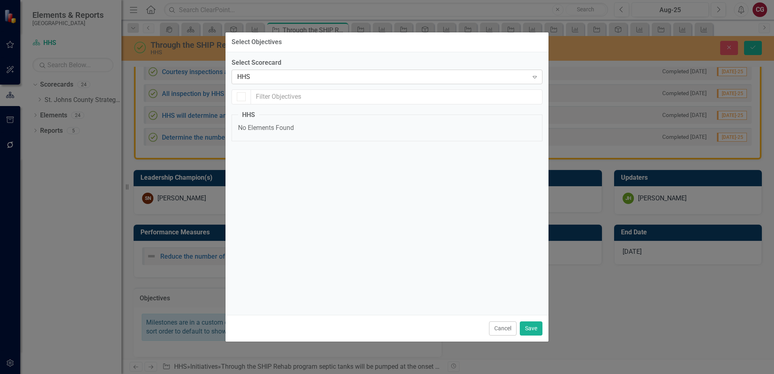
click at [315, 81] on div "HHS Expand" at bounding box center [386, 77] width 311 height 15
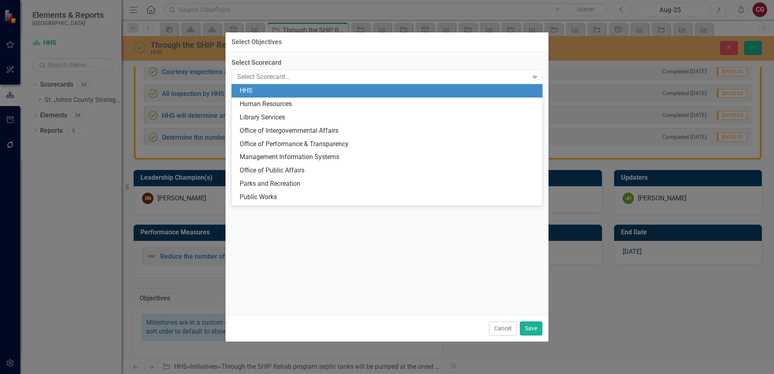
scroll to position [0, 0]
click at [316, 89] on div "St. Johns County Strategic Plan" at bounding box center [389, 90] width 298 height 9
checkbox input "false"
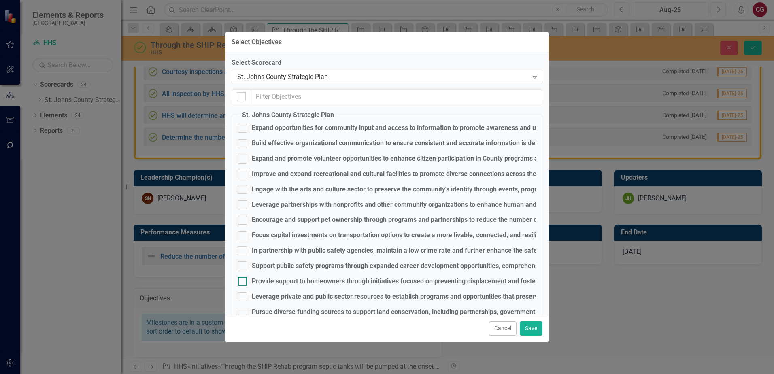
click at [283, 284] on div "Provide support to homeowners through initiatives focused on preventing displac…" at bounding box center [419, 281] width 334 height 9
click at [243, 282] on input "Provide support to homeowners through initiatives focused on preventing displac…" at bounding box center [240, 279] width 5 height 5
checkbox input "true"
click at [534, 327] on button "Save" at bounding box center [530, 328] width 23 height 14
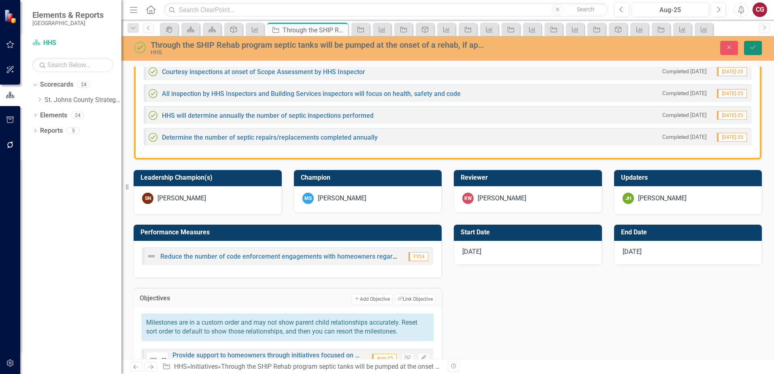
click at [746, 51] on button "Save" at bounding box center [753, 48] width 18 height 14
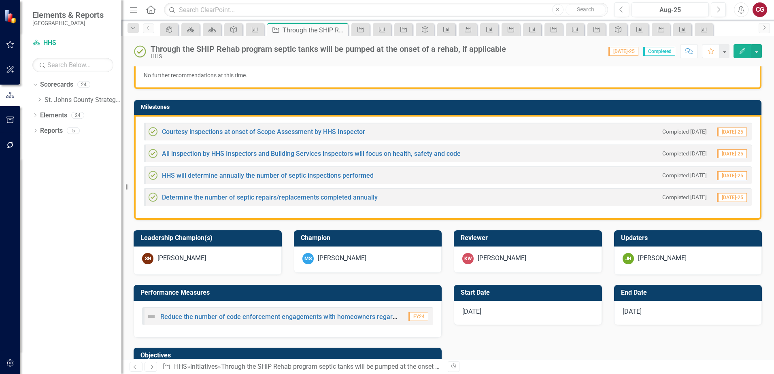
scroll to position [202, 0]
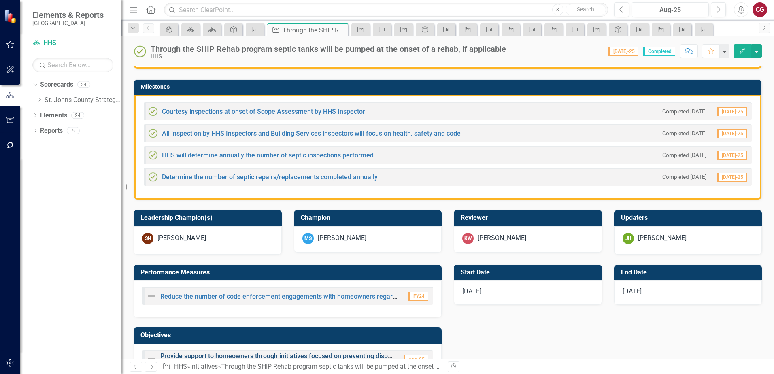
click at [229, 355] on link "Provide support to homeowners through initiatives focused on preventing displac…" at bounding box center [326, 356] width 333 height 8
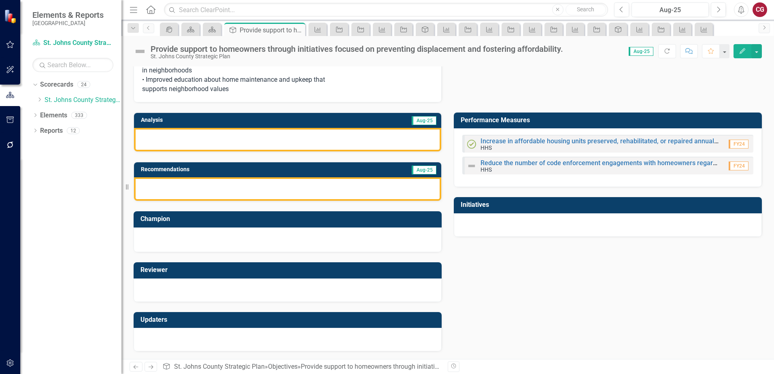
scroll to position [51, 0]
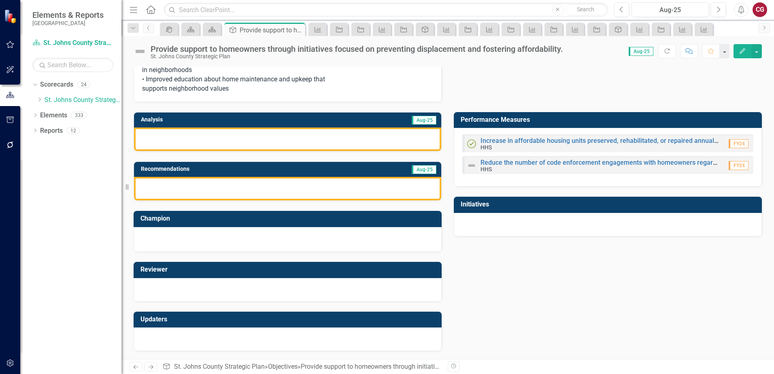
click at [497, 144] on div "Increase in affordable housing units preserved, rehabilitated, or repaired annu…" at bounding box center [599, 144] width 238 height 13
click at [498, 142] on link "Increase in affordable housing units preserved, rehabilitated, or repaired annu…" at bounding box center [599, 141] width 238 height 8
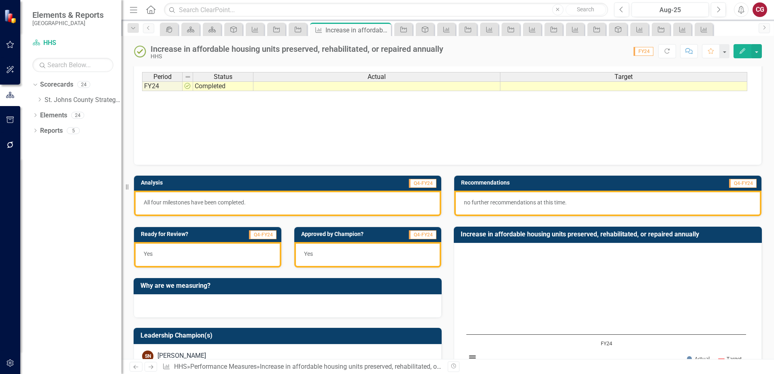
scroll to position [40, 0]
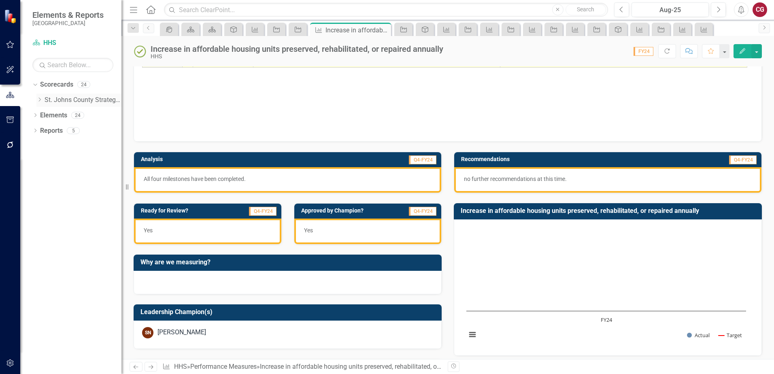
click at [75, 101] on link "St. Johns County Strategic Plan" at bounding box center [83, 99] width 77 height 9
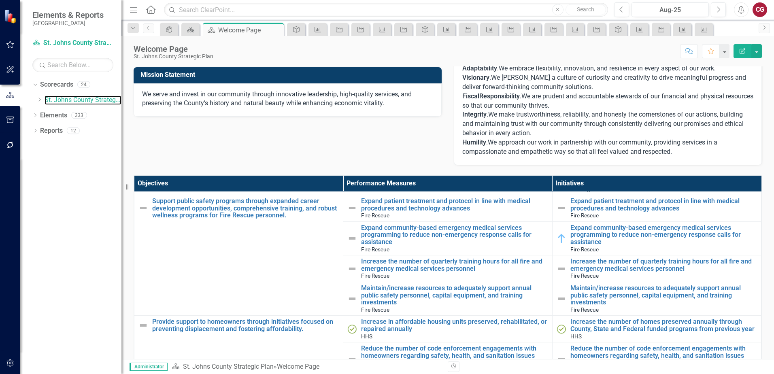
scroll to position [1993, 0]
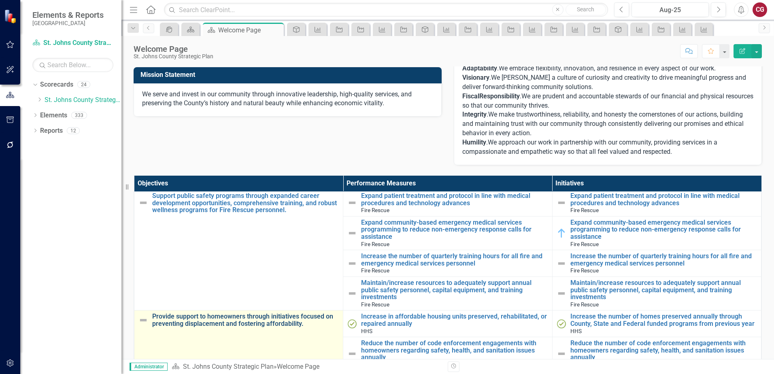
click at [235, 313] on link "Provide support to homeowners through initiatives focused on preventing displac…" at bounding box center [245, 320] width 187 height 14
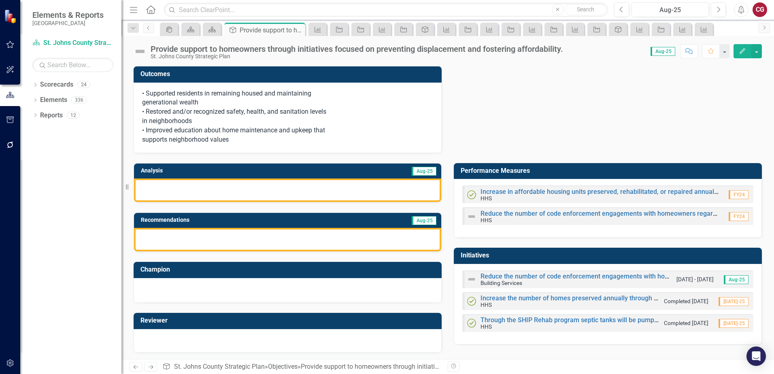
click at [244, 196] on div at bounding box center [287, 189] width 307 height 23
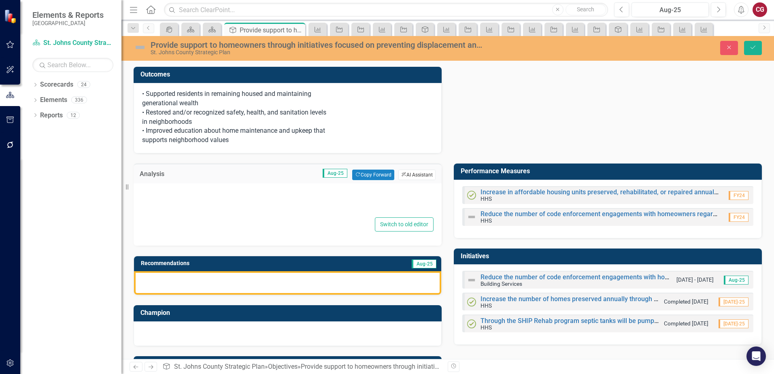
click at [420, 172] on button "ClearPoint AI AI Assistant" at bounding box center [416, 175] width 37 height 11
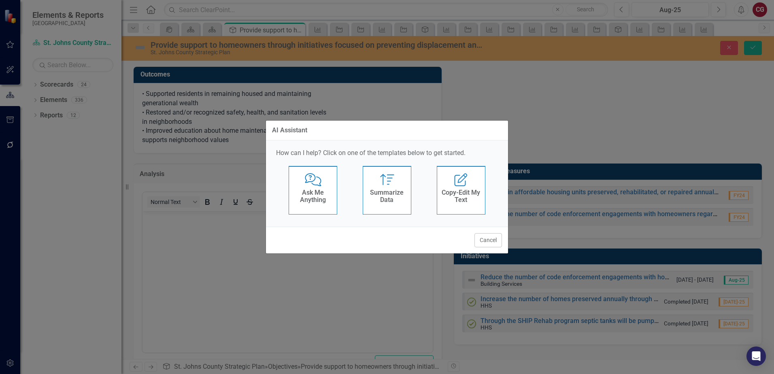
click at [382, 193] on h4 "Summarize Data" at bounding box center [387, 196] width 40 height 14
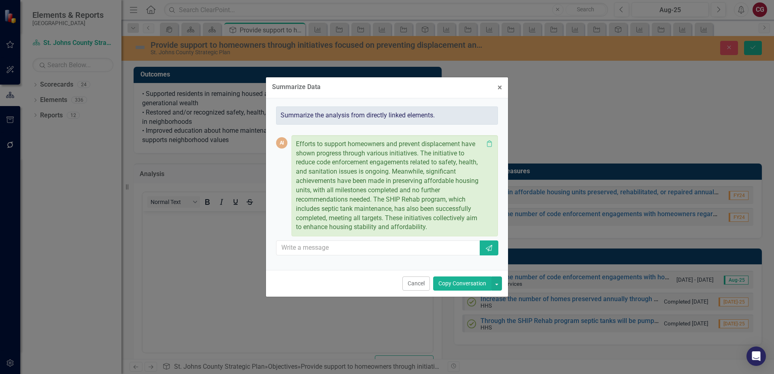
click at [485, 284] on button "Copy Conversation" at bounding box center [462, 283] width 58 height 14
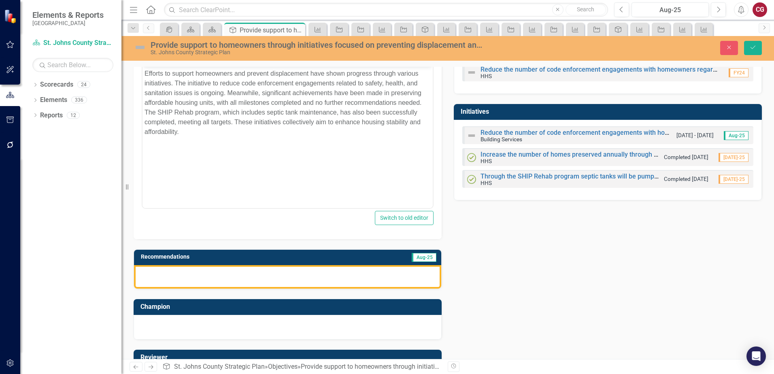
scroll to position [162, 0]
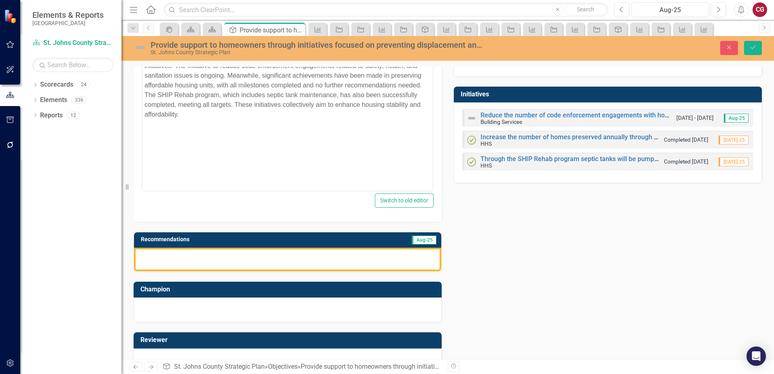
click at [308, 261] on div at bounding box center [287, 259] width 307 height 23
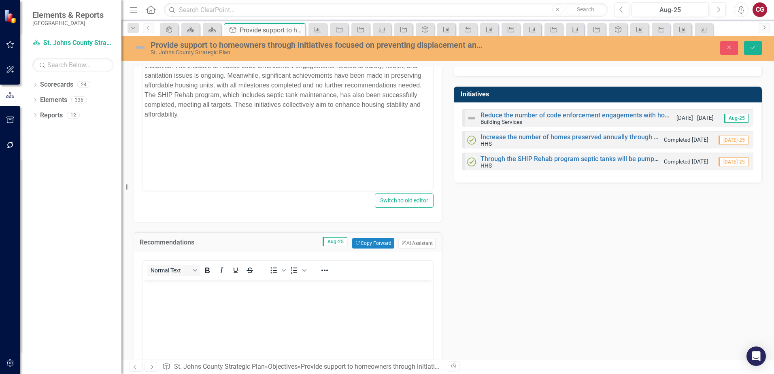
scroll to position [0, 0]
click at [405, 248] on button "ClearPoint AI AI Assistant" at bounding box center [416, 243] width 37 height 11
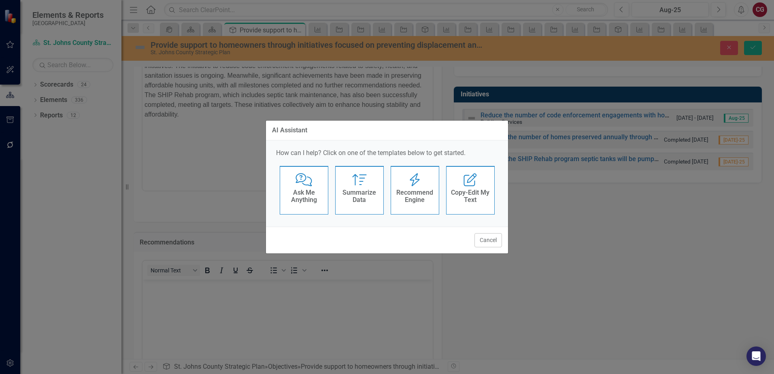
click at [405, 197] on h4 "Recommend Engine" at bounding box center [415, 196] width 40 height 14
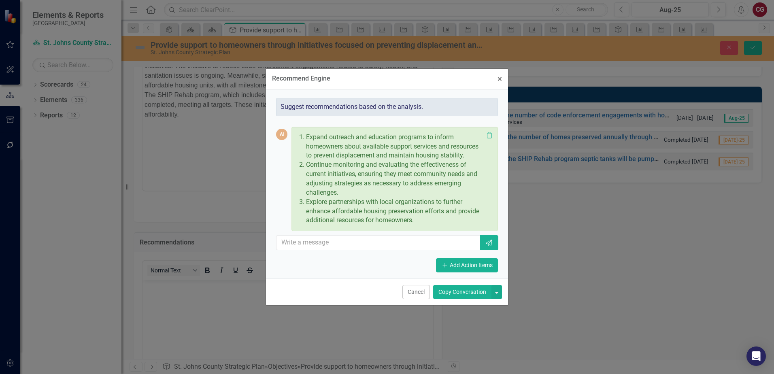
click at [456, 296] on button "Copy Conversation" at bounding box center [462, 292] width 58 height 14
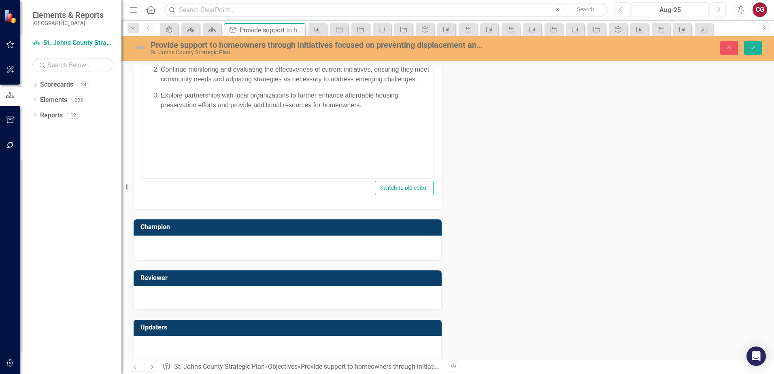
scroll to position [413, 0]
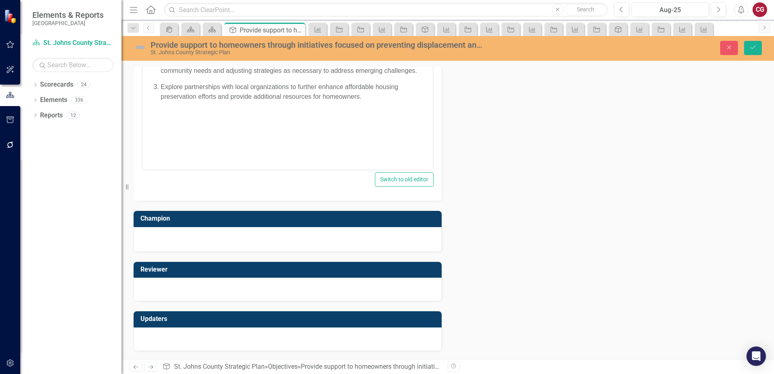
click at [251, 337] on div at bounding box center [288, 338] width 308 height 23
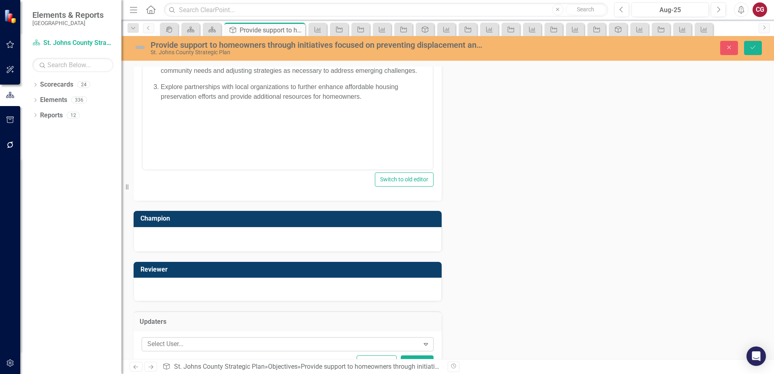
click at [225, 343] on div at bounding box center [281, 344] width 275 height 11
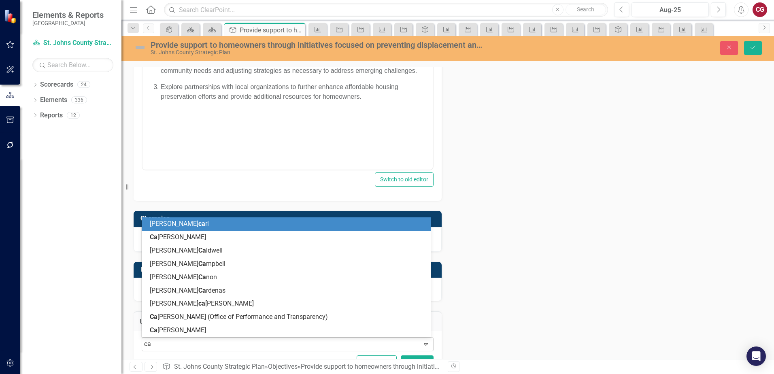
type input "cai"
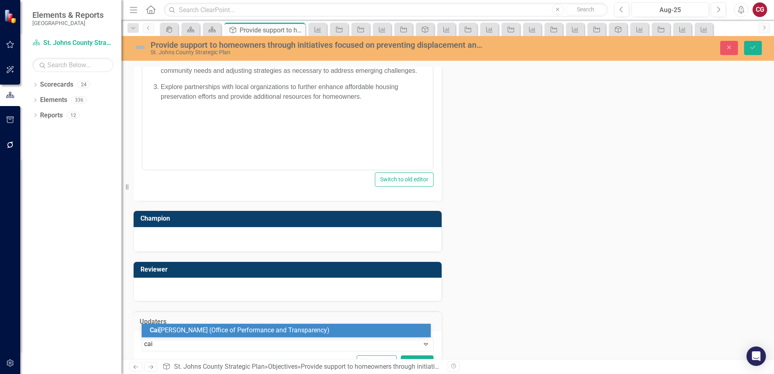
click at [238, 328] on span "Cai tlyn Glendenning (Office of Performance and Transparency)" at bounding box center [240, 330] width 180 height 8
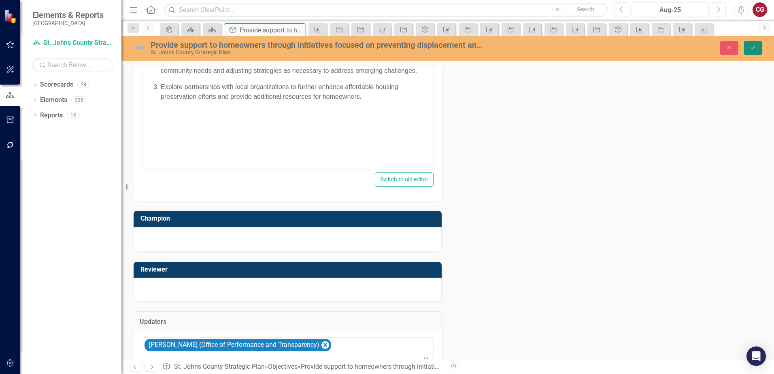
click at [750, 48] on icon "Save" at bounding box center [752, 48] width 7 height 6
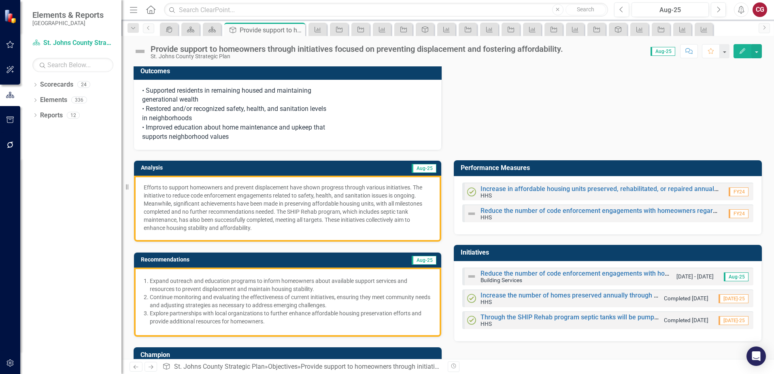
scroll to position [0, 0]
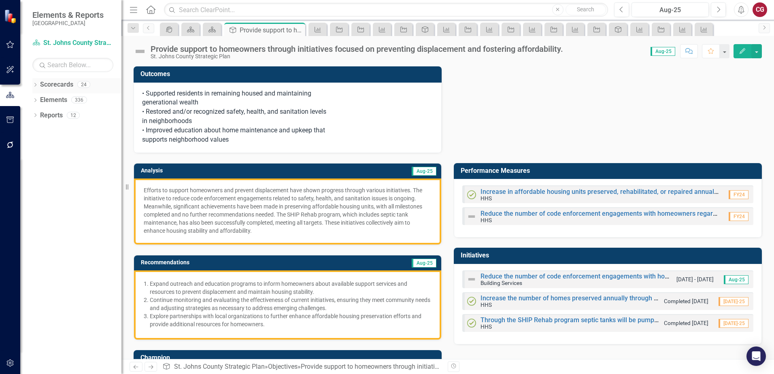
click at [35, 85] on icon "Dropdown" at bounding box center [35, 85] width 6 height 4
click at [64, 100] on link "St. Johns County Strategic Plan" at bounding box center [83, 99] width 77 height 9
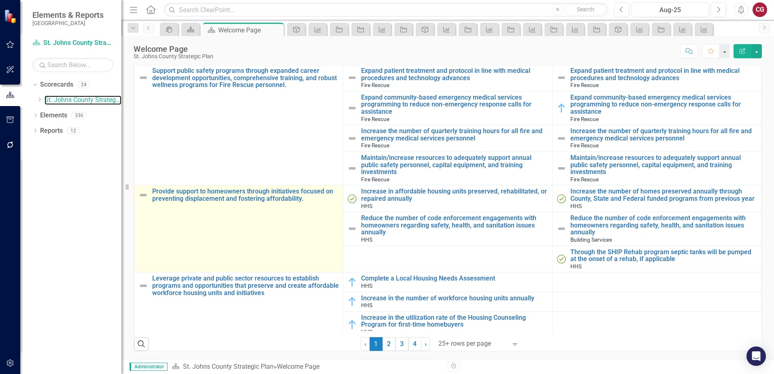
scroll to position [247, 0]
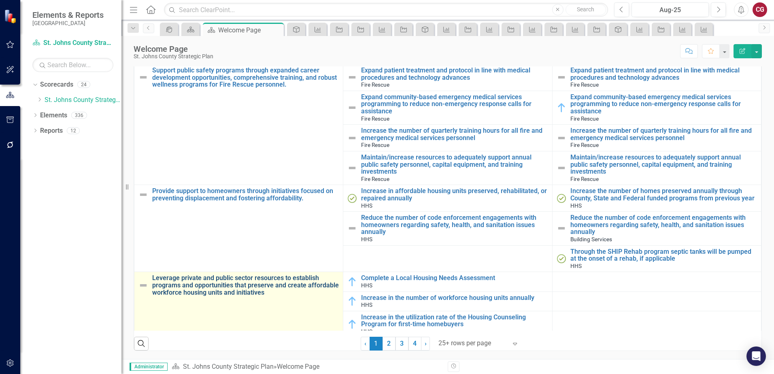
click at [197, 276] on link "Leverage private and public sector resources to establish programs and opportun…" at bounding box center [245, 284] width 187 height 21
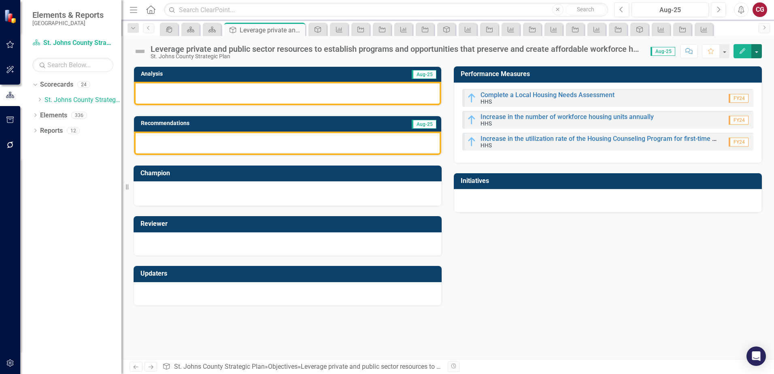
click at [757, 56] on button "button" at bounding box center [756, 51] width 11 height 14
click at [741, 78] on link "Edit Report Edit Layout" at bounding box center [728, 81] width 66 height 15
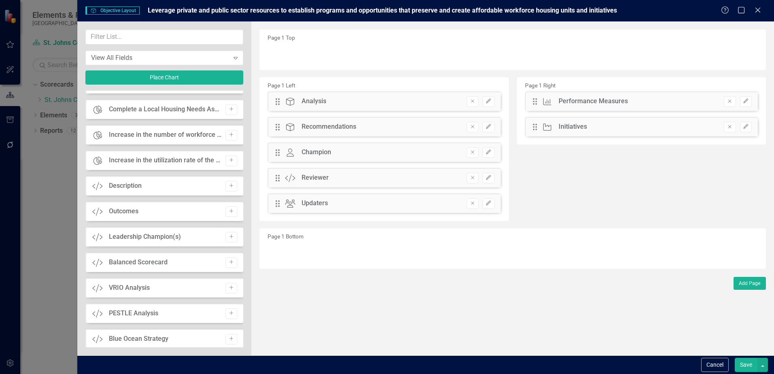
scroll to position [559, 0]
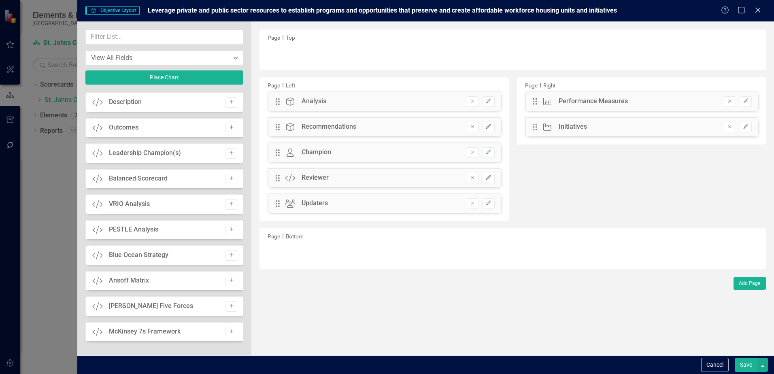
click at [228, 125] on icon "Add" at bounding box center [231, 127] width 6 height 5
click at [746, 52] on icon "button" at bounding box center [745, 53] width 5 height 5
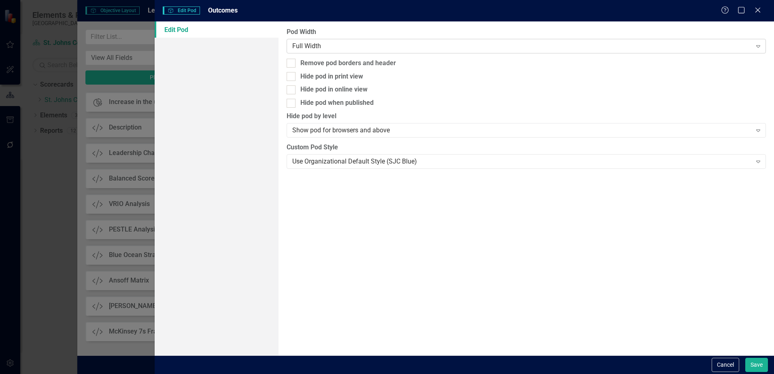
click at [320, 43] on div "Full Width" at bounding box center [521, 45] width 459 height 9
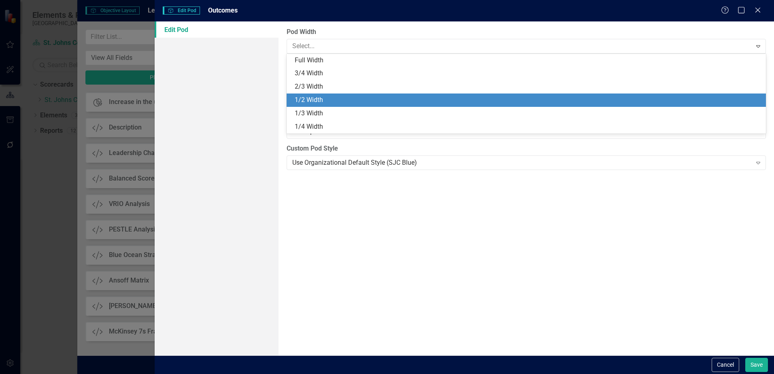
click at [316, 93] on div "1/2 Width" at bounding box center [525, 99] width 479 height 13
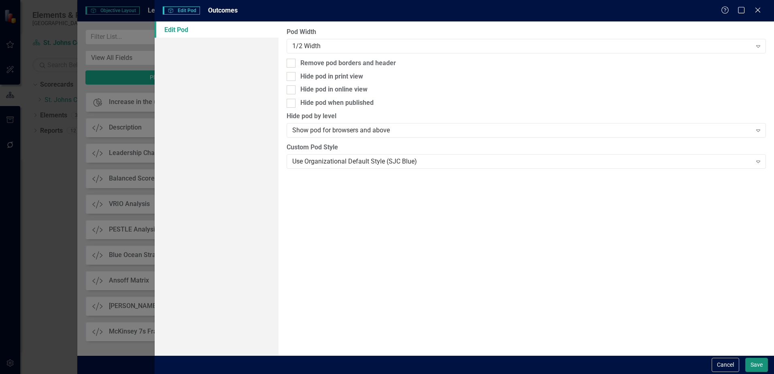
click at [756, 362] on button "Save" at bounding box center [756, 365] width 23 height 14
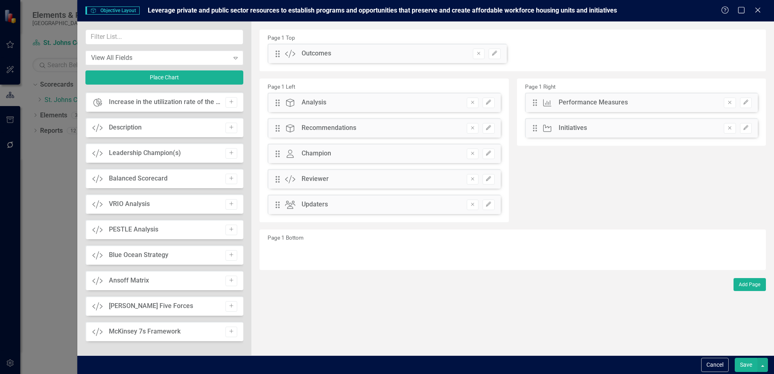
click at [751, 367] on button "Save" at bounding box center [745, 365] width 23 height 14
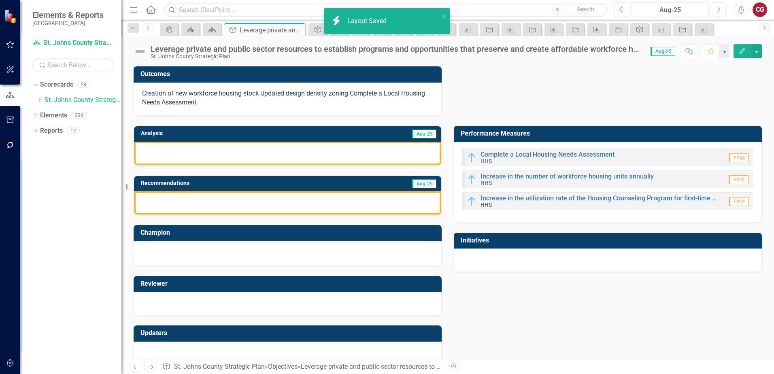
click at [270, 102] on div "Creation of new workforce housing stock Updated design density zoning Complete …" at bounding box center [288, 100] width 308 height 34
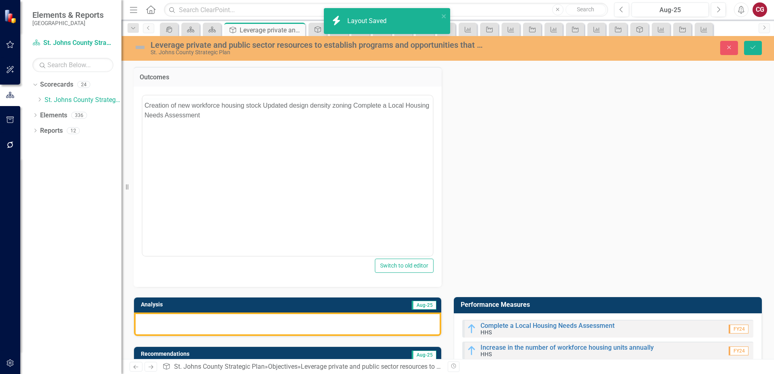
scroll to position [0, 0]
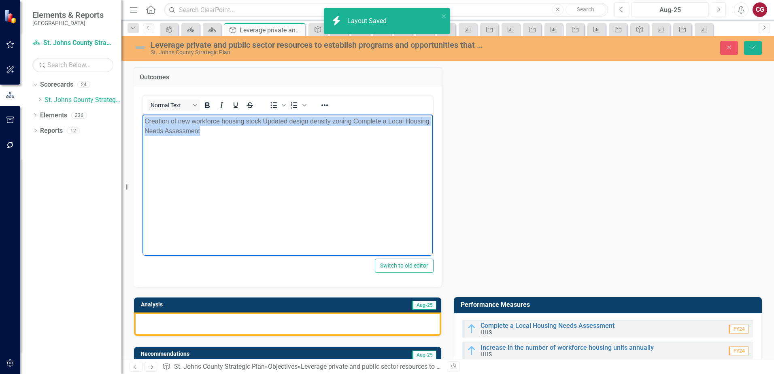
drag, startPoint x: 271, startPoint y: 142, endPoint x: 61, endPoint y: 98, distance: 214.2
click at [142, 114] on html "Creation of new workforce housing stock Updated design density zoning Complete …" at bounding box center [287, 174] width 290 height 121
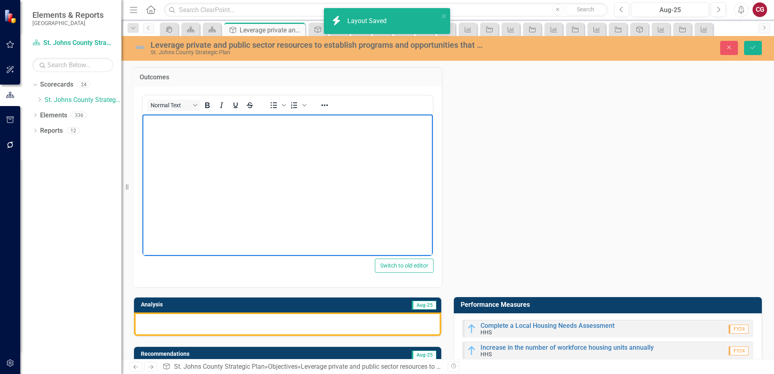
click at [275, 137] on body "Rich Text Area. Press ALT-0 for help." at bounding box center [287, 174] width 290 height 121
paste body "Rich Text Area. Press ALT-0 for help."
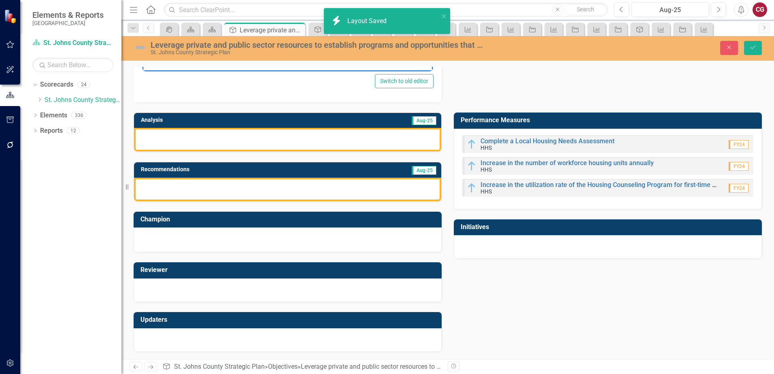
scroll to position [185, 0]
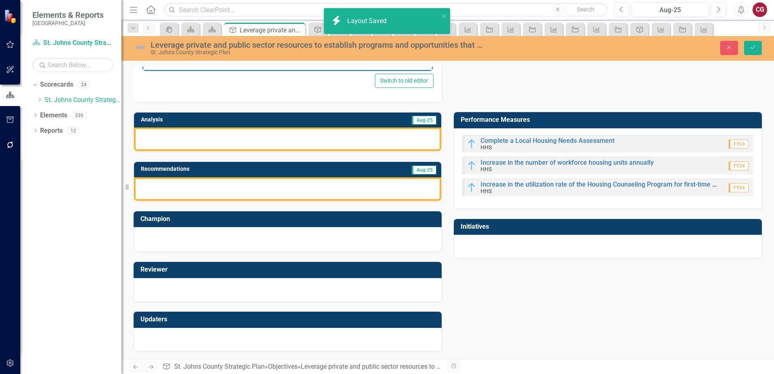
click at [216, 148] on div at bounding box center [287, 138] width 307 height 23
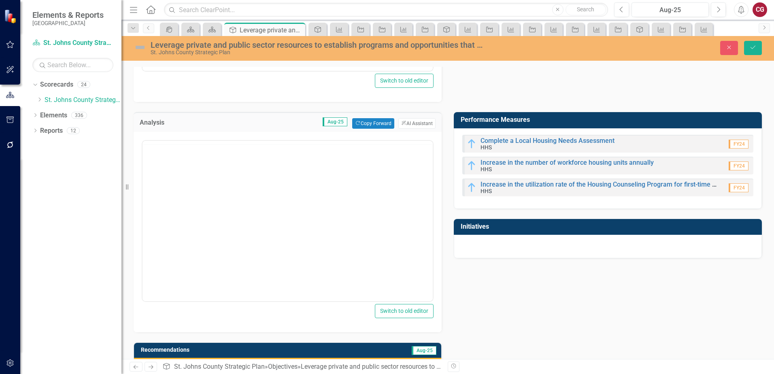
scroll to position [0, 0]
click at [402, 121] on icon "ClearPoint AI" at bounding box center [403, 123] width 5 height 4
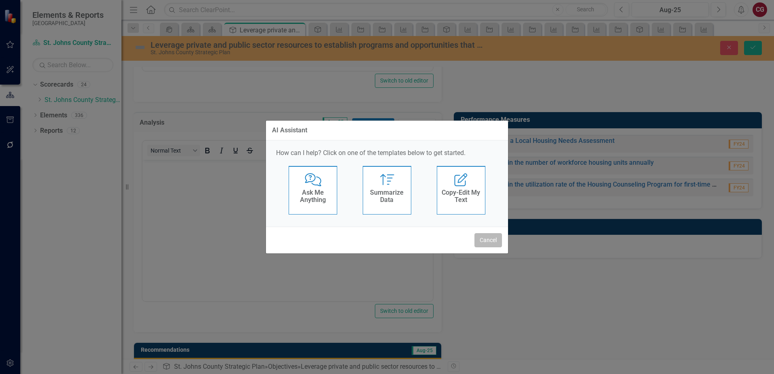
click at [486, 242] on button "Cancel" at bounding box center [488, 240] width 28 height 14
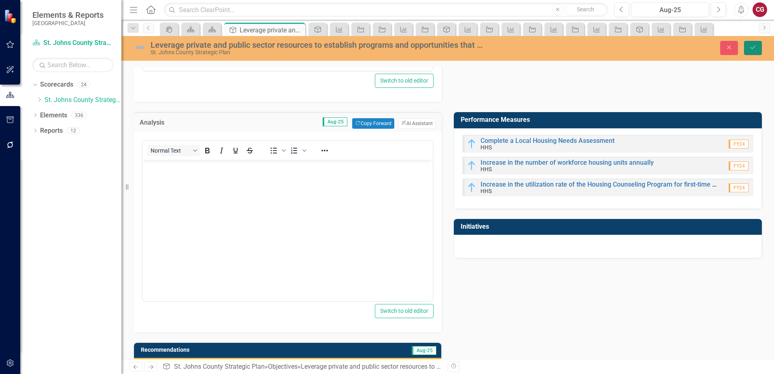
click at [753, 42] on button "Save" at bounding box center [753, 48] width 18 height 14
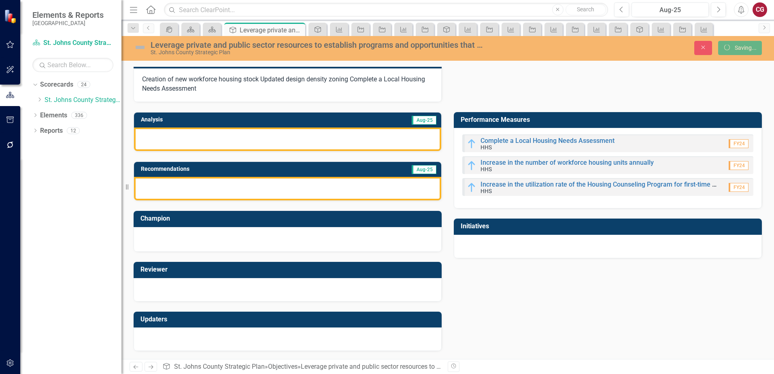
scroll to position [15, 0]
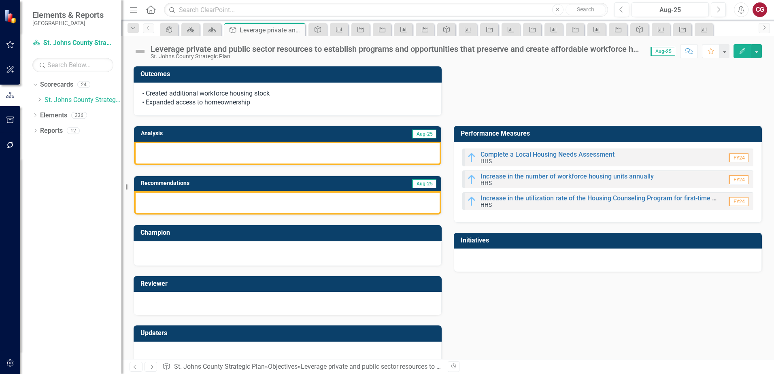
click at [552, 264] on div at bounding box center [608, 259] width 308 height 23
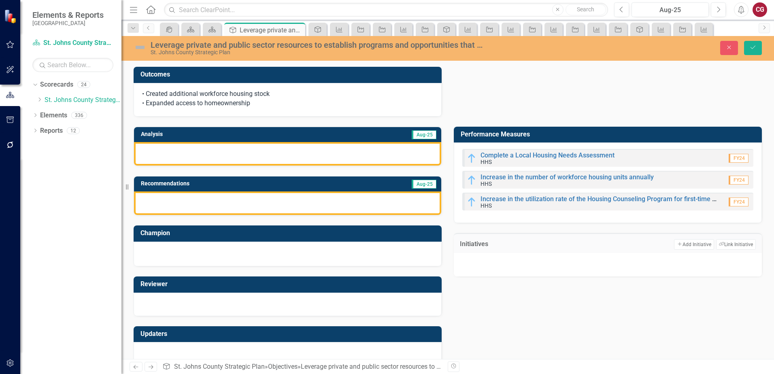
click at [574, 261] on div at bounding box center [608, 264] width 308 height 23
click at [542, 157] on link "Complete a Local Housing Needs Assessment" at bounding box center [547, 155] width 134 height 8
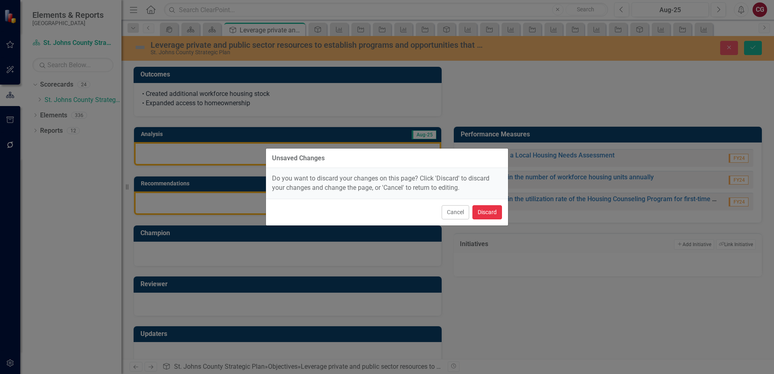
click at [476, 213] on button "Discard" at bounding box center [487, 212] width 30 height 14
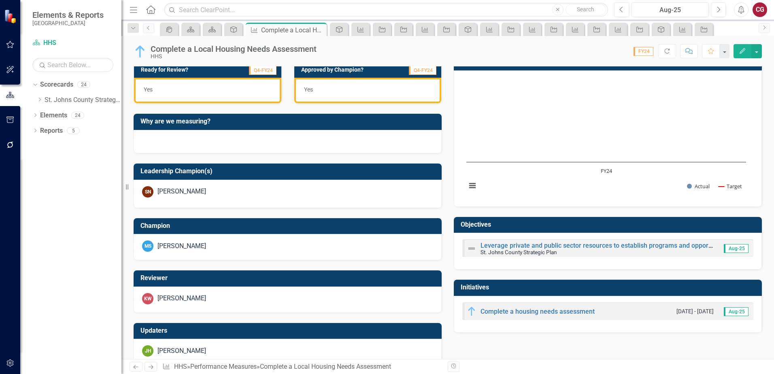
scroll to position [206, 0]
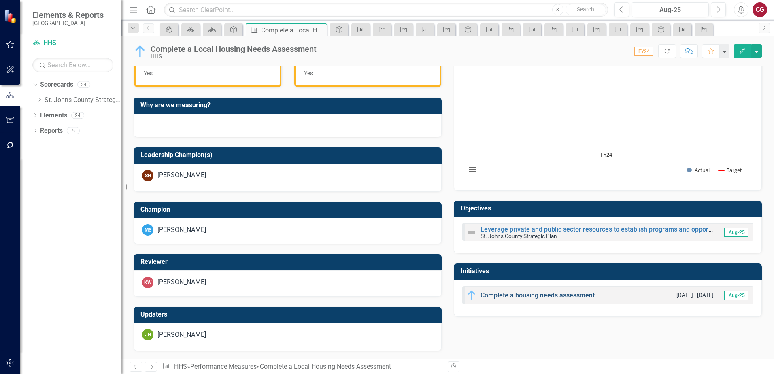
click at [507, 293] on link "Complete a housing needs assessment" at bounding box center [537, 295] width 114 height 8
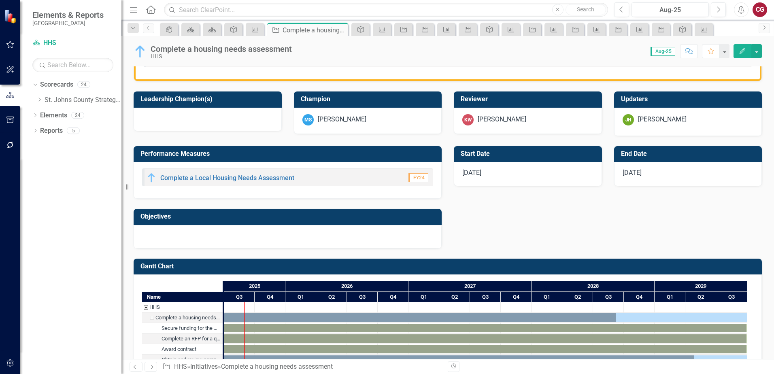
scroll to position [324, 0]
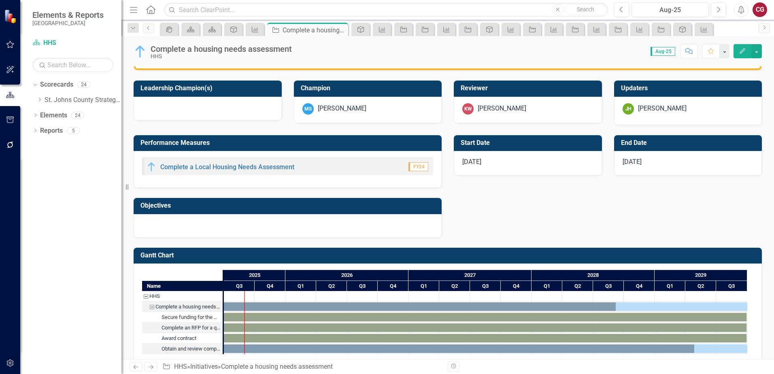
click at [244, 221] on div at bounding box center [288, 225] width 308 height 23
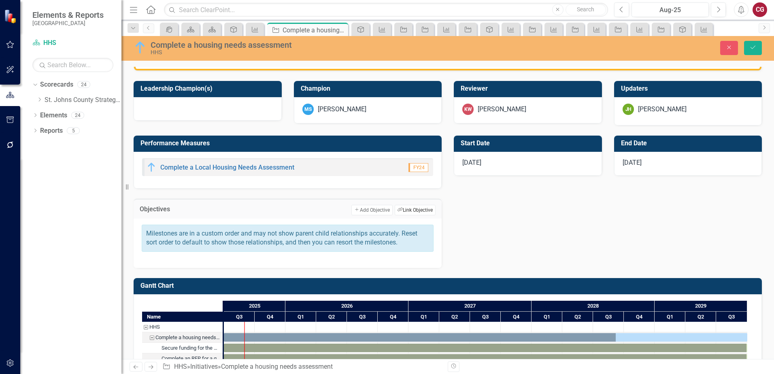
click at [414, 208] on button "Link Tag Link Objective" at bounding box center [414, 210] width 41 height 11
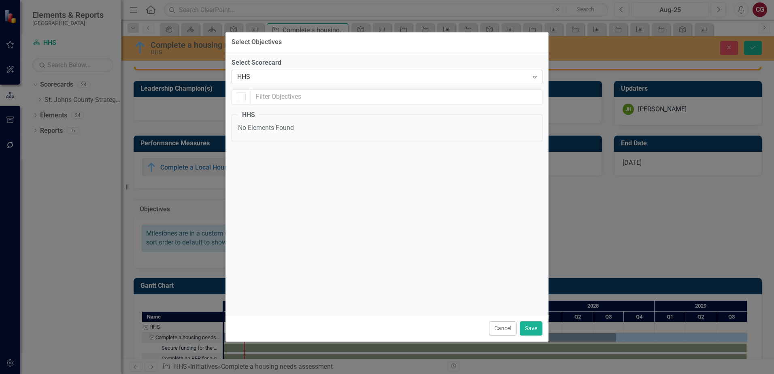
click at [256, 71] on div "HHS Expand" at bounding box center [386, 77] width 311 height 15
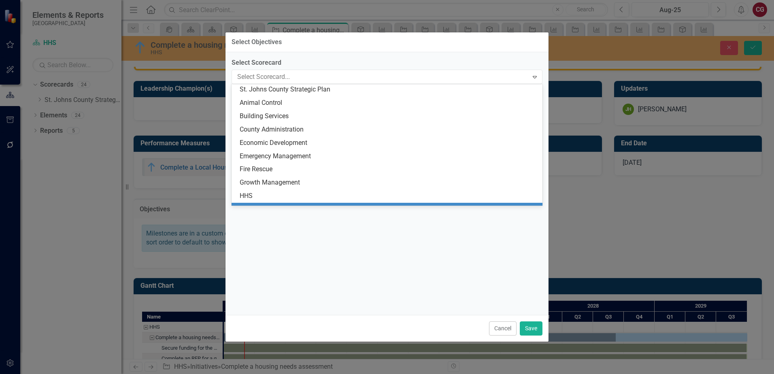
scroll to position [0, 0]
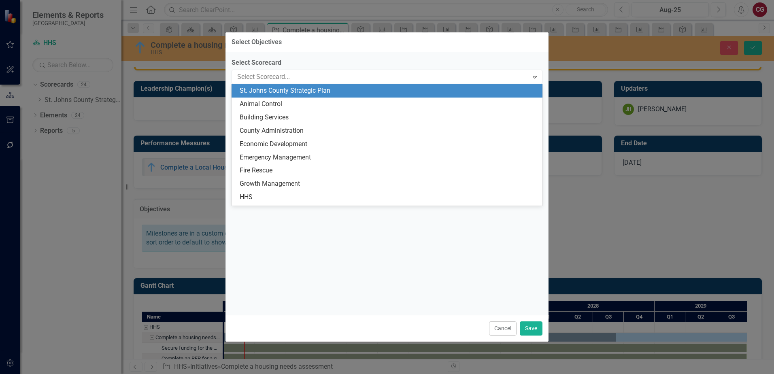
click at [282, 95] on div "St. Johns County Strategic Plan" at bounding box center [389, 90] width 298 height 9
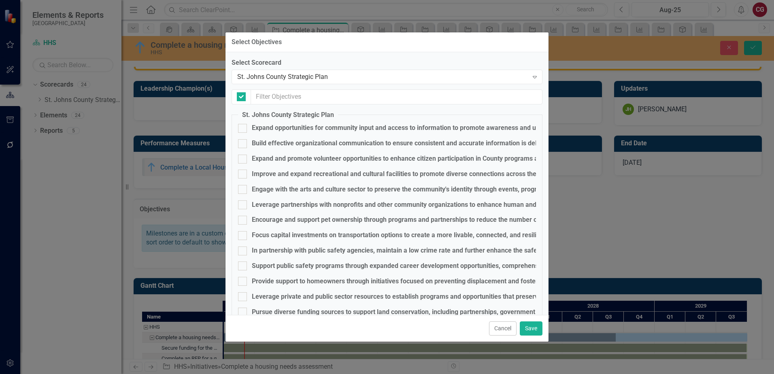
checkbox input "false"
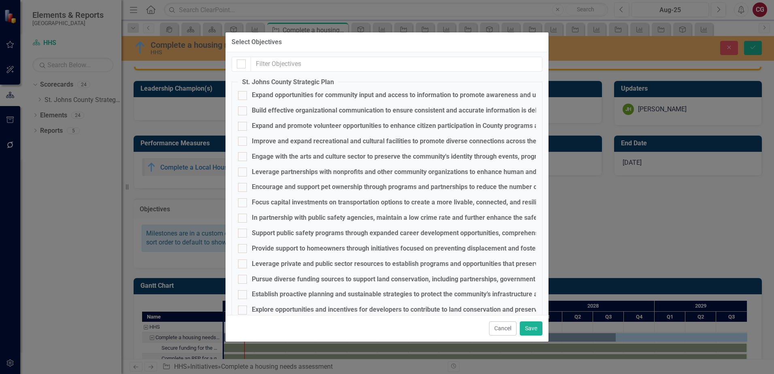
scroll to position [202, 0]
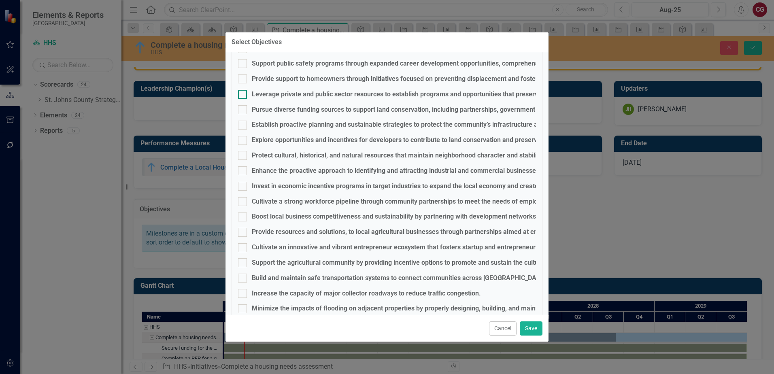
click at [267, 93] on div "Leverage private and public sector resources to establish programs and opportun…" at bounding box center [486, 94] width 469 height 9
click at [243, 93] on input "Leverage private and public sector resources to establish programs and opportun…" at bounding box center [240, 92] width 5 height 5
checkbox input "true"
click at [523, 329] on button "Save" at bounding box center [530, 328] width 23 height 14
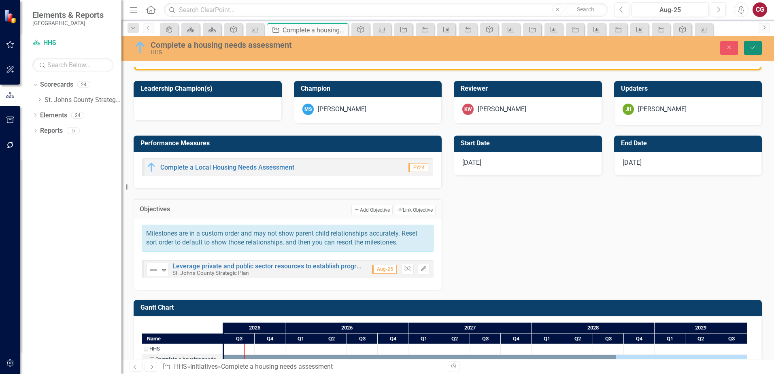
click at [755, 52] on button "Save" at bounding box center [753, 48] width 18 height 14
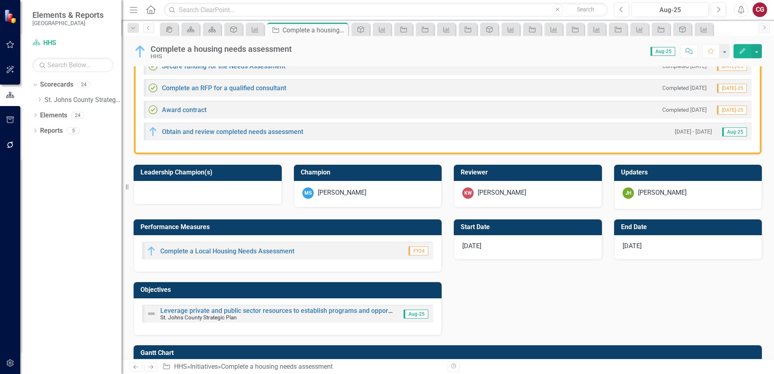
scroll to position [243, 0]
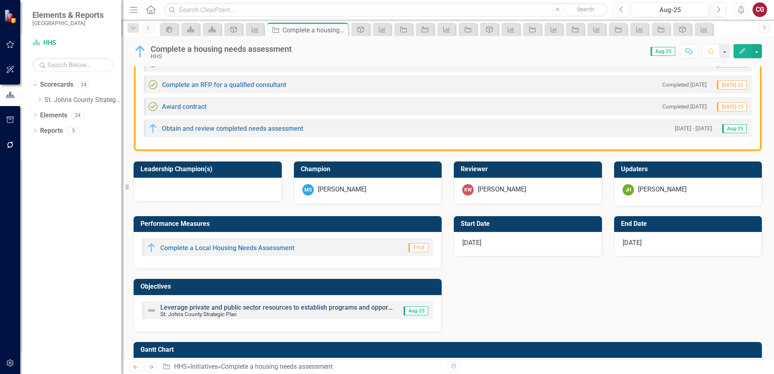
click at [208, 306] on link "Leverage private and public sector resources to establish programs and opportun…" at bounding box center [394, 307] width 468 height 8
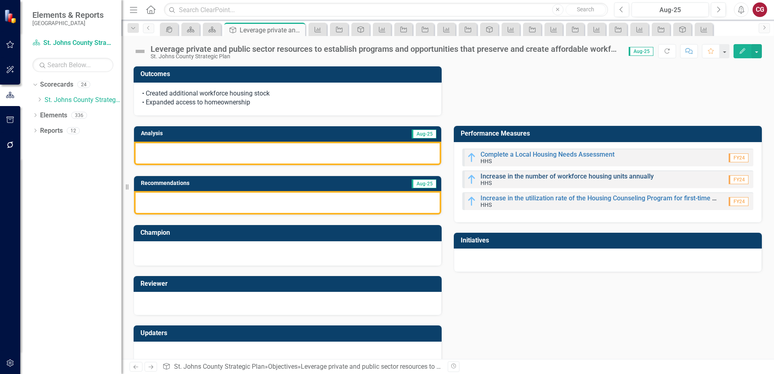
click at [553, 176] on link "Increase in the number of workforce housing units annually" at bounding box center [566, 176] width 173 height 8
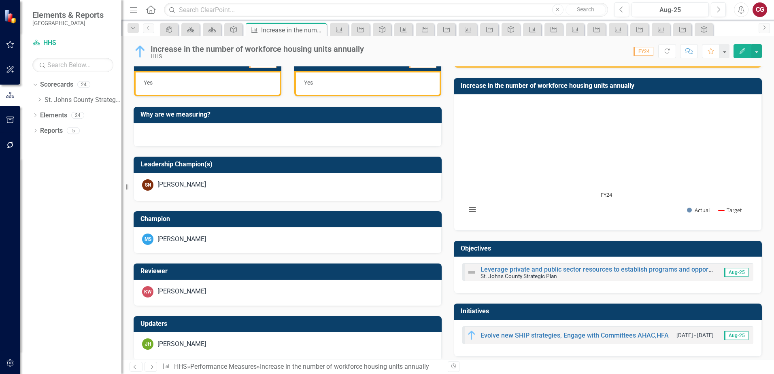
scroll to position [222, 0]
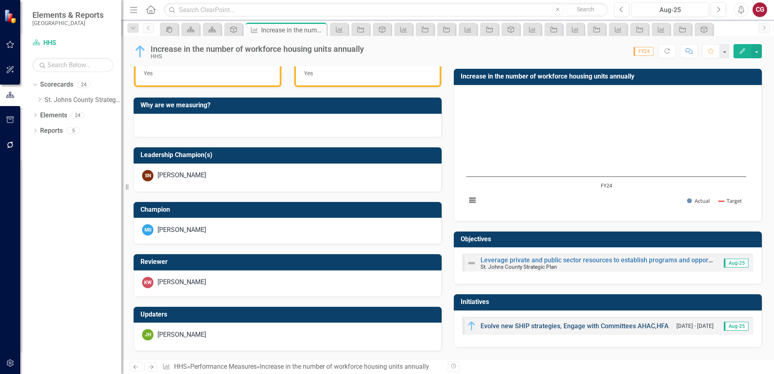
click at [504, 327] on link "Evolve new SHIP strategies, Engage with Committees AHAC,HFA" at bounding box center [574, 326] width 188 height 8
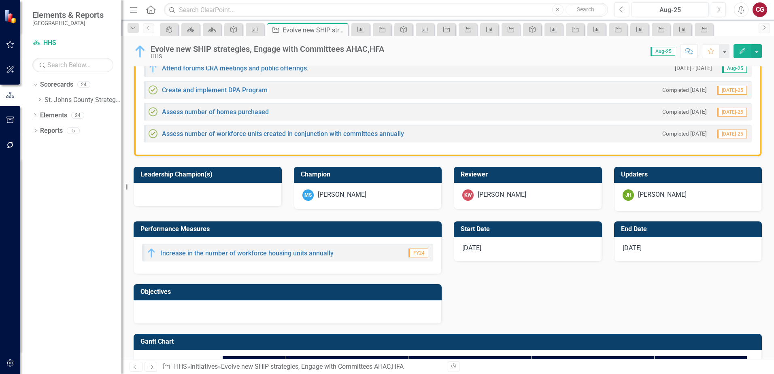
scroll to position [283, 0]
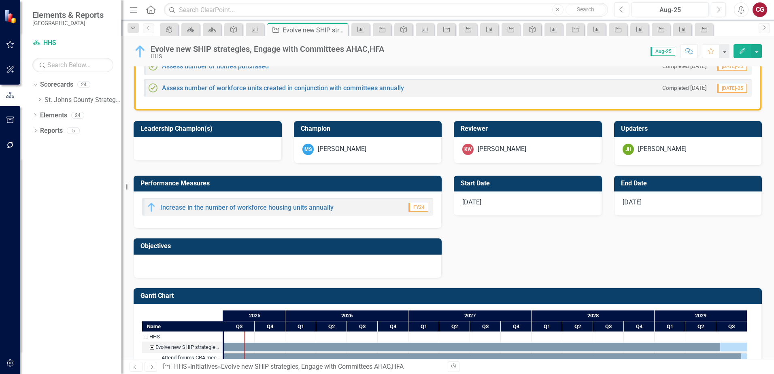
click at [251, 271] on div at bounding box center [288, 265] width 308 height 23
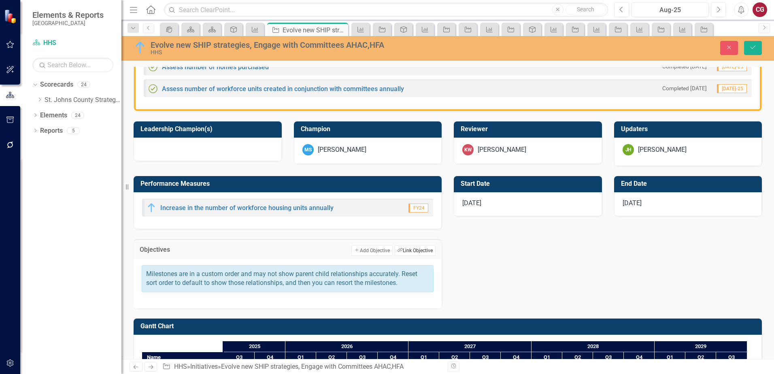
click at [406, 252] on button "Link Tag Link Objective" at bounding box center [414, 250] width 41 height 11
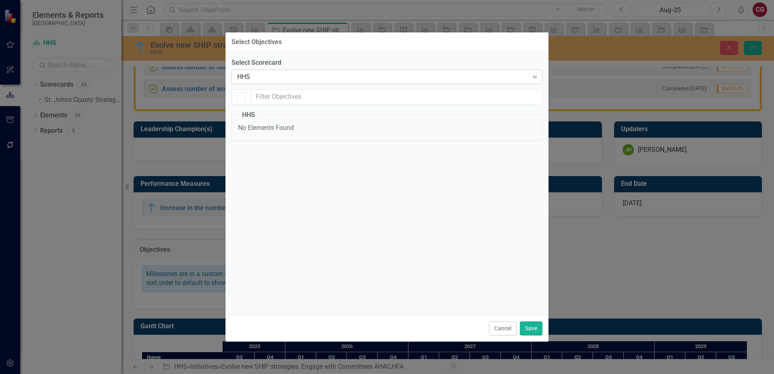
click at [292, 76] on div "HHS" at bounding box center [382, 76] width 291 height 9
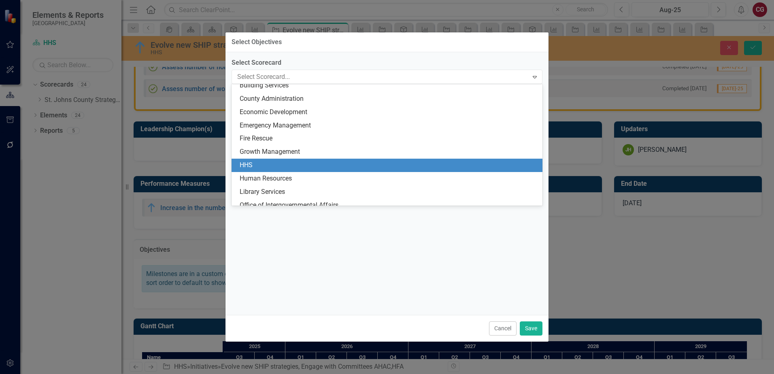
scroll to position [0, 0]
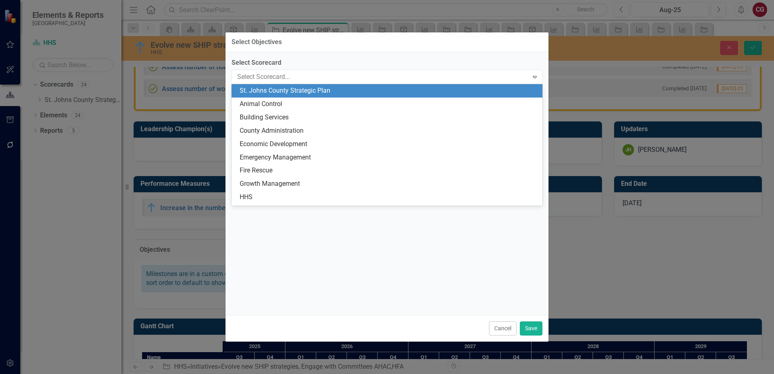
click at [296, 88] on div "St. Johns County Strategic Plan" at bounding box center [389, 90] width 298 height 9
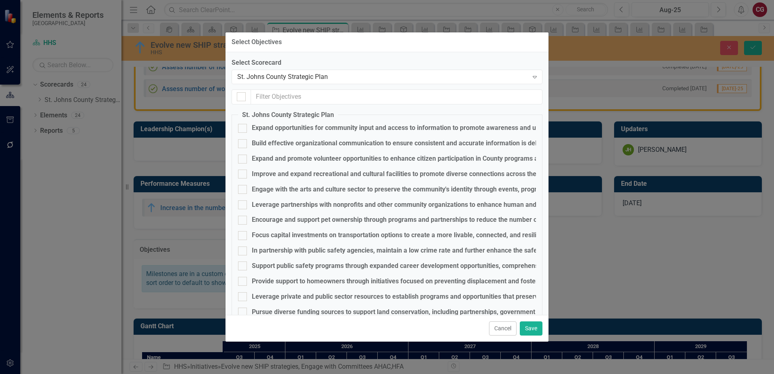
checkbox input "false"
click at [277, 297] on div "Leverage private and public sector resources to establish programs and opportun…" at bounding box center [486, 296] width 469 height 9
click at [243, 297] on input "Leverage private and public sector resources to establish programs and opportun…" at bounding box center [240, 294] width 5 height 5
checkbox input "true"
click at [529, 330] on button "Save" at bounding box center [530, 328] width 23 height 14
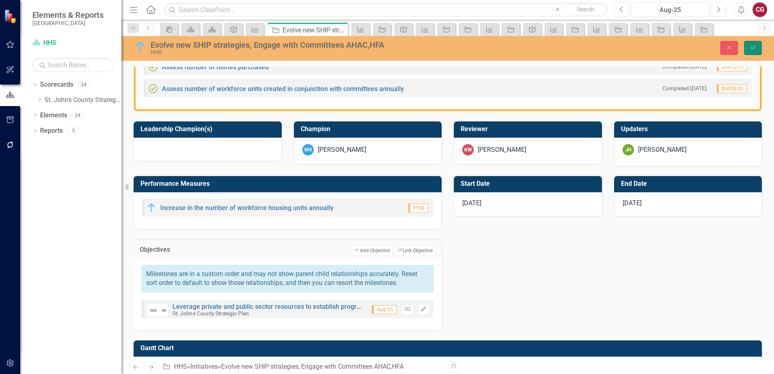
click at [753, 51] on button "Save" at bounding box center [753, 48] width 18 height 14
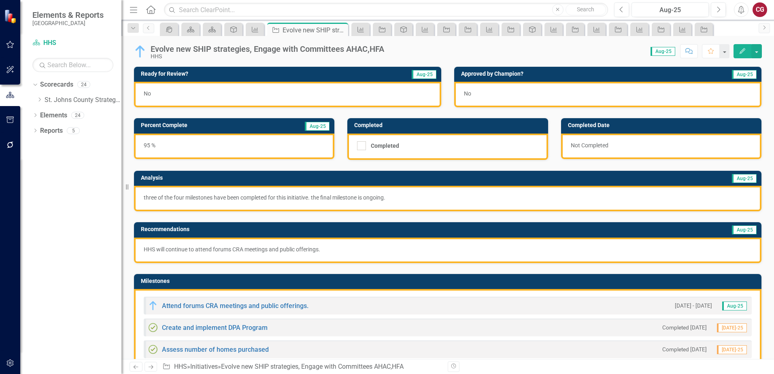
scroll to position [164, 0]
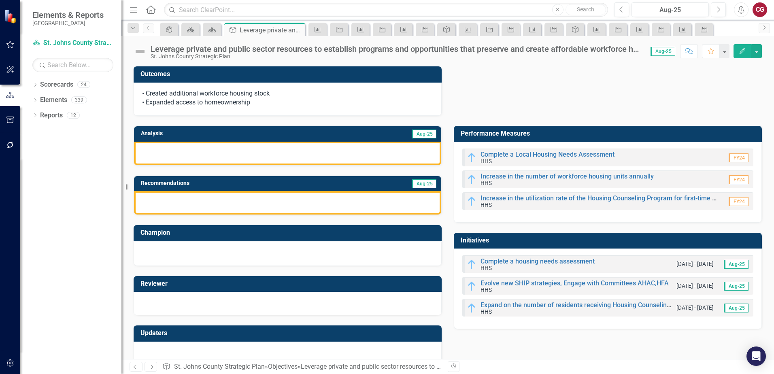
click at [218, 151] on div at bounding box center [287, 153] width 307 height 23
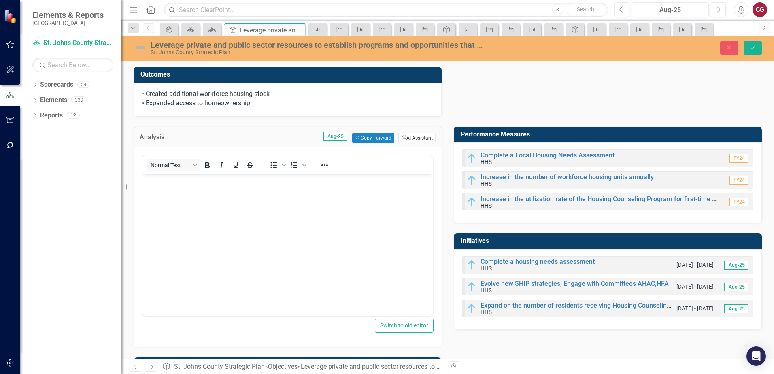
click at [412, 139] on button "ClearPoint AI AI Assistant" at bounding box center [416, 138] width 37 height 11
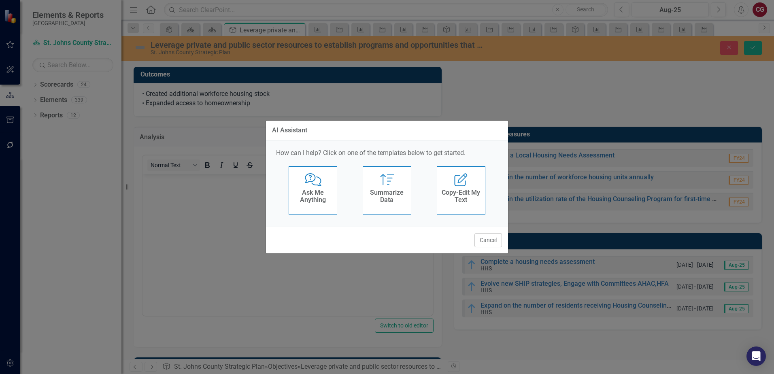
click at [400, 178] on div "Summarize Summarize Data" at bounding box center [386, 190] width 49 height 49
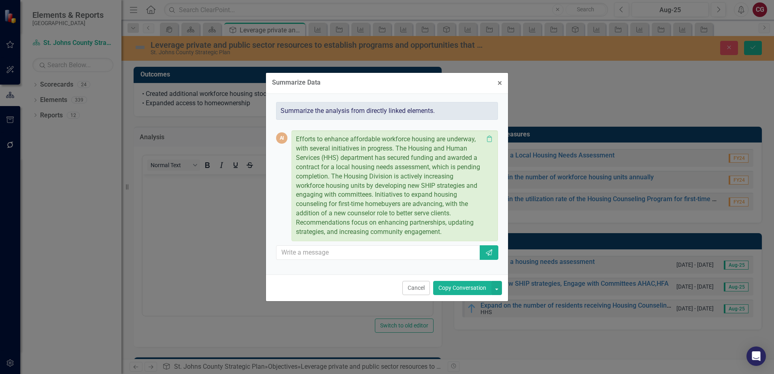
click at [472, 295] on button "Copy Conversation" at bounding box center [462, 288] width 58 height 14
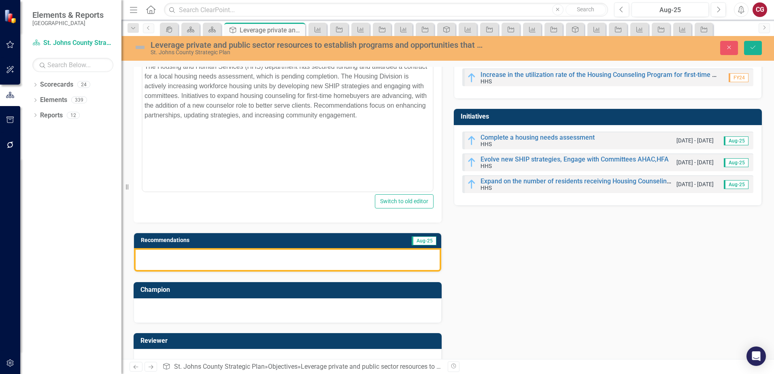
scroll to position [162, 0]
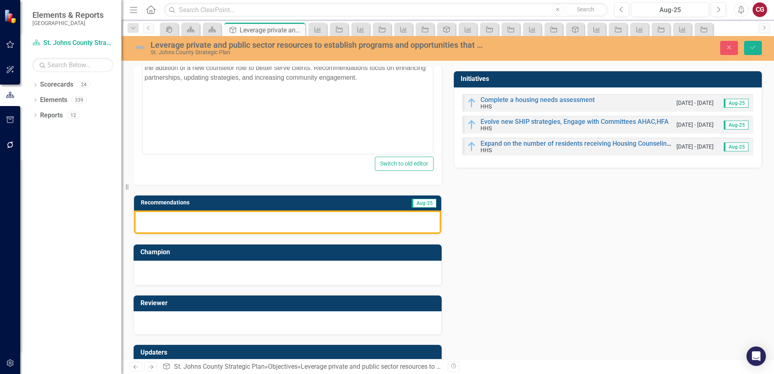
click at [283, 225] on div at bounding box center [287, 221] width 307 height 23
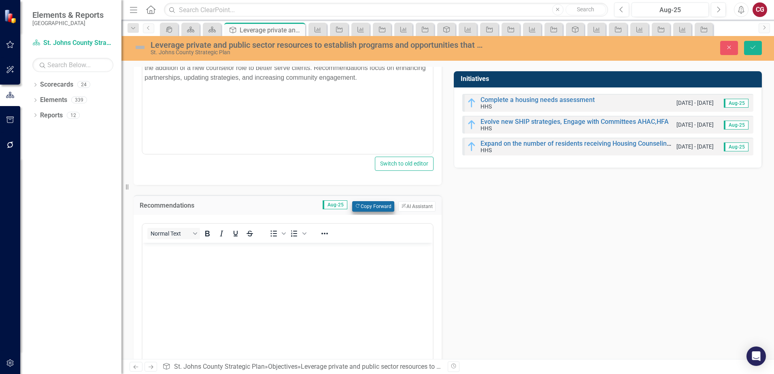
scroll to position [0, 0]
click at [410, 209] on button "ClearPoint AI AI Assistant" at bounding box center [416, 206] width 37 height 11
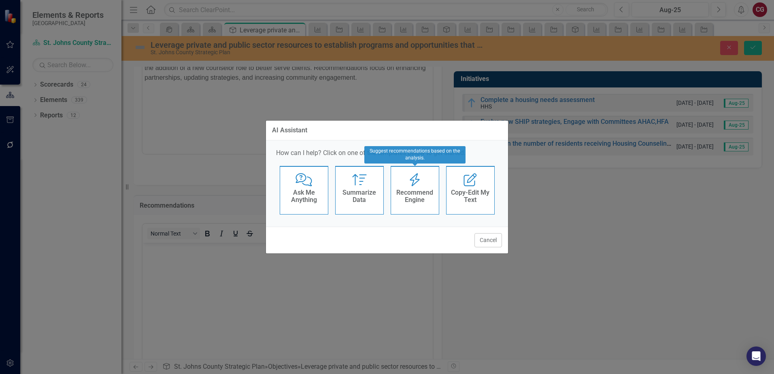
click at [407, 197] on h4 "Recommend Engine" at bounding box center [415, 196] width 40 height 14
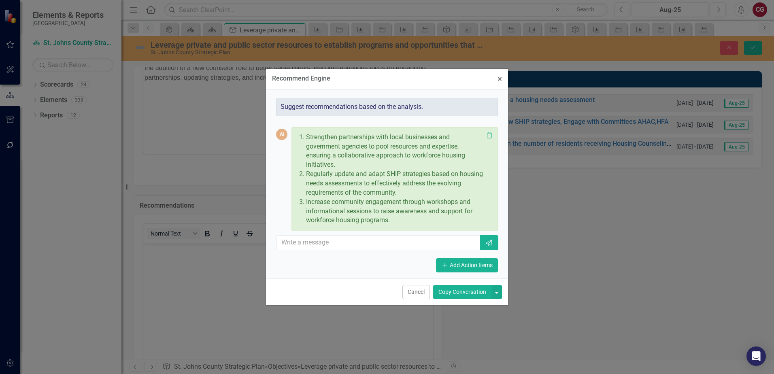
click at [463, 293] on button "Copy Conversation" at bounding box center [462, 292] width 58 height 14
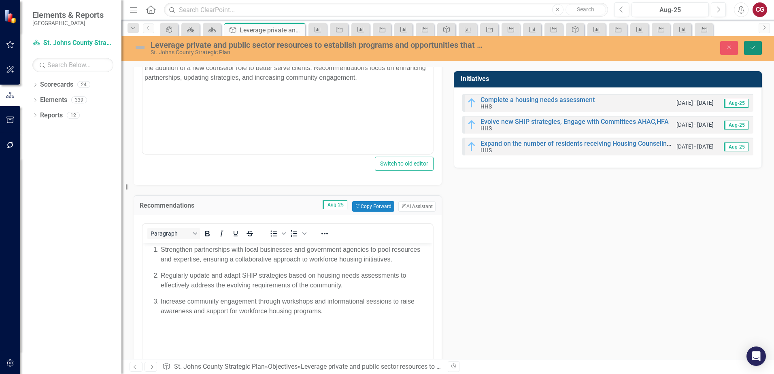
click at [758, 49] on button "Save" at bounding box center [753, 48] width 18 height 14
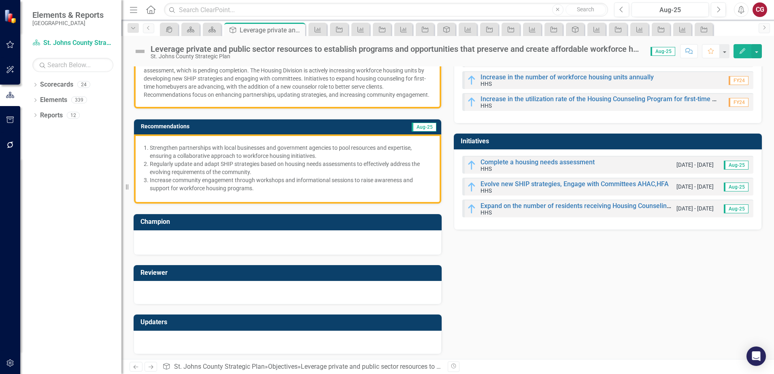
scroll to position [110, 0]
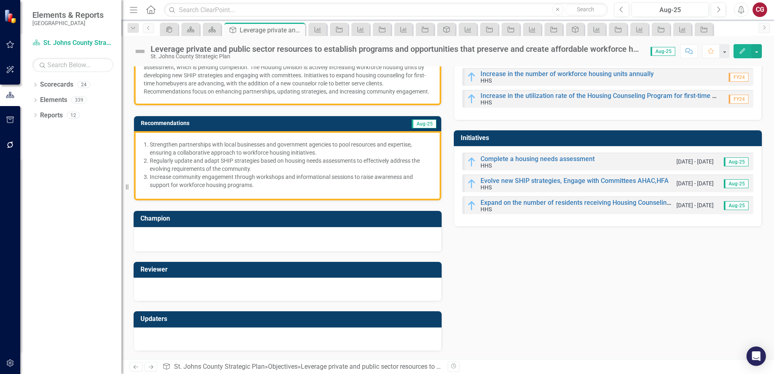
click at [287, 334] on div at bounding box center [288, 338] width 308 height 23
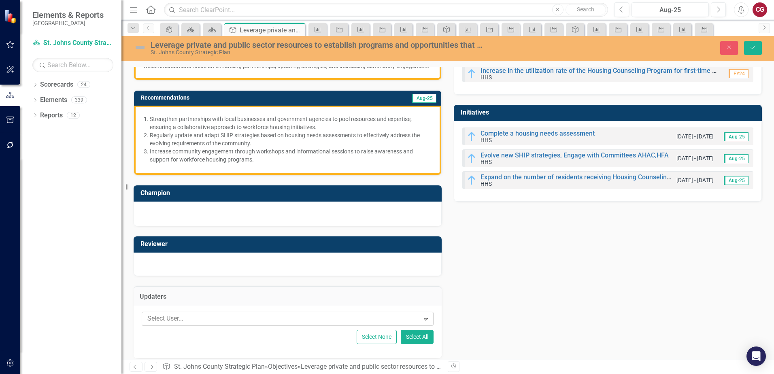
scroll to position [144, 0]
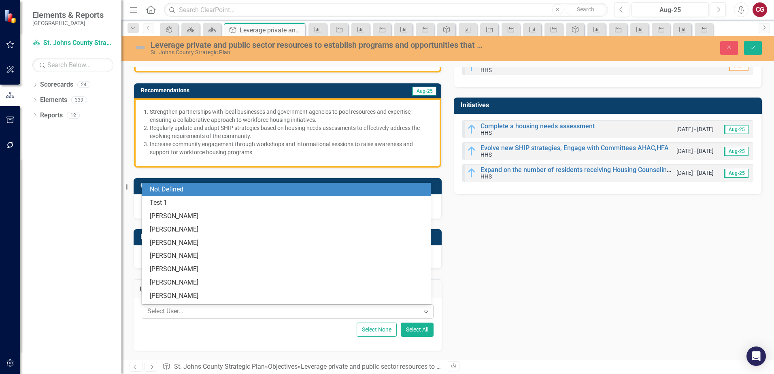
click at [229, 309] on div at bounding box center [281, 311] width 275 height 11
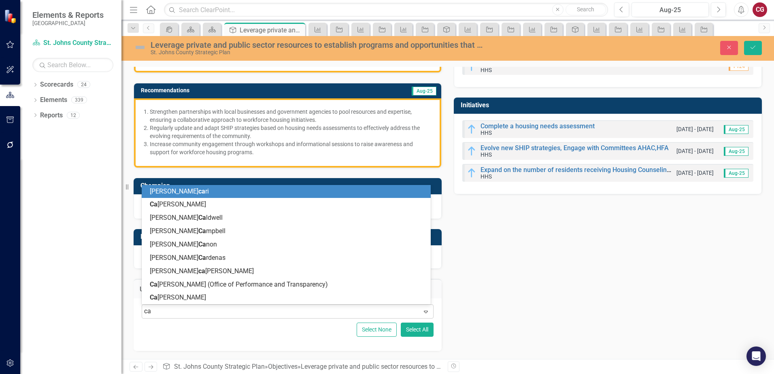
type input "cai"
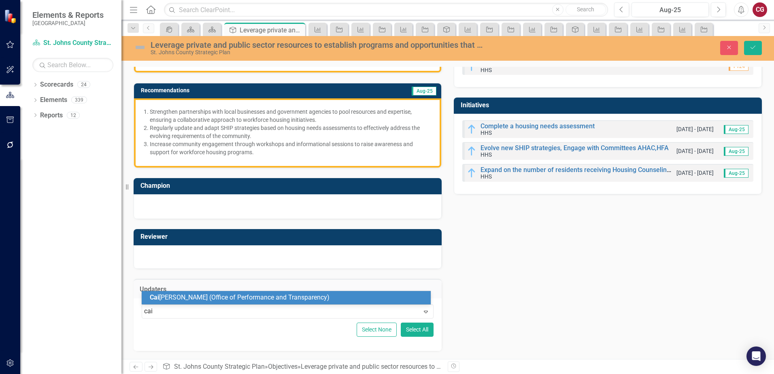
click at [236, 294] on span "Cai tlyn Glendenning (Office of Performance and Transparency)" at bounding box center [240, 297] width 180 height 8
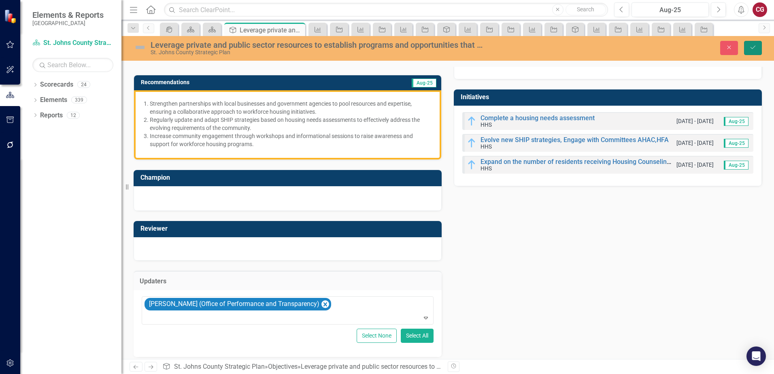
click at [748, 52] on button "Save" at bounding box center [753, 48] width 18 height 14
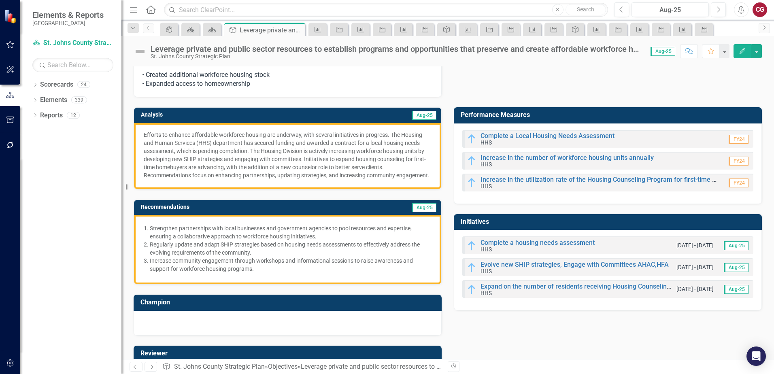
scroll to position [0, 0]
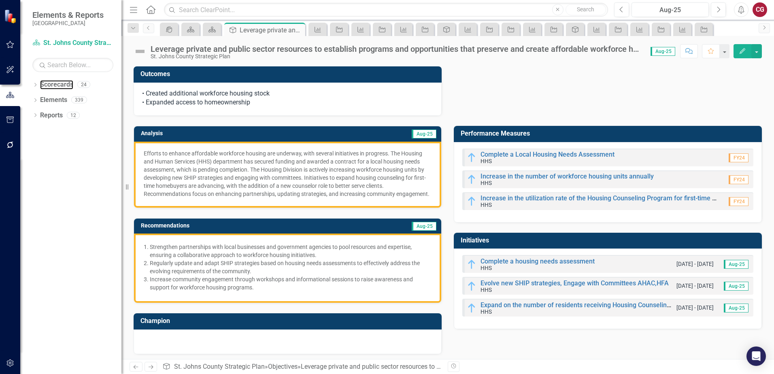
drag, startPoint x: 57, startPoint y: 85, endPoint x: 6, endPoint y: 76, distance: 52.5
click at [57, 85] on link "Scorecards" at bounding box center [56, 84] width 33 height 9
